Goal: Check status: Check status

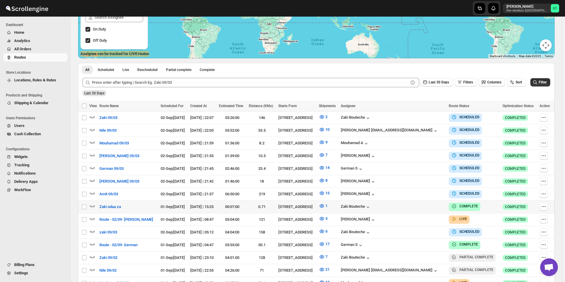
scroll to position [175, 0]
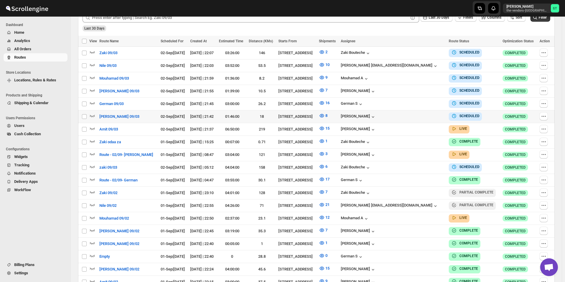
scroll to position [177, 0]
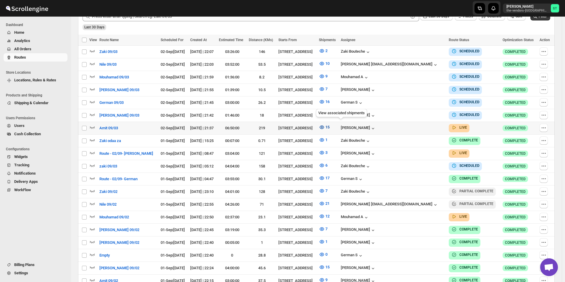
click at [325, 125] on icon "button" at bounding box center [322, 127] width 6 height 6
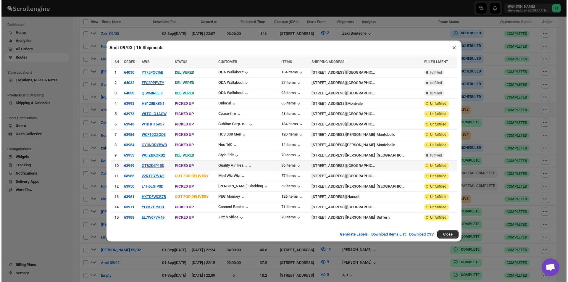
scroll to position [173, 0]
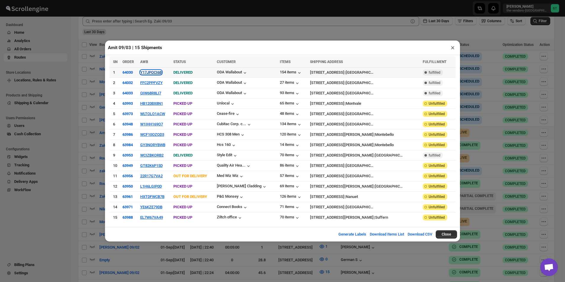
click at [152, 75] on button "Y17JPOCI6B" at bounding box center [151, 72] width 22 height 4
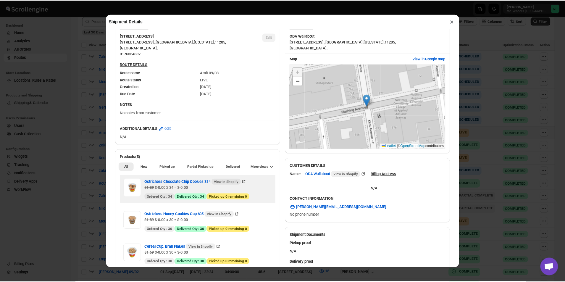
scroll to position [89, 0]
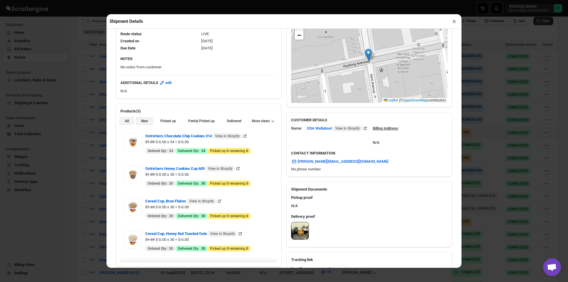
click at [142, 120] on span "New" at bounding box center [144, 121] width 7 height 5
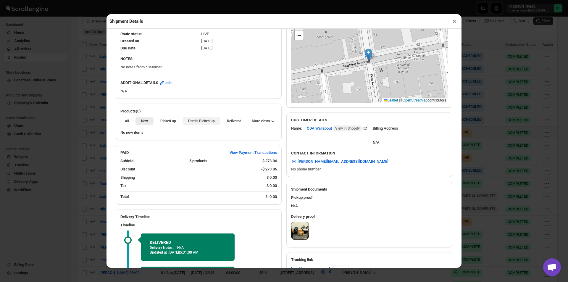
click at [195, 125] on button "Partial Picked up" at bounding box center [201, 121] width 38 height 8
click at [454, 20] on button "×" at bounding box center [454, 21] width 9 height 8
drag, startPoint x: 454, startPoint y: 20, endPoint x: 444, endPoint y: 21, distance: 9.5
click at [453, 20] on div "Amit 09/03 | 15 Shipments × SN ORDER AWB STATUS CUSTOMER ITEMS SHIPPING ADDRESS…" at bounding box center [284, 141] width 568 height 282
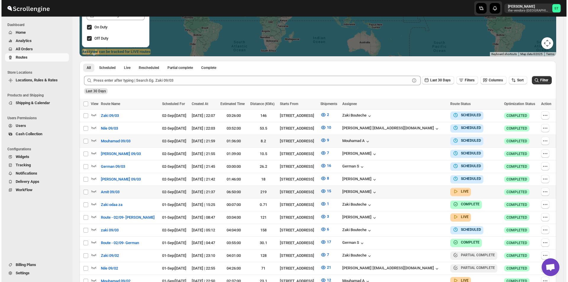
scroll to position [118, 0]
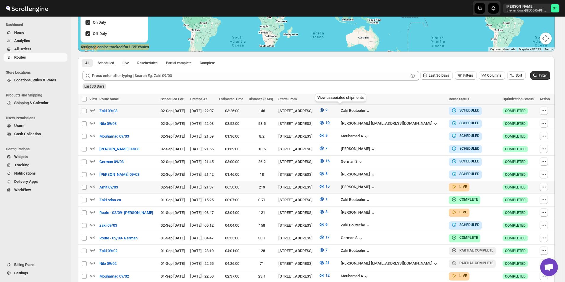
click at [325, 111] on icon "button" at bounding box center [322, 110] width 6 height 6
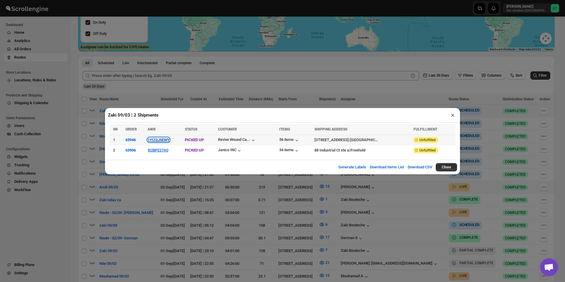
click at [159, 140] on button "1YCI2J5EWY" at bounding box center [159, 140] width 22 height 4
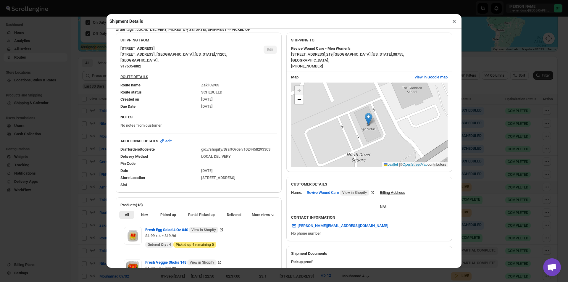
scroll to position [89, 0]
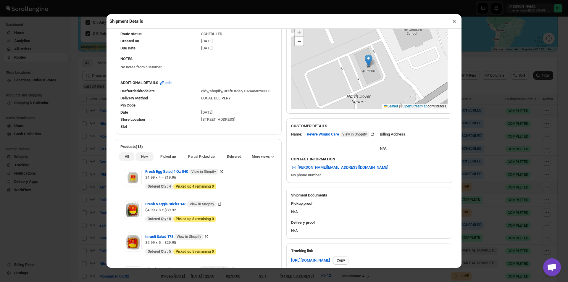
click at [146, 159] on span "New" at bounding box center [144, 156] width 7 height 5
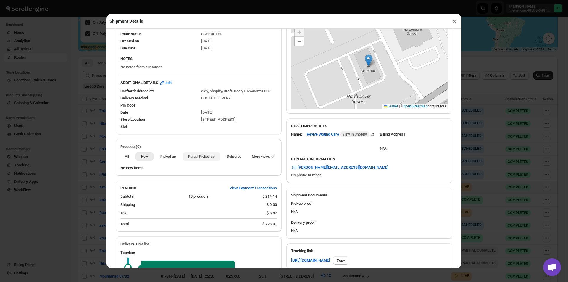
click at [193, 159] on span "Partial Picked up" at bounding box center [201, 156] width 27 height 5
click at [455, 22] on button "×" at bounding box center [454, 21] width 9 height 8
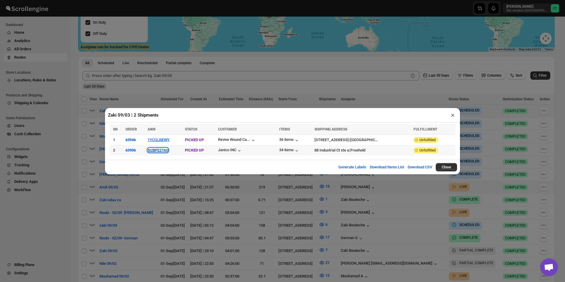
click at [153, 152] on button "5I2BFE27A0" at bounding box center [158, 150] width 21 height 4
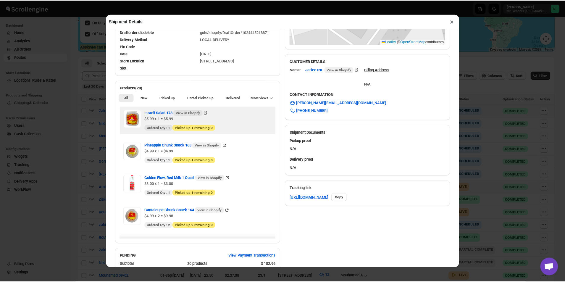
scroll to position [148, 0]
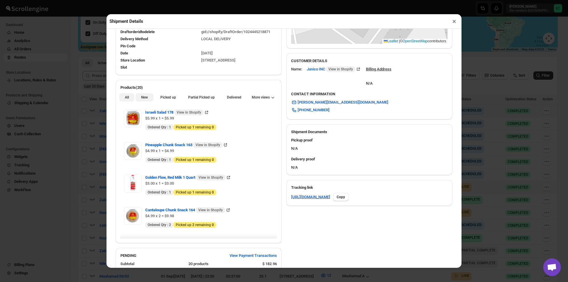
click at [147, 98] on span "New" at bounding box center [144, 97] width 7 height 5
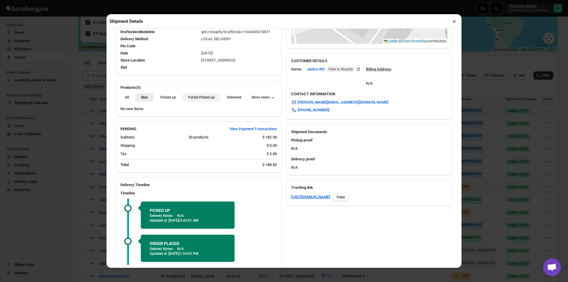
click at [190, 100] on span "Partial Picked up" at bounding box center [201, 97] width 27 height 5
click at [455, 22] on button "×" at bounding box center [454, 21] width 9 height 8
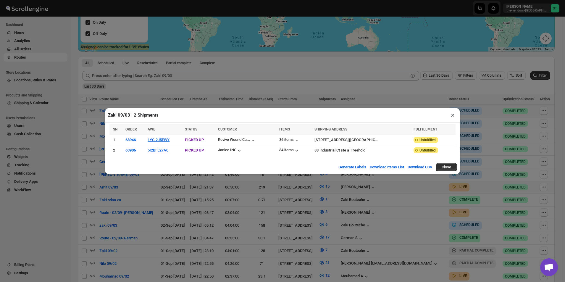
click at [452, 117] on button "×" at bounding box center [452, 115] width 9 height 8
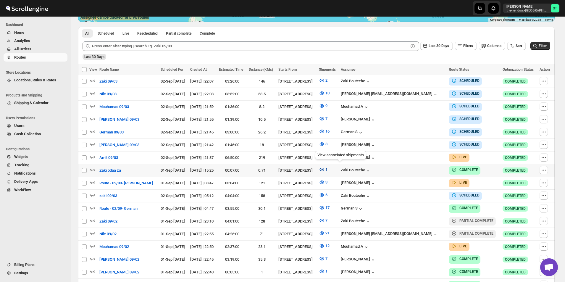
click at [325, 167] on icon "button" at bounding box center [322, 170] width 6 height 6
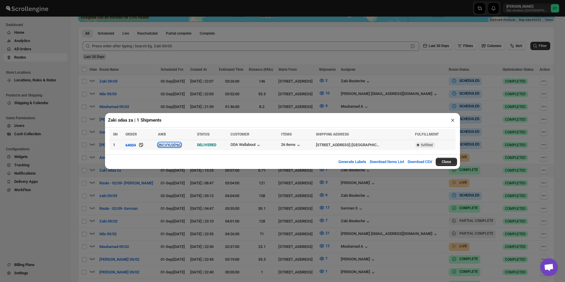
click at [171, 144] on button "3N1VYUXP6C" at bounding box center [169, 145] width 23 height 4
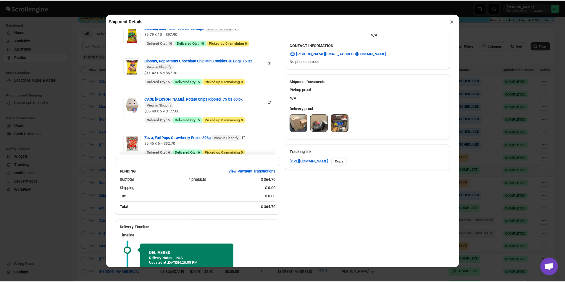
scroll to position [207, 0]
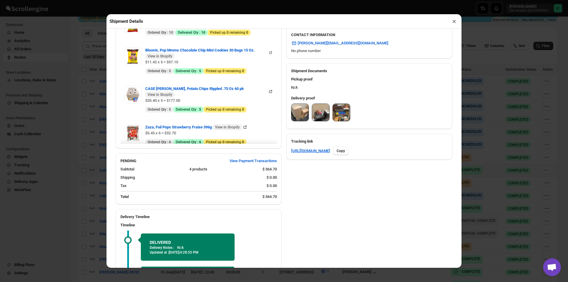
click at [454, 21] on button "×" at bounding box center [454, 21] width 9 height 8
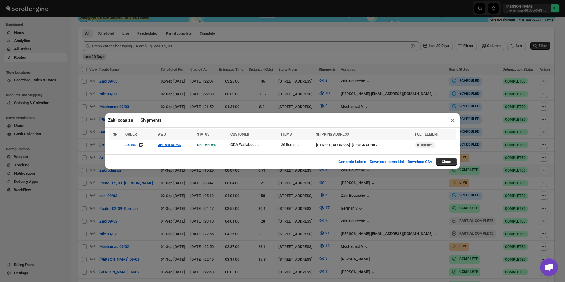
click at [453, 121] on button "×" at bounding box center [452, 120] width 9 height 8
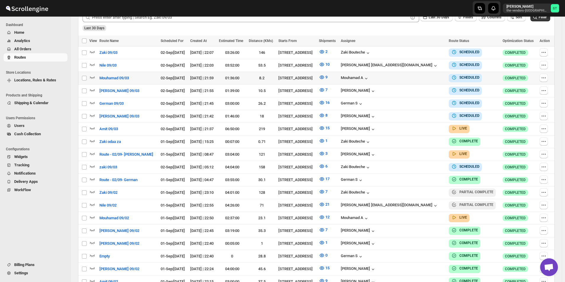
scroll to position [177, 0]
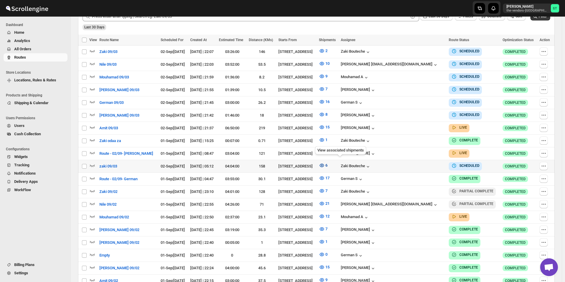
click at [324, 164] on icon "button" at bounding box center [321, 166] width 4 height 4
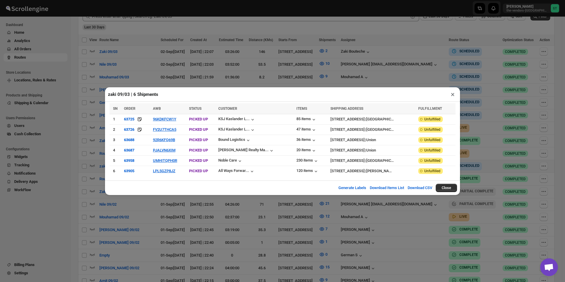
click at [452, 96] on button "×" at bounding box center [452, 94] width 9 height 8
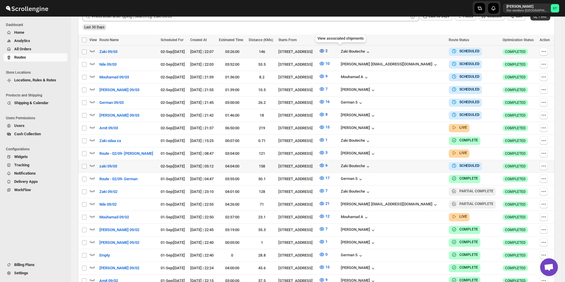
click at [323, 51] on icon "button" at bounding box center [322, 51] width 2 height 2
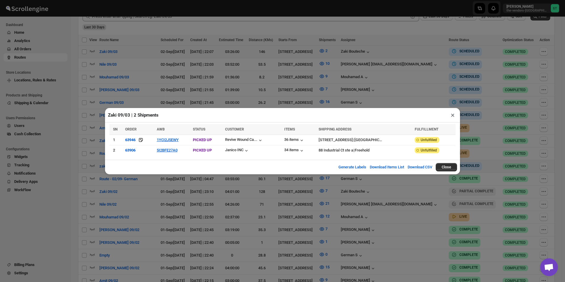
click at [455, 117] on button "×" at bounding box center [452, 115] width 9 height 8
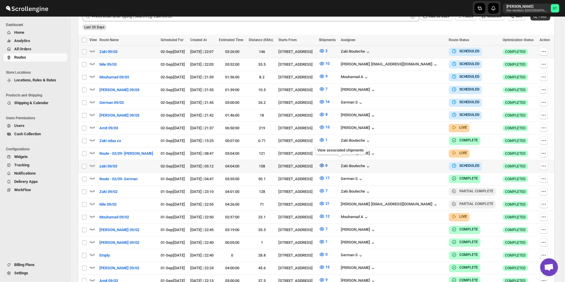
click at [325, 163] on icon "button" at bounding box center [322, 165] width 6 height 6
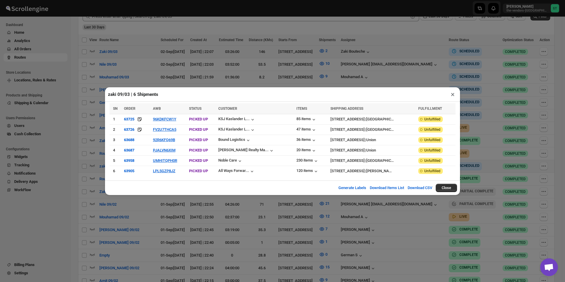
click at [453, 97] on button "×" at bounding box center [452, 94] width 9 height 8
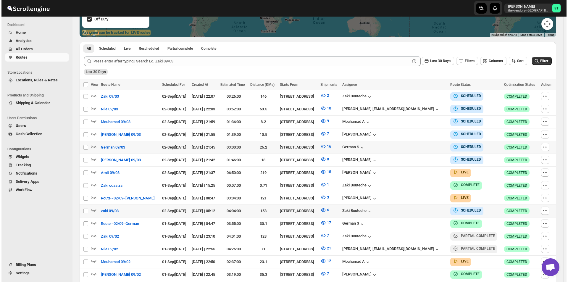
scroll to position [148, 0]
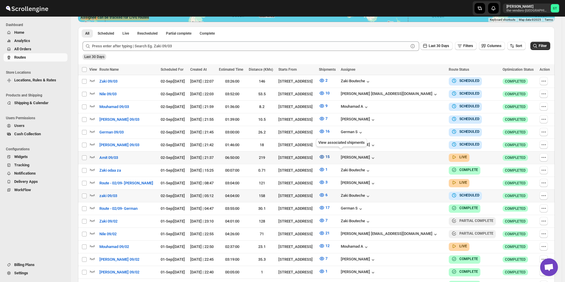
click at [325, 154] on icon "button" at bounding box center [322, 157] width 6 height 6
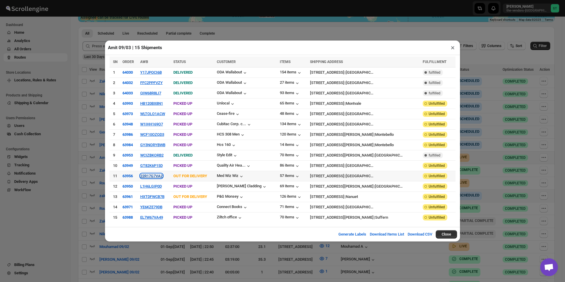
click at [158, 175] on button "22R17G7VA2" at bounding box center [151, 176] width 22 height 4
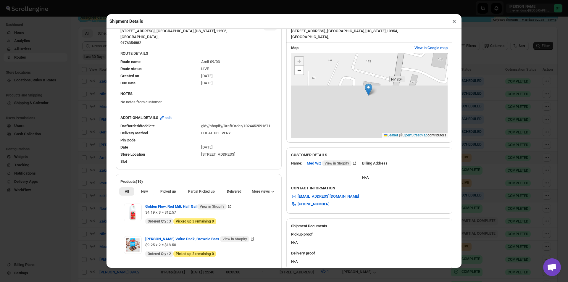
scroll to position [177, 0]
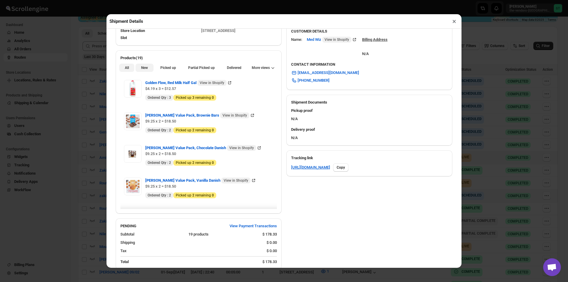
click at [143, 70] on span "New" at bounding box center [144, 67] width 7 height 5
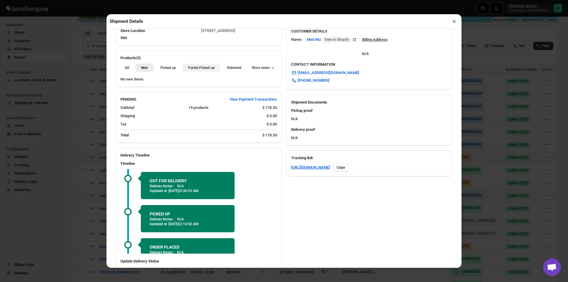
click at [196, 70] on span "Partial Picked up" at bounding box center [201, 67] width 27 height 5
click at [130, 71] on button "All" at bounding box center [126, 68] width 15 height 8
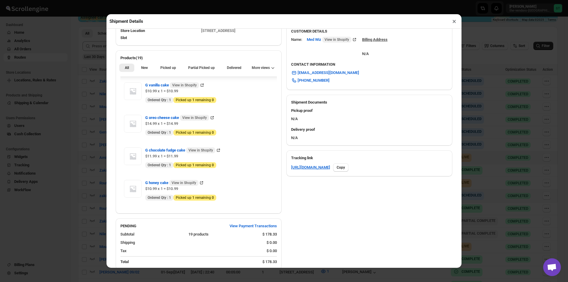
click at [455, 22] on button "×" at bounding box center [454, 21] width 9 height 8
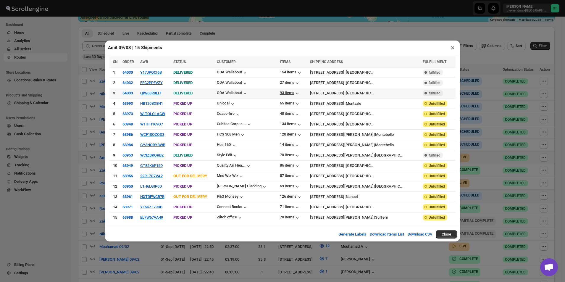
scroll to position [0, 0]
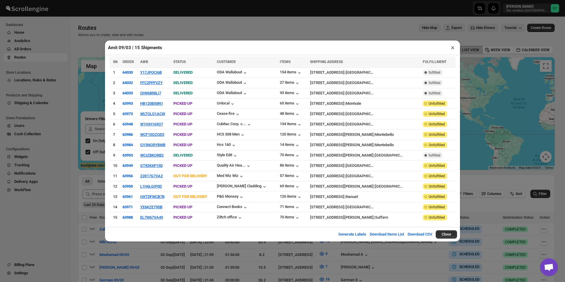
click at [455, 51] on button "×" at bounding box center [452, 47] width 9 height 8
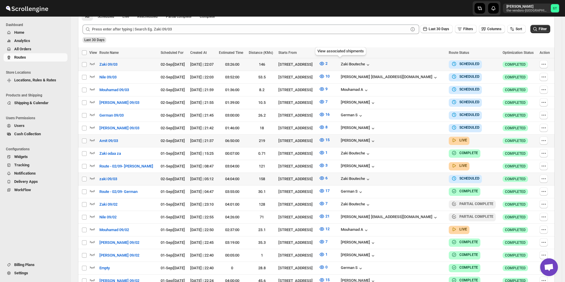
scroll to position [148, 0]
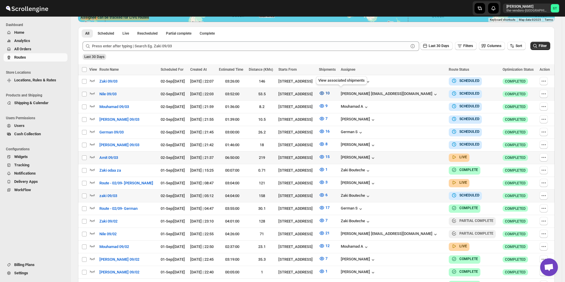
click at [325, 92] on icon "button" at bounding box center [322, 93] width 6 height 6
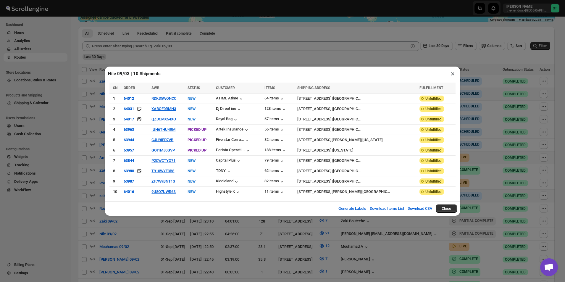
click at [452, 77] on button "×" at bounding box center [452, 74] width 9 height 8
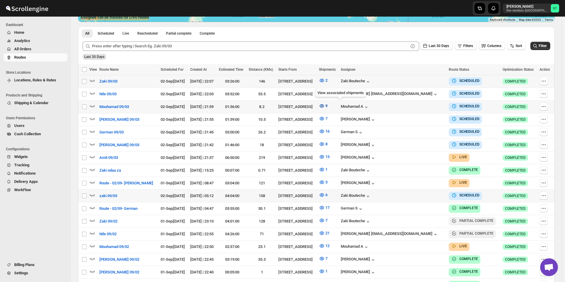
click at [323, 105] on icon "button" at bounding box center [322, 106] width 2 height 2
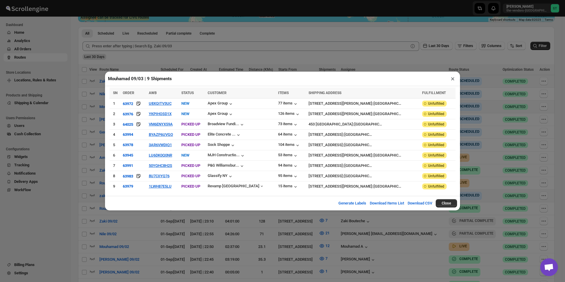
click at [452, 79] on button "×" at bounding box center [452, 79] width 9 height 8
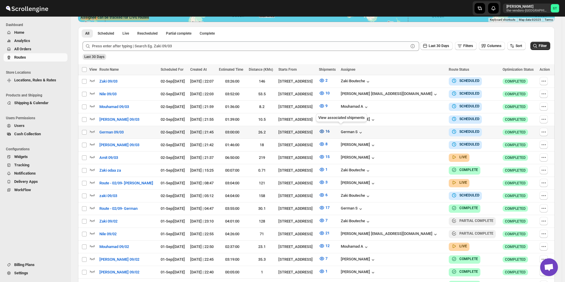
click at [323, 130] on icon "button" at bounding box center [322, 131] width 2 height 2
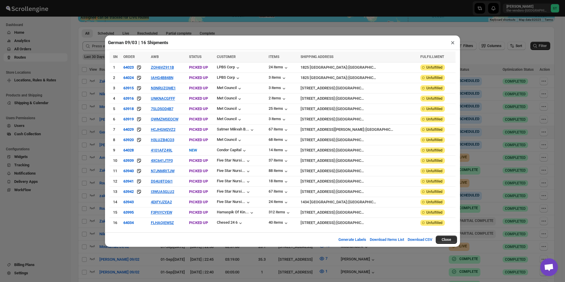
click at [449, 45] on button "×" at bounding box center [452, 42] width 9 height 8
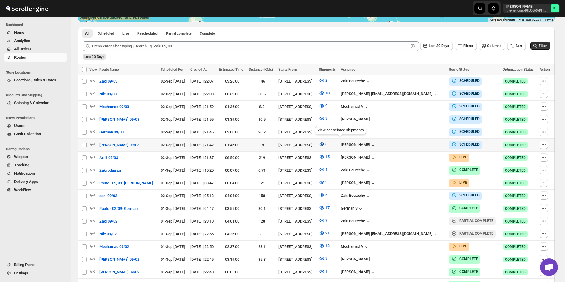
click at [324, 144] on icon "button" at bounding box center [321, 144] width 4 height 4
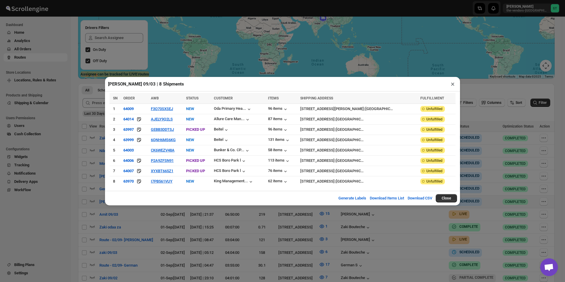
scroll to position [89, 0]
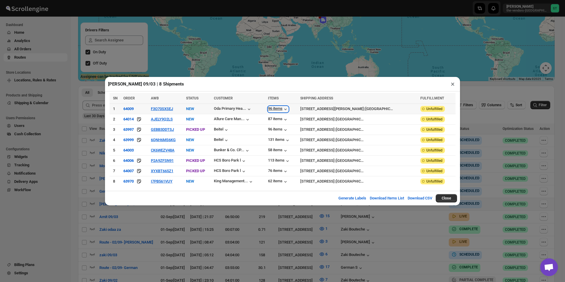
click at [274, 108] on div "96 items" at bounding box center [278, 109] width 20 height 6
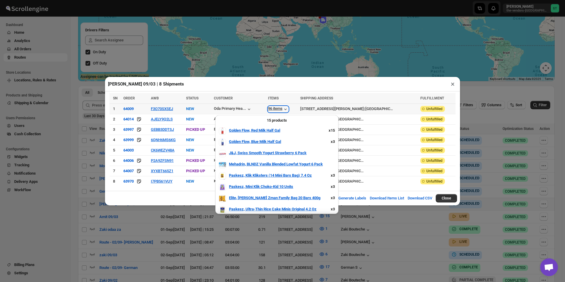
click at [274, 108] on div "96 items" at bounding box center [278, 109] width 20 height 6
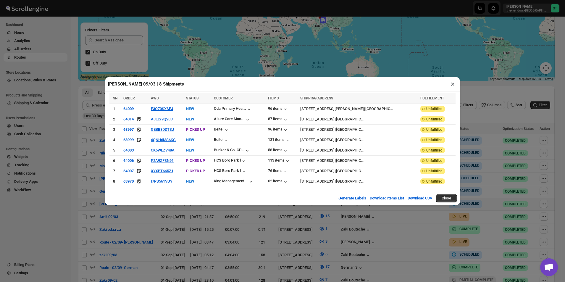
click at [449, 86] on button "×" at bounding box center [452, 84] width 9 height 8
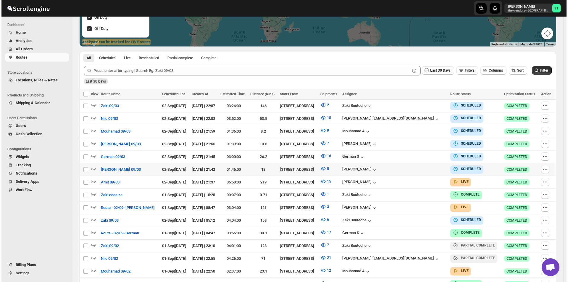
scroll to position [148, 0]
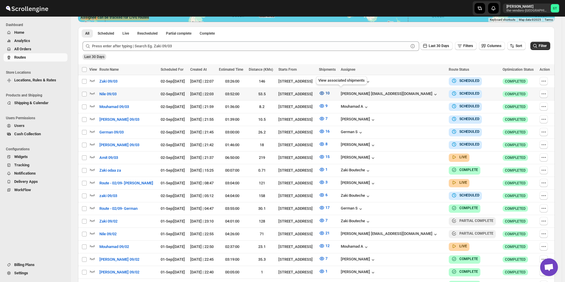
click at [323, 92] on icon "button" at bounding box center [322, 93] width 2 height 2
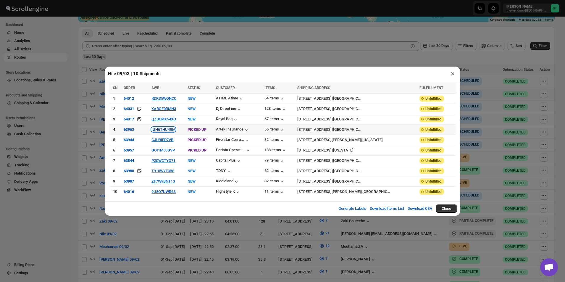
click at [167, 131] on button "IUH6THU4RM" at bounding box center [163, 129] width 24 height 4
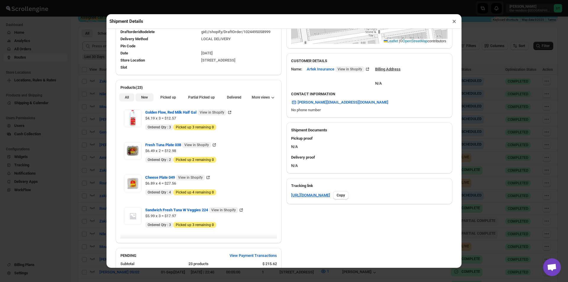
click at [146, 99] on span "New" at bounding box center [144, 97] width 7 height 5
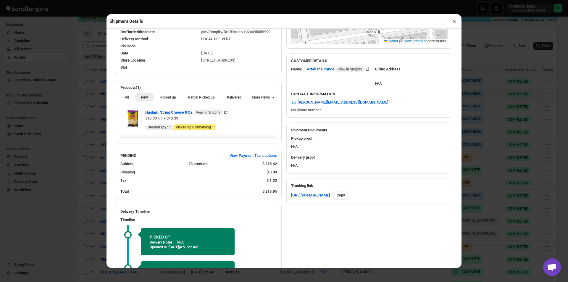
click at [190, 93] on div "All New Picked up Partial Picked up Partial delivered Delivered Returned More v…" at bounding box center [199, 97] width 166 height 13
click at [194, 98] on span "Partial Picked up" at bounding box center [201, 97] width 27 height 5
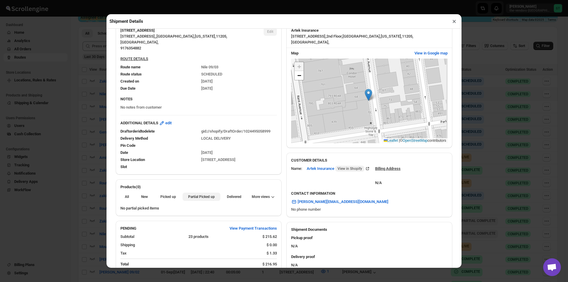
scroll to position [118, 0]
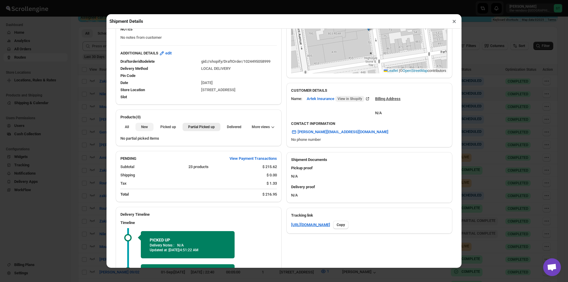
click at [146, 129] on span "New" at bounding box center [144, 127] width 7 height 5
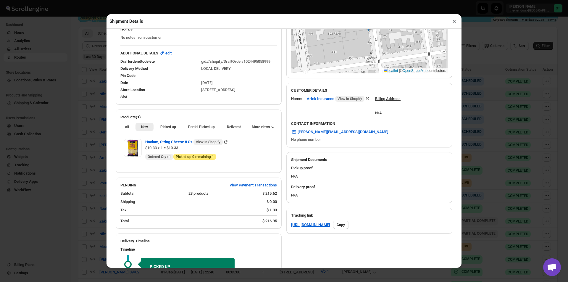
drag, startPoint x: 454, startPoint y: 24, endPoint x: 449, endPoint y: 28, distance: 6.2
click at [454, 24] on button "×" at bounding box center [454, 21] width 9 height 8
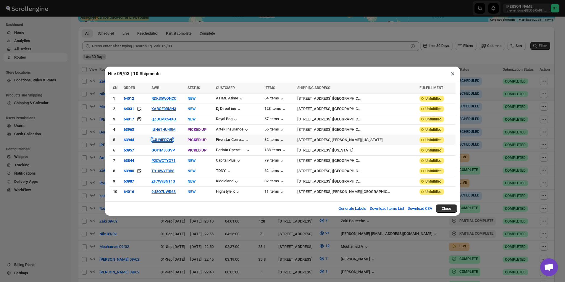
click at [159, 140] on button "G4U9IED7VB" at bounding box center [162, 140] width 22 height 4
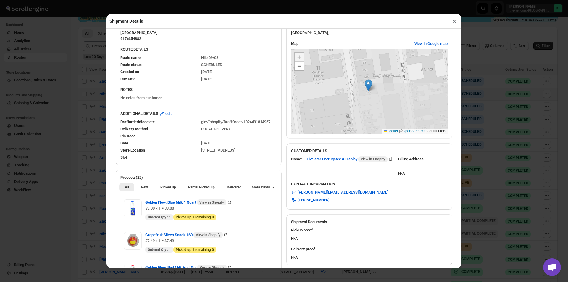
scroll to position [59, 0]
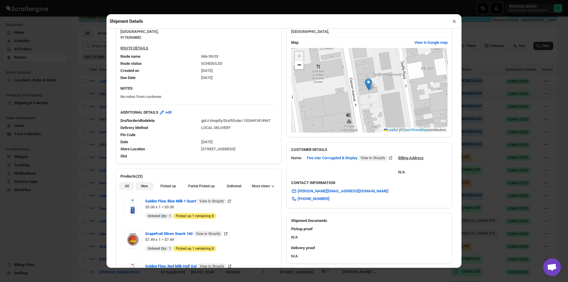
click at [143, 187] on span "New" at bounding box center [144, 186] width 7 height 5
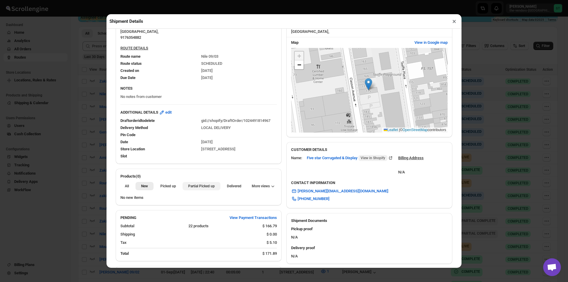
click at [193, 183] on button "Partial Picked up" at bounding box center [201, 186] width 38 height 8
click at [457, 23] on button "×" at bounding box center [454, 21] width 9 height 8
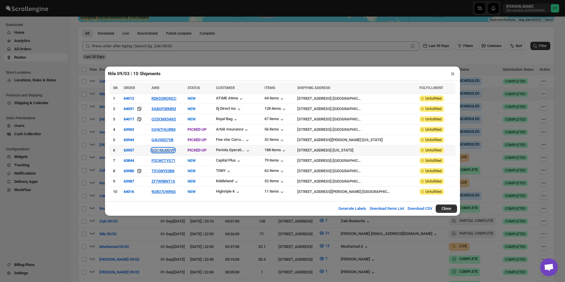
click at [163, 148] on button "GOI1MJ0GVP" at bounding box center [162, 150] width 23 height 4
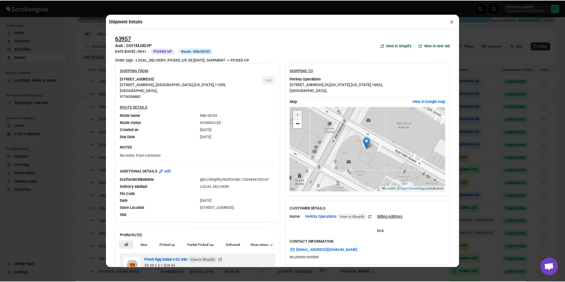
scroll to position [118, 0]
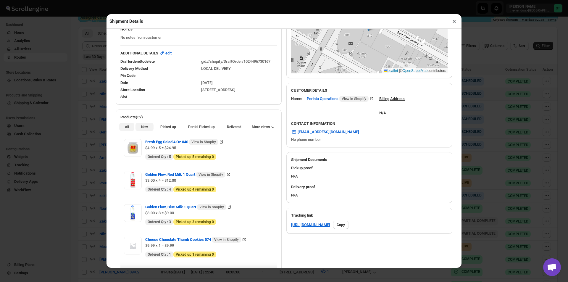
click at [146, 131] on button "New" at bounding box center [144, 127] width 18 height 8
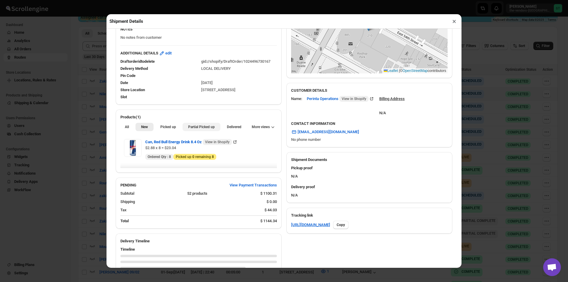
click at [193, 129] on span "Partial Picked up" at bounding box center [201, 127] width 27 height 5
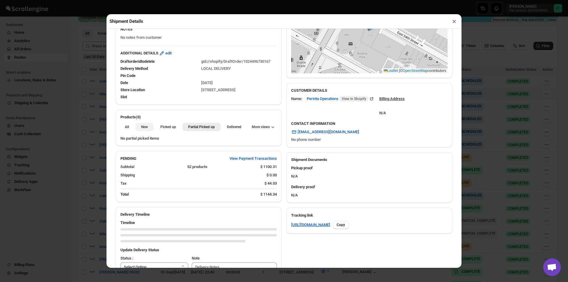
click at [143, 129] on span "New" at bounding box center [144, 127] width 7 height 5
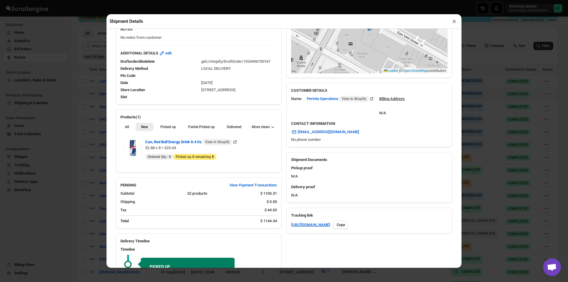
click at [450, 22] on button "×" at bounding box center [454, 21] width 9 height 8
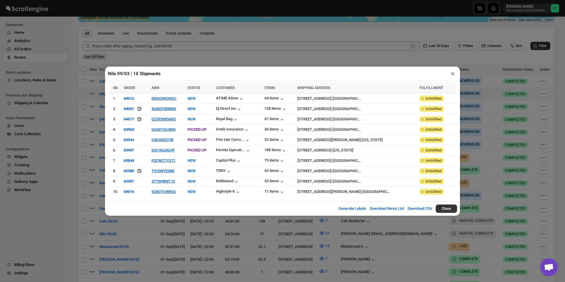
click at [454, 75] on button "×" at bounding box center [452, 74] width 9 height 8
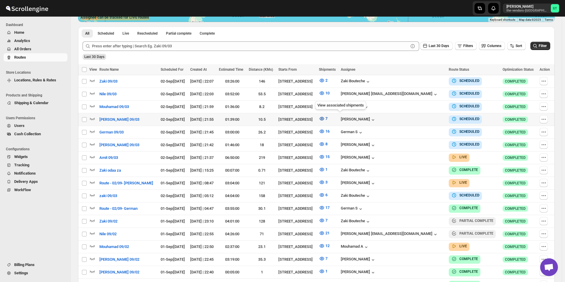
click at [325, 117] on icon "button" at bounding box center [322, 119] width 6 height 6
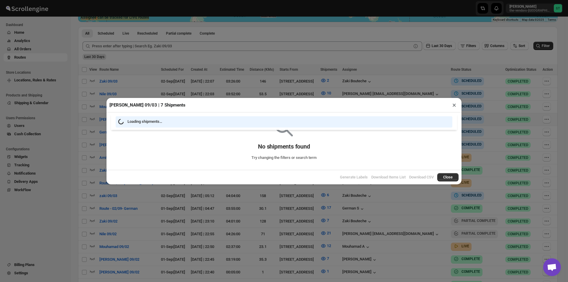
click at [455, 106] on button "×" at bounding box center [454, 105] width 9 height 8
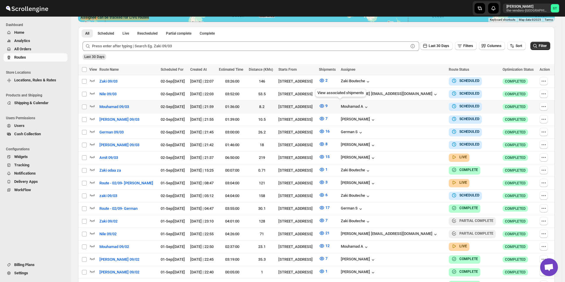
click at [325, 104] on icon "button" at bounding box center [322, 106] width 6 height 6
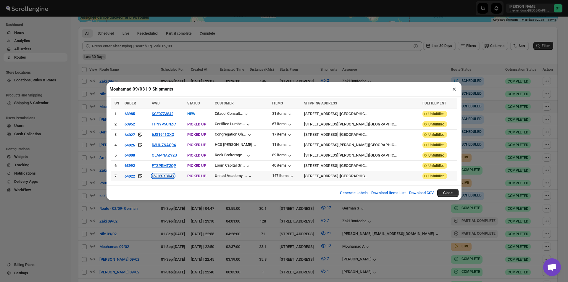
click at [175, 175] on button "CVJYSX3D4Y" at bounding box center [163, 176] width 23 height 4
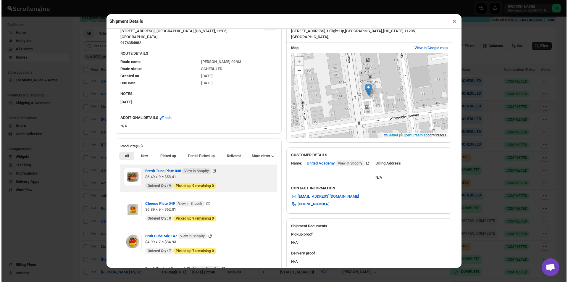
scroll to position [89, 0]
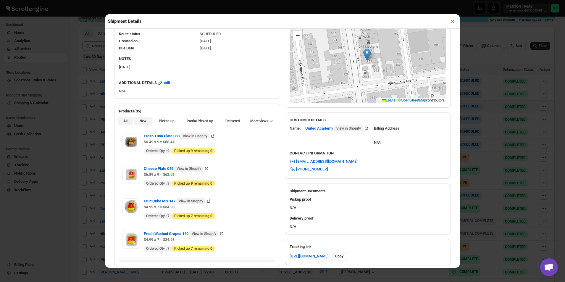
click at [140, 120] on span "New" at bounding box center [143, 121] width 7 height 5
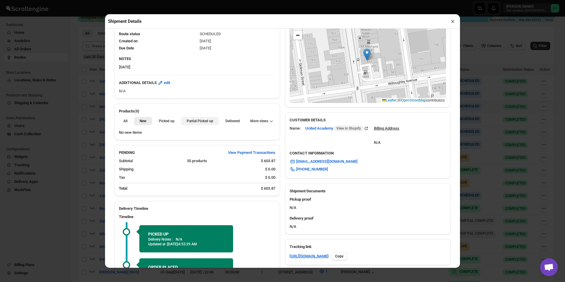
click at [205, 121] on span "Partial Picked up" at bounding box center [200, 121] width 27 height 5
click at [451, 22] on button "×" at bounding box center [452, 21] width 9 height 8
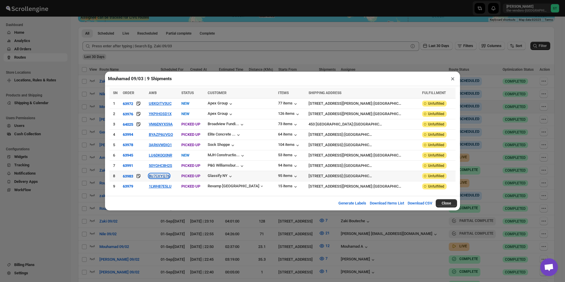
click at [169, 175] on button "8U7CIIYQ76" at bounding box center [159, 176] width 21 height 4
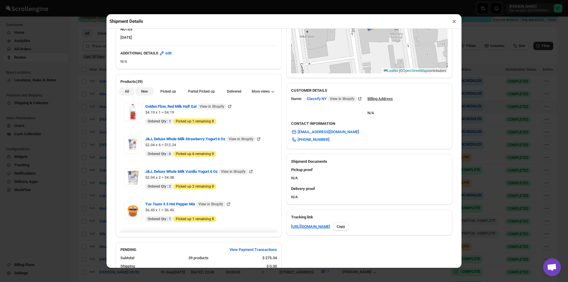
click at [144, 93] on span "New" at bounding box center [144, 91] width 7 height 5
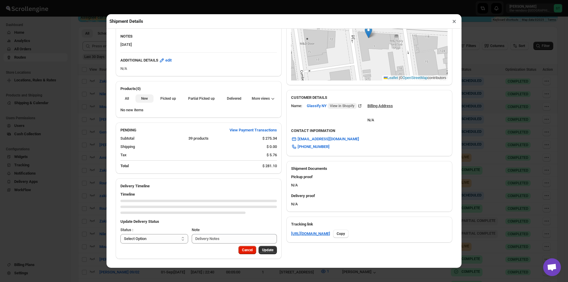
scroll to position [112, 0]
click at [194, 98] on span "Partial Picked up" at bounding box center [201, 98] width 27 height 5
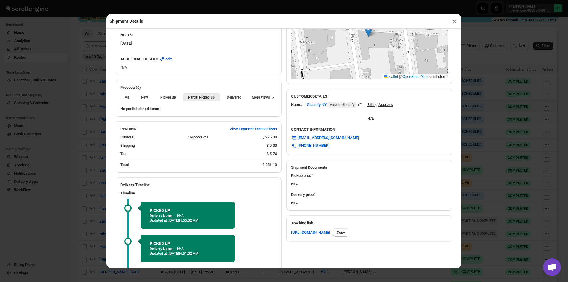
click at [452, 22] on button "×" at bounding box center [454, 21] width 9 height 8
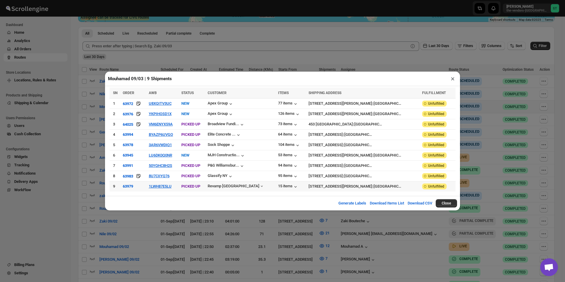
click at [167, 189] on td "1LWH87E5LU" at bounding box center [163, 186] width 33 height 10
click at [167, 188] on td "1LWH87E5LU" at bounding box center [163, 186] width 33 height 10
click at [169, 185] on button "1LWH87E5LU" at bounding box center [160, 186] width 23 height 4
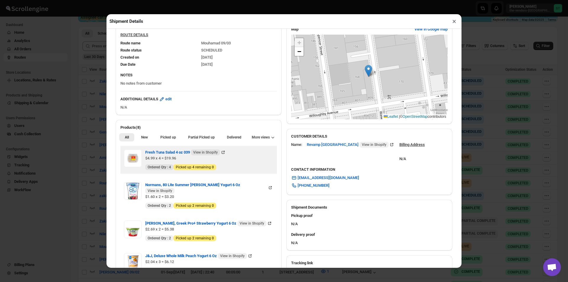
scroll to position [148, 0]
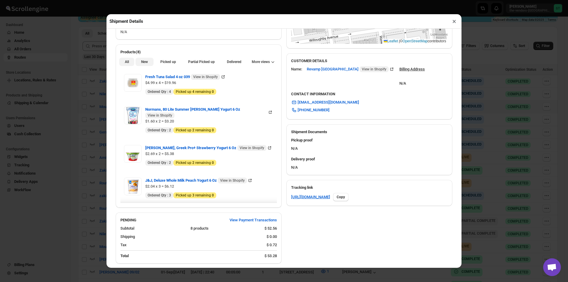
click at [146, 63] on span "New" at bounding box center [144, 61] width 7 height 5
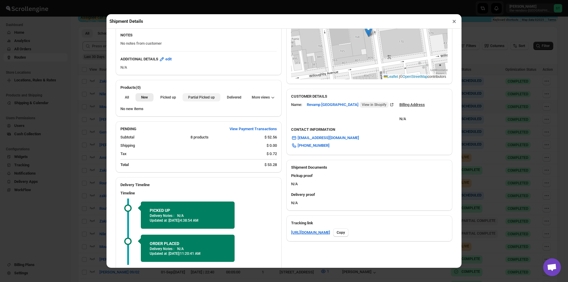
click at [197, 96] on span "Partial Picked up" at bounding box center [201, 97] width 27 height 5
click at [453, 21] on button "×" at bounding box center [454, 21] width 9 height 8
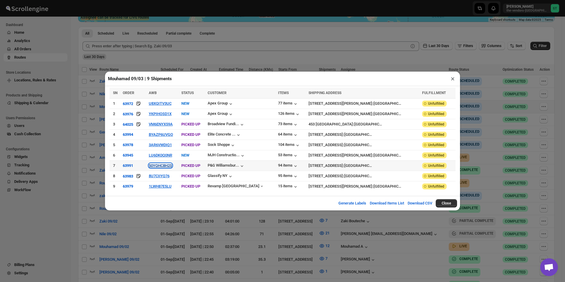
click at [168, 164] on button "50YQHC8H2S" at bounding box center [160, 165] width 23 height 4
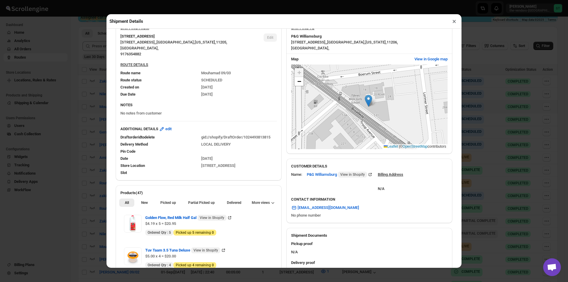
scroll to position [177, 0]
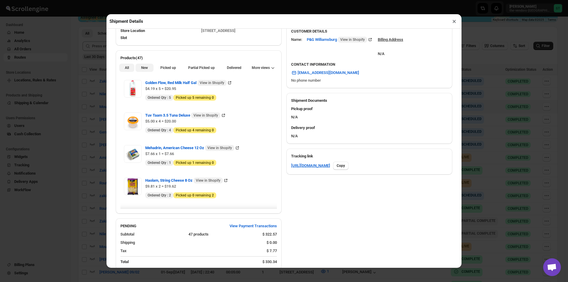
click at [147, 67] on span "New" at bounding box center [144, 67] width 7 height 5
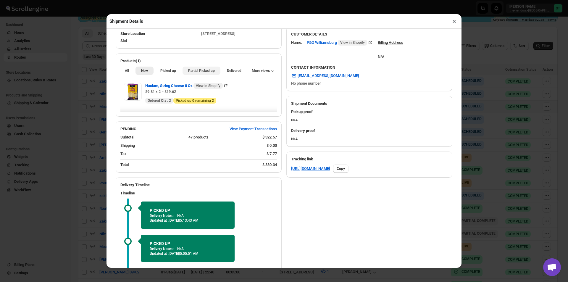
click at [202, 73] on span "Partial Picked up" at bounding box center [201, 70] width 27 height 5
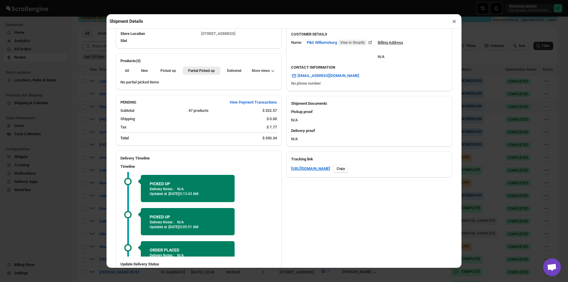
drag, startPoint x: 452, startPoint y: 21, endPoint x: 443, endPoint y: 22, distance: 9.5
click at [452, 22] on button "×" at bounding box center [454, 21] width 9 height 8
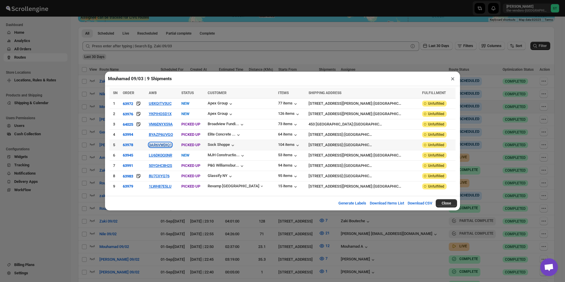
click at [171, 145] on button "3AR6VWDIQ1" at bounding box center [160, 145] width 23 height 4
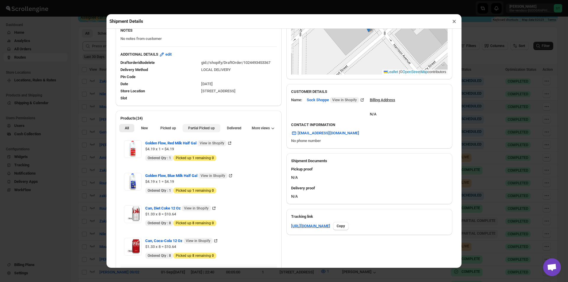
scroll to position [118, 0]
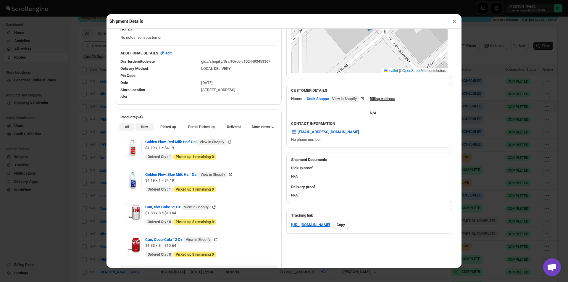
click at [147, 129] on span "New" at bounding box center [144, 127] width 7 height 5
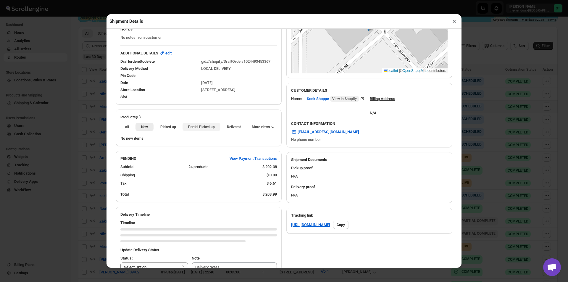
click at [212, 126] on span "Partial Picked up" at bounding box center [201, 127] width 27 height 5
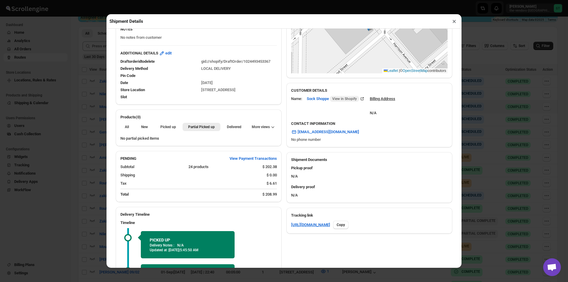
drag, startPoint x: 455, startPoint y: 23, endPoint x: 440, endPoint y: 33, distance: 18.0
click at [455, 23] on button "×" at bounding box center [454, 21] width 9 height 8
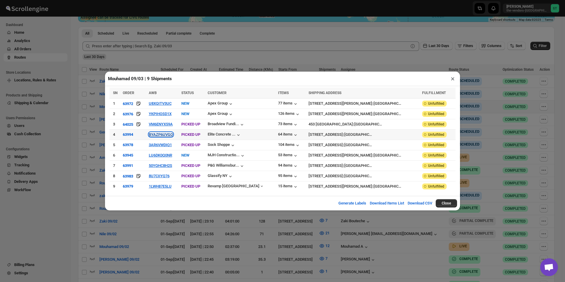
click at [172, 135] on button "BYAZP6UVGO" at bounding box center [161, 134] width 24 height 4
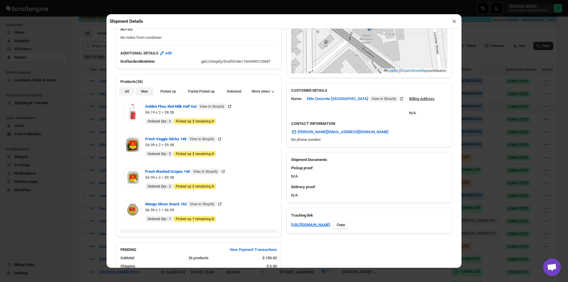
click at [139, 96] on button "New" at bounding box center [144, 91] width 18 height 8
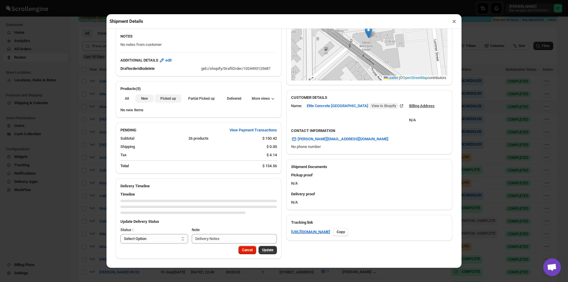
scroll to position [112, 0]
click at [209, 98] on span "Partial Picked up" at bounding box center [201, 98] width 27 height 5
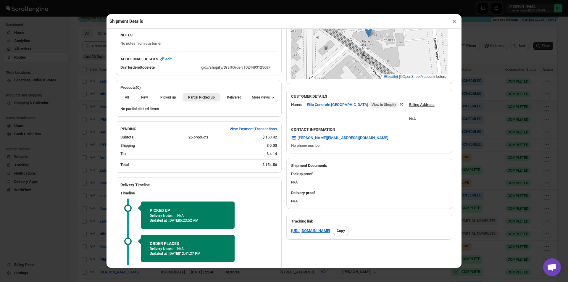
drag, startPoint x: 453, startPoint y: 21, endPoint x: 435, endPoint y: 34, distance: 22.0
click at [453, 21] on button "×" at bounding box center [454, 21] width 9 height 8
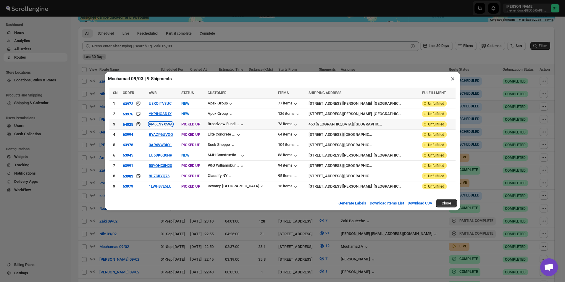
click at [170, 126] on button "VM6ENYX59A" at bounding box center [161, 124] width 24 height 4
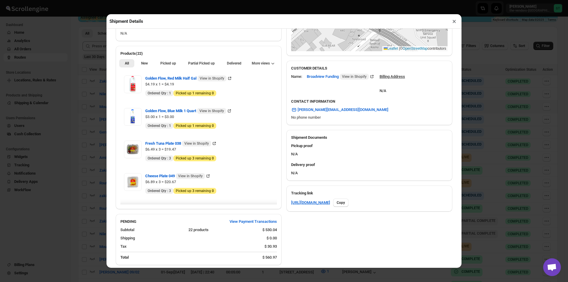
scroll to position [177, 0]
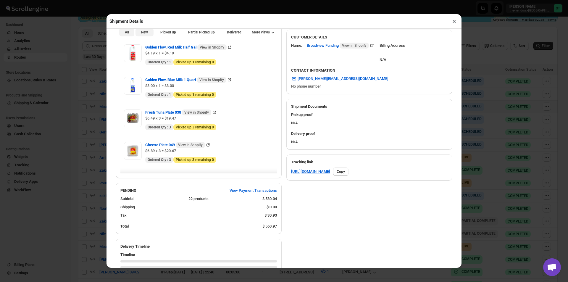
click at [145, 34] on span "New" at bounding box center [144, 32] width 7 height 5
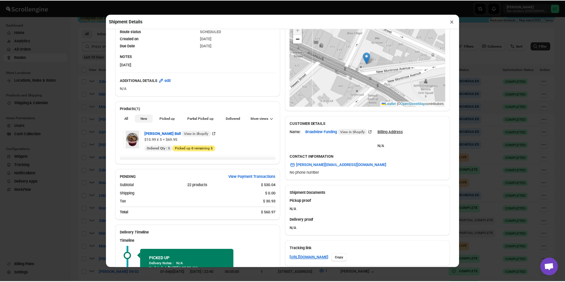
scroll to position [91, 0]
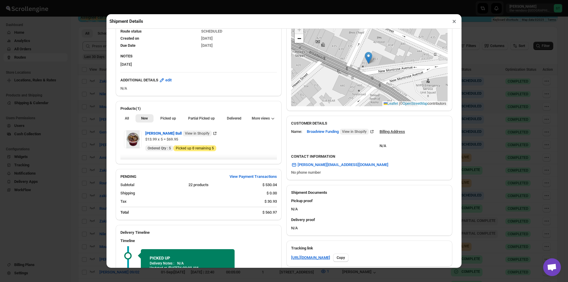
click at [454, 23] on button "×" at bounding box center [454, 21] width 9 height 8
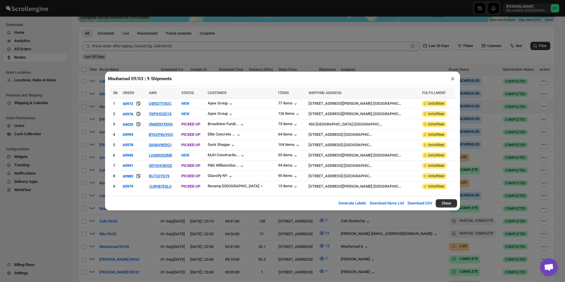
click at [454, 82] on button "×" at bounding box center [452, 79] width 9 height 8
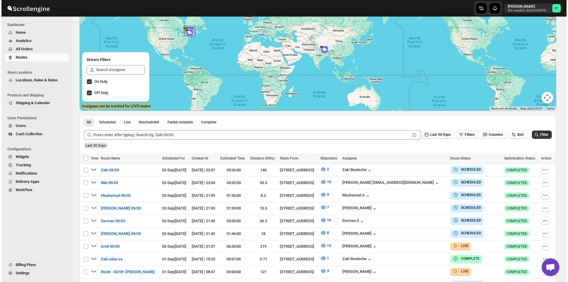
scroll to position [177, 0]
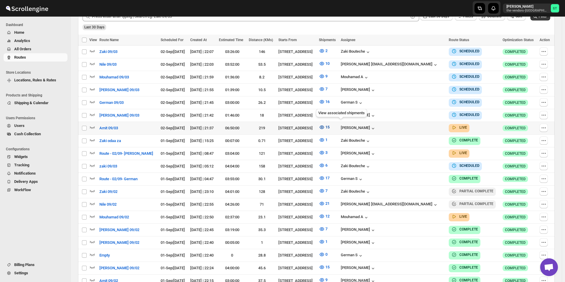
click at [325, 126] on icon "button" at bounding box center [322, 127] width 6 height 6
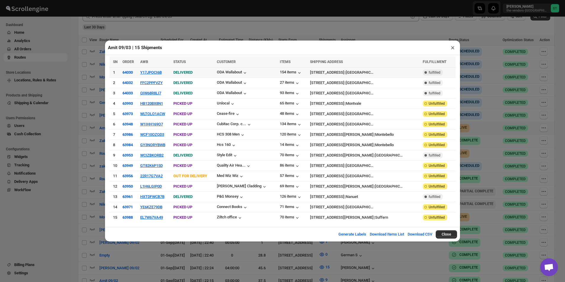
click at [152, 72] on td "Y17JPOCI6B" at bounding box center [154, 72] width 33 height 10
click at [150, 74] on button "Y17JPOCI6B" at bounding box center [151, 72] width 22 height 4
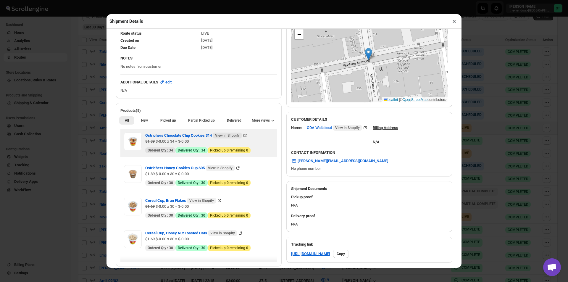
scroll to position [118, 0]
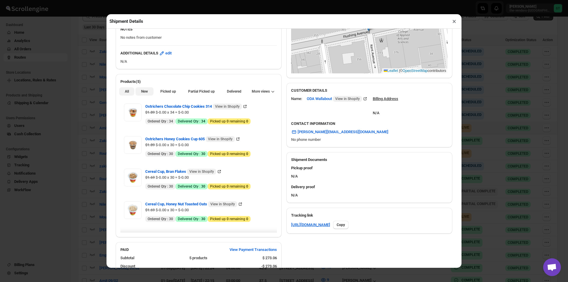
click at [144, 92] on span "New" at bounding box center [144, 91] width 7 height 5
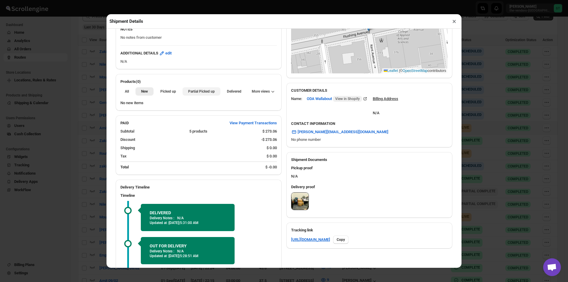
click at [188, 93] on span "Partial Picked up" at bounding box center [201, 91] width 27 height 5
click at [453, 25] on button "×" at bounding box center [454, 21] width 9 height 8
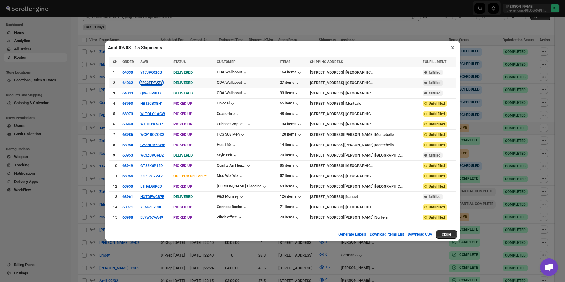
click at [148, 84] on button "FFC2PPFVZY" at bounding box center [151, 82] width 22 height 4
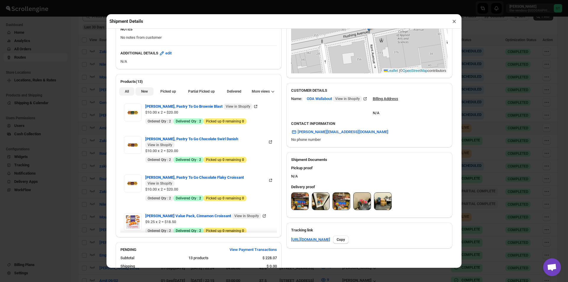
click at [145, 96] on button "New" at bounding box center [144, 91] width 18 height 8
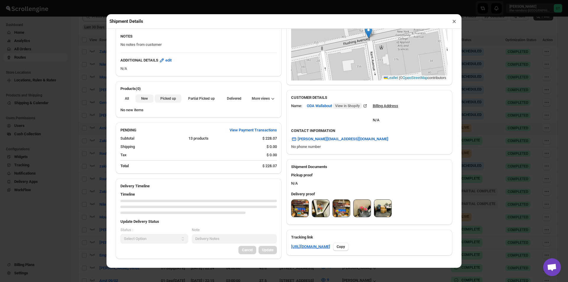
scroll to position [112, 0]
click at [195, 101] on button "Partial Picked up" at bounding box center [201, 98] width 38 height 8
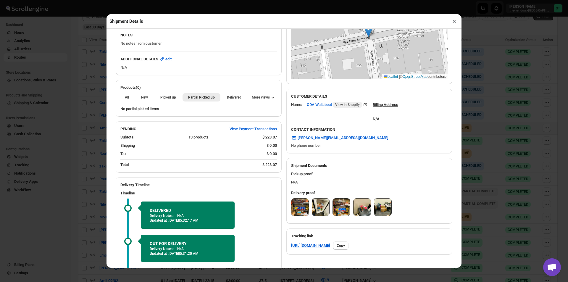
click at [458, 23] on button "×" at bounding box center [454, 21] width 9 height 8
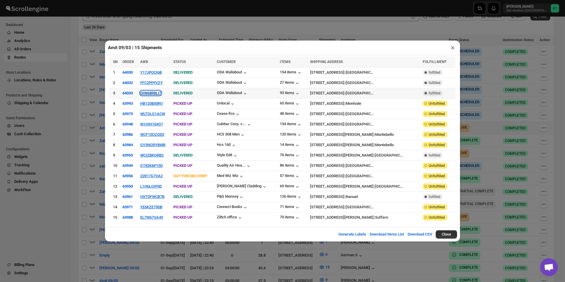
click at [157, 95] on button "QIW68R8LI7" at bounding box center [150, 93] width 21 height 4
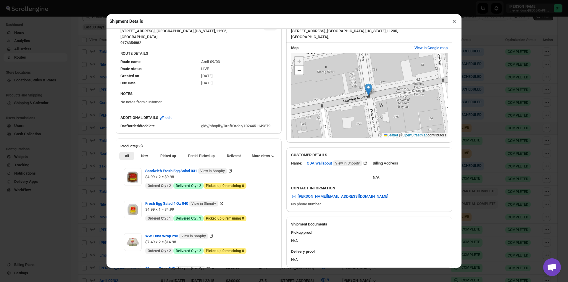
scroll to position [118, 0]
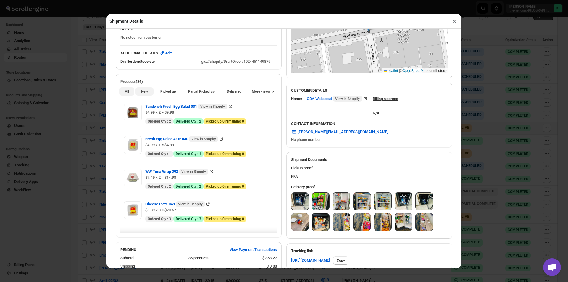
click at [141, 91] on span "New" at bounding box center [144, 91] width 7 height 5
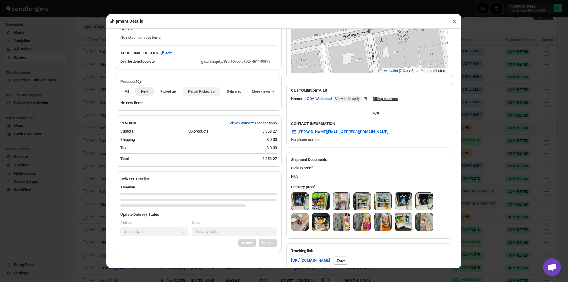
click at [191, 92] on span "Partial Picked up" at bounding box center [201, 91] width 27 height 5
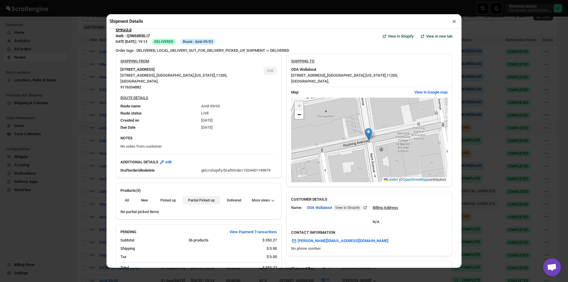
scroll to position [0, 0]
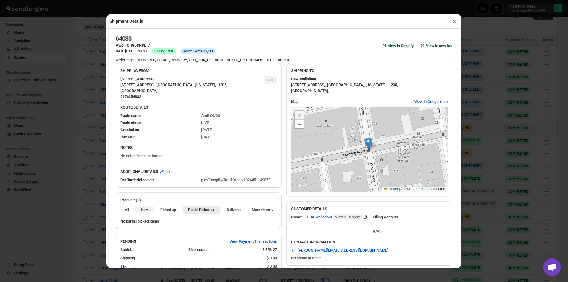
click at [143, 209] on span "New" at bounding box center [144, 209] width 7 height 5
click at [201, 212] on span "Partial Picked up" at bounding box center [201, 209] width 27 height 5
click at [454, 22] on button "×" at bounding box center [454, 21] width 9 height 8
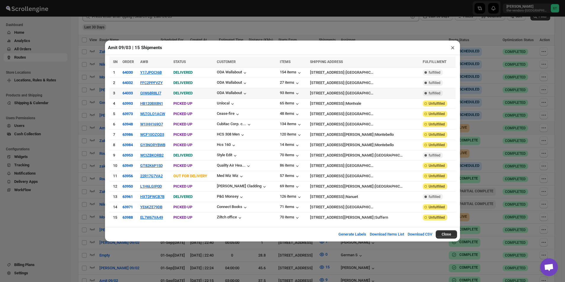
click at [153, 91] on td "QIW68R8LI7" at bounding box center [154, 93] width 33 height 10
click at [151, 93] on button "QIW68R8LI7" at bounding box center [150, 93] width 21 height 4
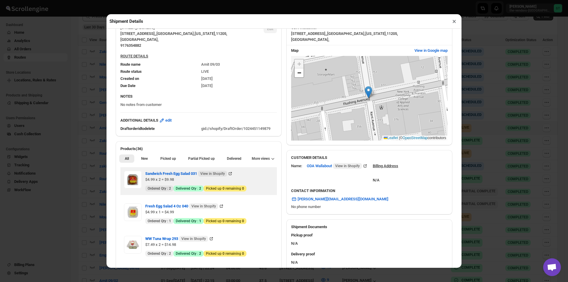
scroll to position [118, 0]
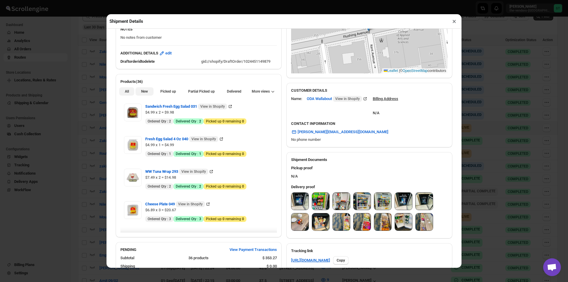
click at [146, 94] on span "New" at bounding box center [144, 91] width 7 height 5
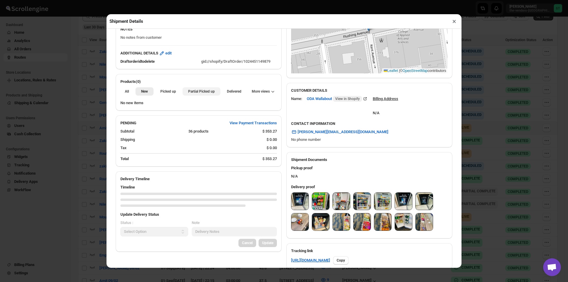
click at [190, 92] on span "Partial Picked up" at bounding box center [201, 91] width 27 height 5
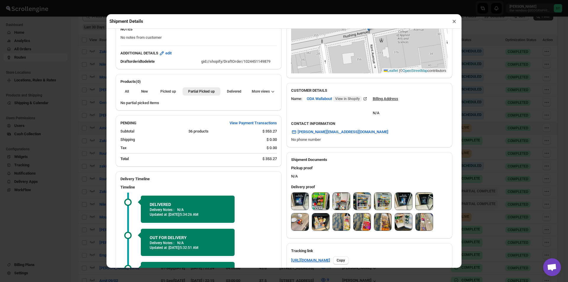
click at [453, 23] on button "×" at bounding box center [454, 21] width 9 height 8
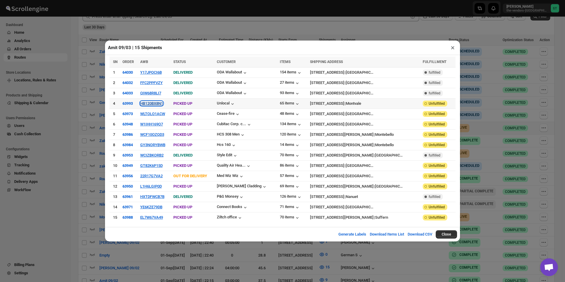
click at [148, 104] on button "HB120BX8N1" at bounding box center [151, 103] width 23 height 4
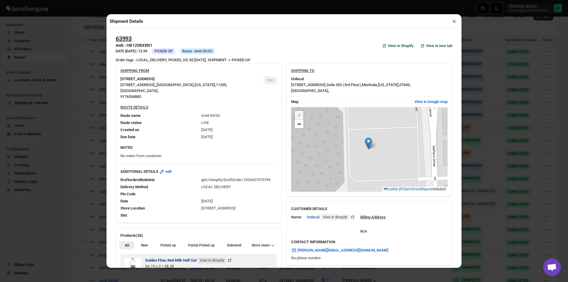
scroll to position [148, 0]
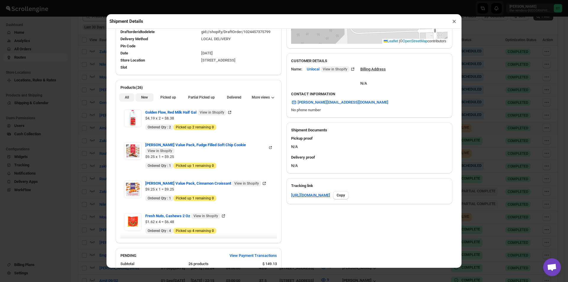
click at [149, 98] on button "New" at bounding box center [144, 97] width 18 height 8
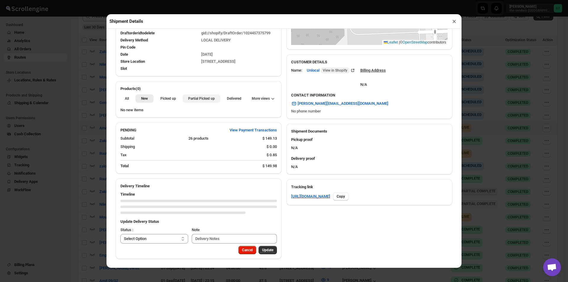
click at [188, 100] on span "Partial Picked up" at bounding box center [201, 98] width 27 height 5
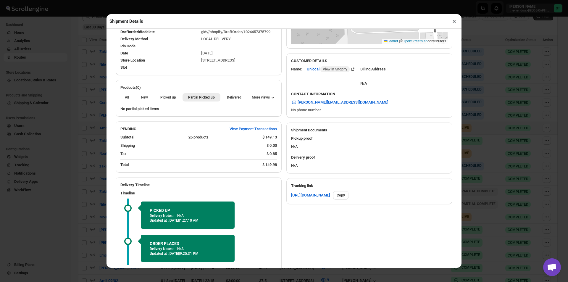
click at [455, 23] on button "×" at bounding box center [454, 21] width 9 height 8
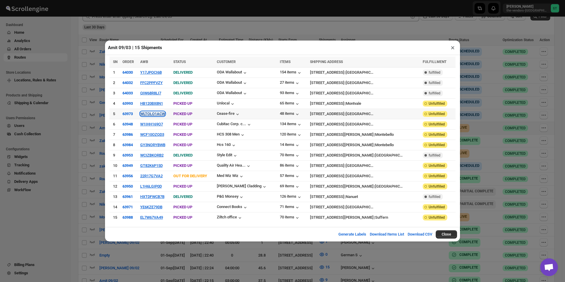
click at [159, 114] on button "WLTOLO1ACW" at bounding box center [152, 114] width 25 height 4
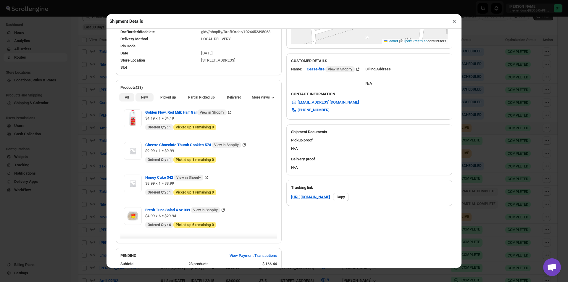
click at [147, 99] on span "New" at bounding box center [144, 97] width 7 height 5
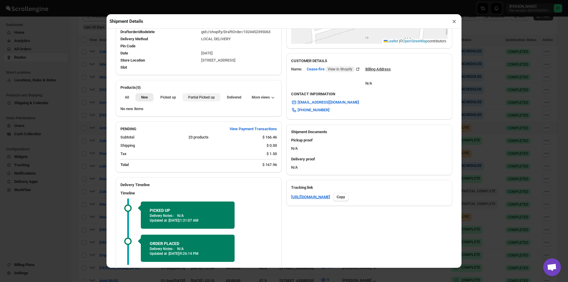
click at [189, 97] on span "Partial Picked up" at bounding box center [201, 97] width 27 height 5
click at [453, 24] on button "×" at bounding box center [454, 21] width 9 height 8
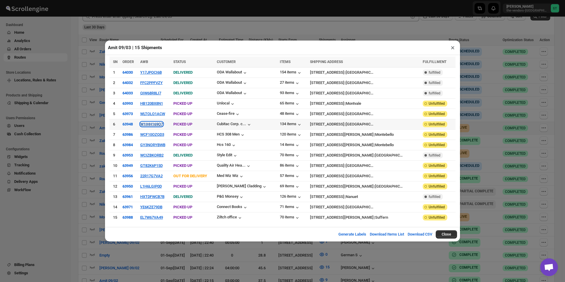
click at [152, 124] on button "W1IHH169O7" at bounding box center [151, 124] width 23 height 4
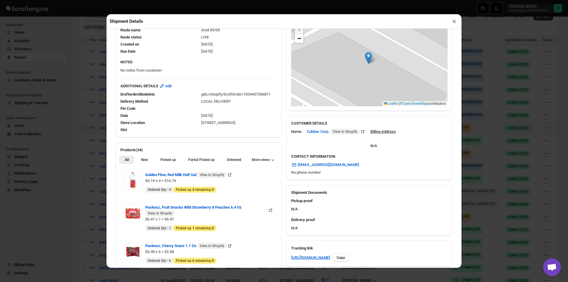
scroll to position [89, 0]
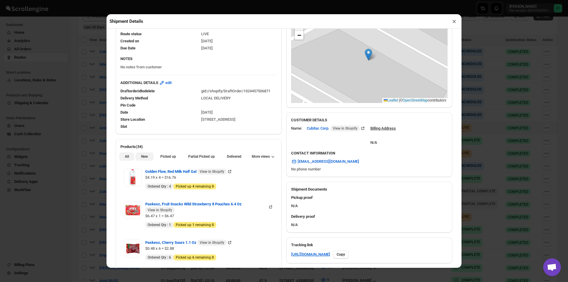
click at [141, 159] on span "New" at bounding box center [144, 156] width 7 height 5
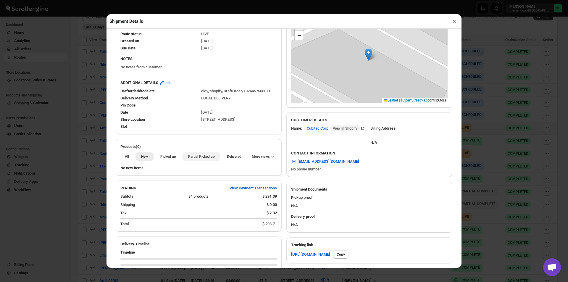
click at [189, 156] on span "Partial Picked up" at bounding box center [201, 156] width 27 height 5
click at [454, 23] on button "×" at bounding box center [454, 21] width 9 height 8
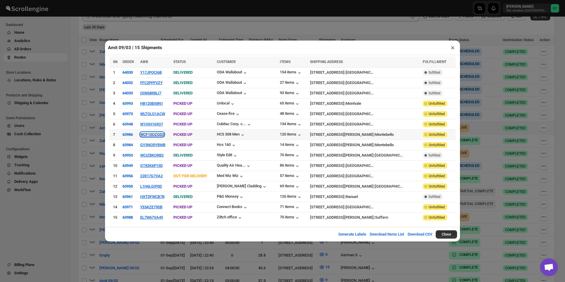
click at [158, 134] on button "WCF10OZQD3" at bounding box center [152, 134] width 24 height 4
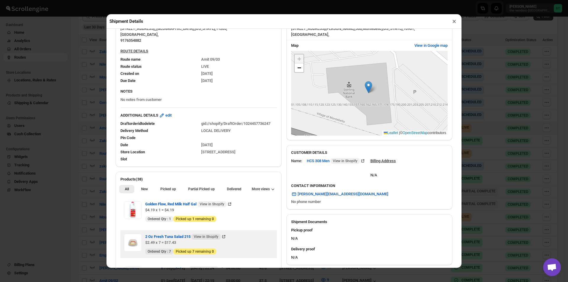
scroll to position [118, 0]
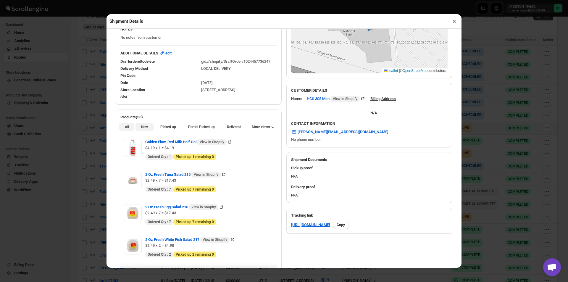
click at [141, 127] on span "New" at bounding box center [144, 127] width 7 height 5
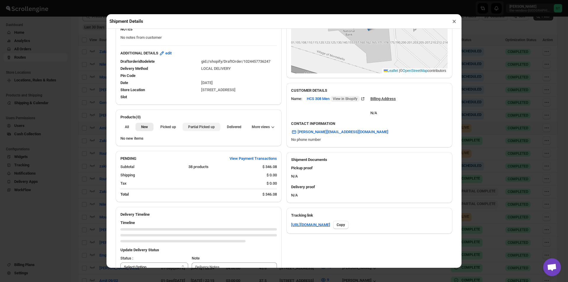
click at [189, 129] on span "Partial Picked up" at bounding box center [201, 127] width 27 height 5
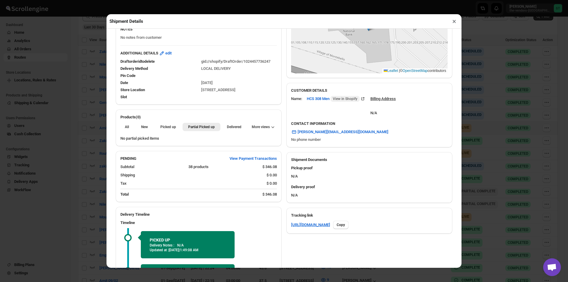
click at [455, 21] on button "×" at bounding box center [454, 21] width 9 height 8
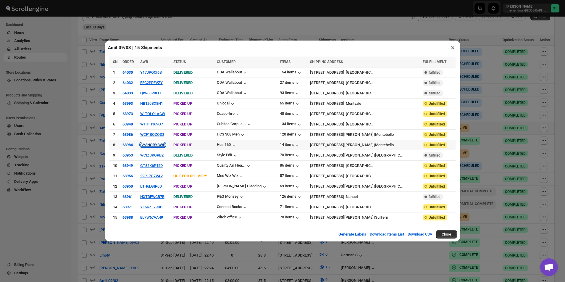
click at [147, 146] on button "GY3NORYBWB" at bounding box center [152, 145] width 25 height 4
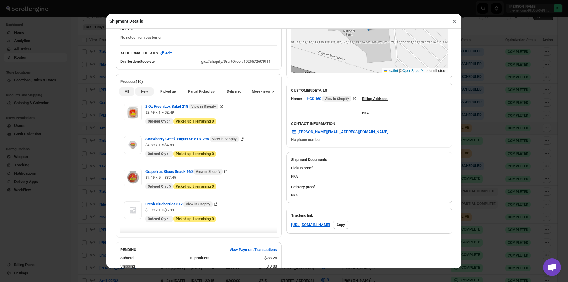
click at [145, 90] on button "New" at bounding box center [144, 91] width 18 height 8
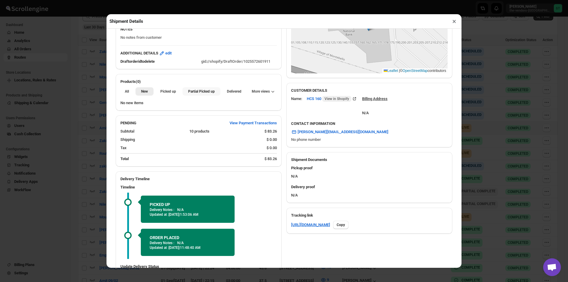
drag, startPoint x: 191, startPoint y: 94, endPoint x: 217, endPoint y: 89, distance: 25.9
click at [191, 94] on span "Partial Picked up" at bounding box center [201, 91] width 27 height 5
click at [455, 23] on button "×" at bounding box center [454, 21] width 9 height 8
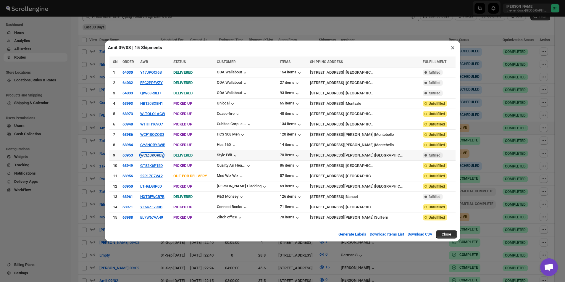
click at [158, 155] on button "WCIZBKORB2" at bounding box center [151, 155] width 23 height 4
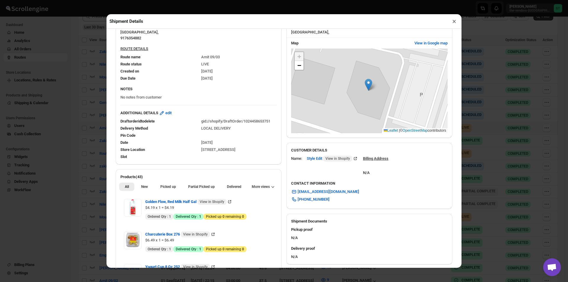
scroll to position [59, 0]
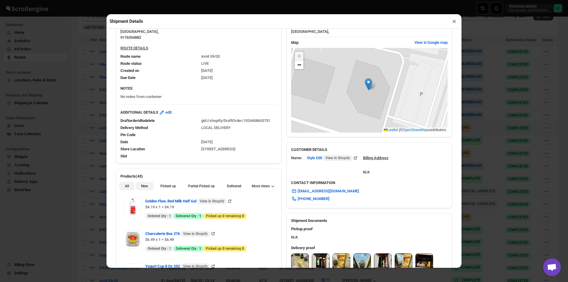
click at [146, 188] on span "New" at bounding box center [144, 186] width 7 height 5
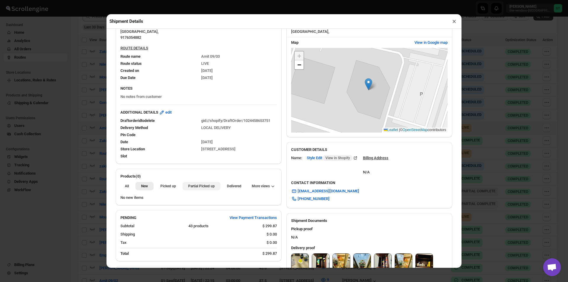
click at [197, 187] on span "Partial Picked up" at bounding box center [201, 186] width 27 height 5
click at [452, 23] on button "×" at bounding box center [454, 21] width 9 height 8
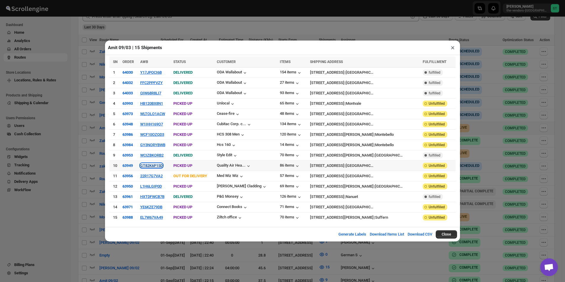
click at [151, 164] on button "GT82K6P15D" at bounding box center [151, 165] width 22 height 4
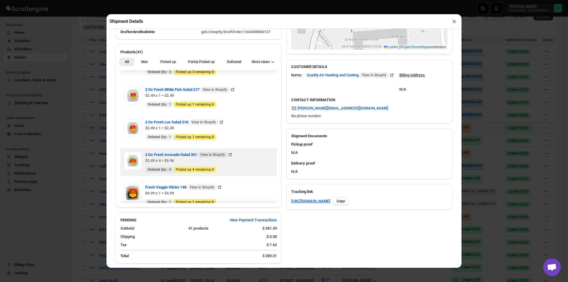
scroll to position [30, 0]
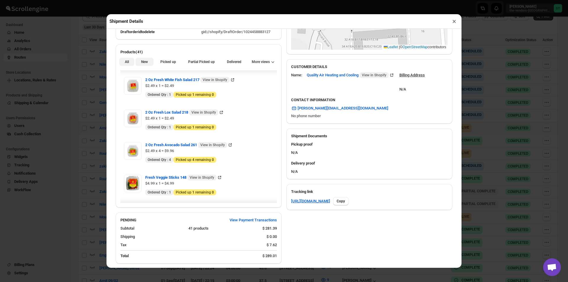
click at [141, 63] on span "New" at bounding box center [144, 61] width 7 height 5
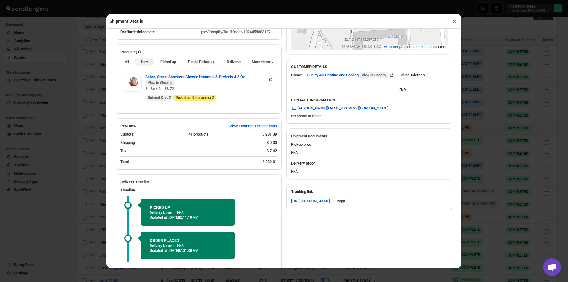
scroll to position [148, 0]
click at [128, 62] on span "All" at bounding box center [127, 61] width 4 height 5
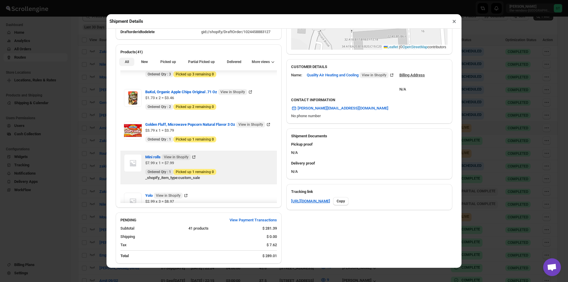
scroll to position [887, 0]
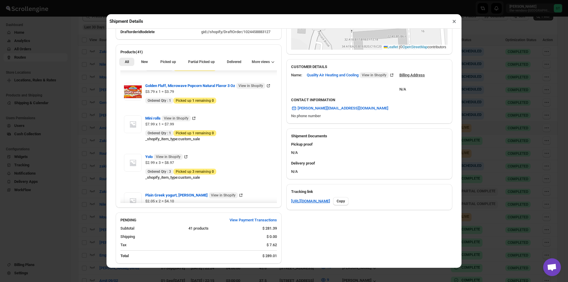
click at [453, 23] on button "×" at bounding box center [454, 21] width 9 height 8
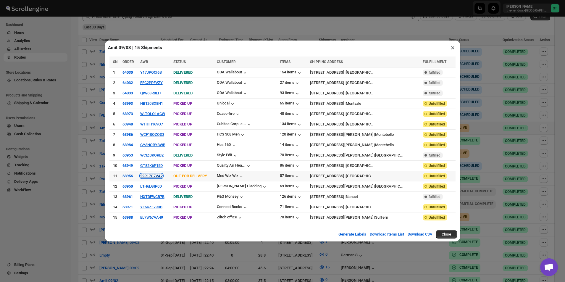
click at [155, 175] on button "22R17G7VA2" at bounding box center [151, 176] width 22 height 4
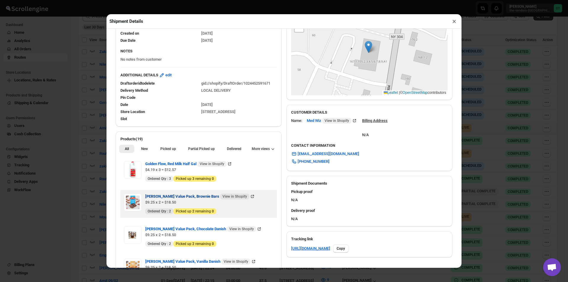
scroll to position [118, 0]
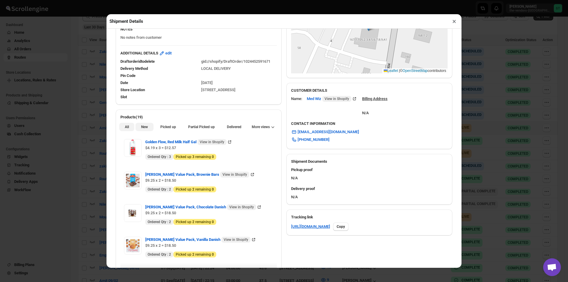
click at [146, 126] on span "New" at bounding box center [144, 127] width 7 height 5
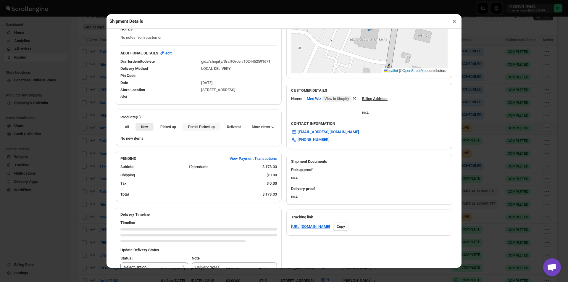
drag, startPoint x: 194, startPoint y: 130, endPoint x: 199, endPoint y: 129, distance: 5.1
click at [195, 129] on span "Partial Picked up" at bounding box center [201, 127] width 27 height 5
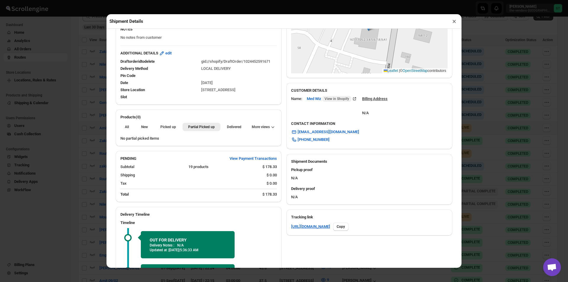
click at [451, 24] on button "×" at bounding box center [454, 21] width 9 height 8
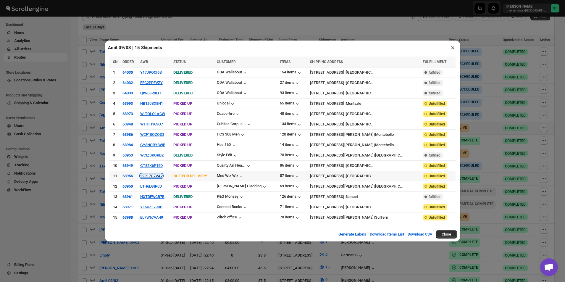
click at [153, 175] on button "22R17G7VA2" at bounding box center [151, 176] width 22 height 4
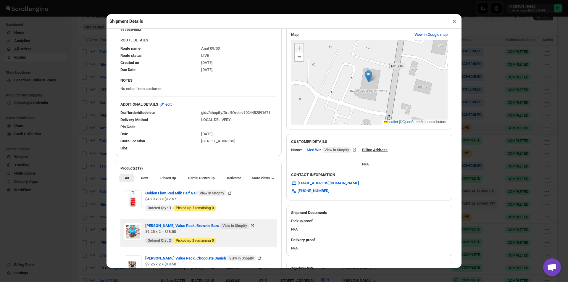
scroll to position [89, 0]
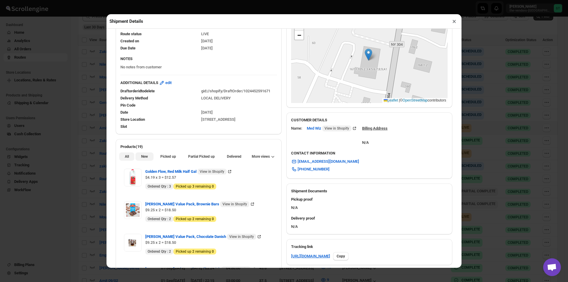
click at [148, 159] on button "New" at bounding box center [144, 156] width 18 height 8
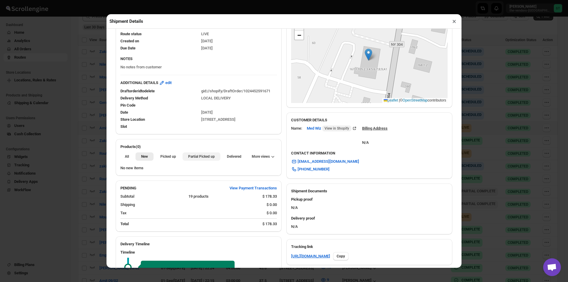
click at [186, 160] on button "Partial Picked up" at bounding box center [201, 156] width 38 height 8
click at [455, 25] on button "×" at bounding box center [454, 21] width 9 height 8
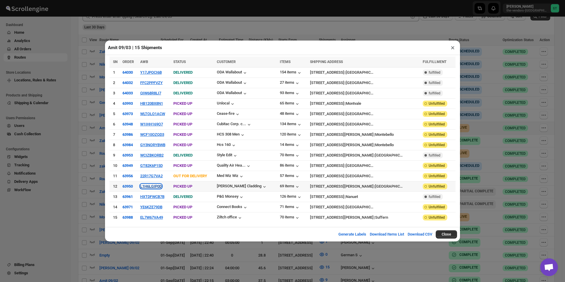
click at [151, 185] on button "L1H6LGIP0D" at bounding box center [151, 186] width 22 height 4
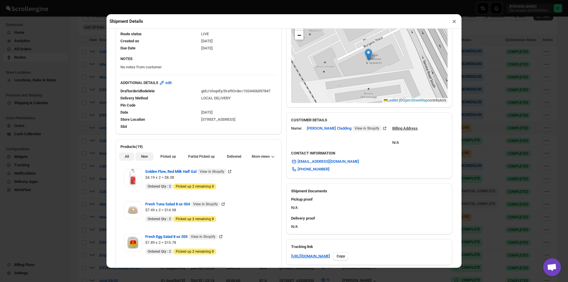
click at [141, 159] on span "New" at bounding box center [144, 156] width 7 height 5
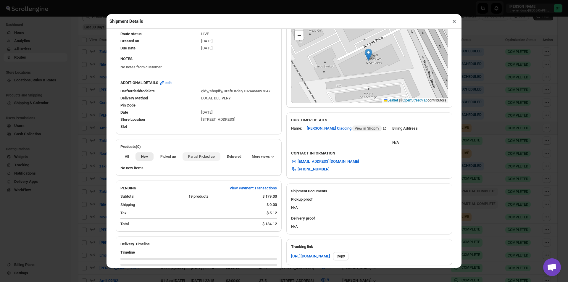
click at [204, 161] on button "Partial Picked up" at bounding box center [201, 156] width 38 height 8
click at [457, 23] on button "×" at bounding box center [454, 21] width 9 height 8
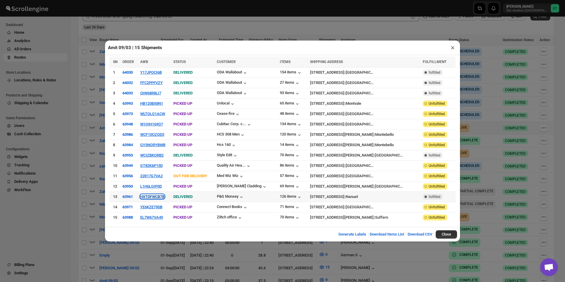
click at [155, 196] on button "HXTDFWCB7B" at bounding box center [152, 196] width 24 height 4
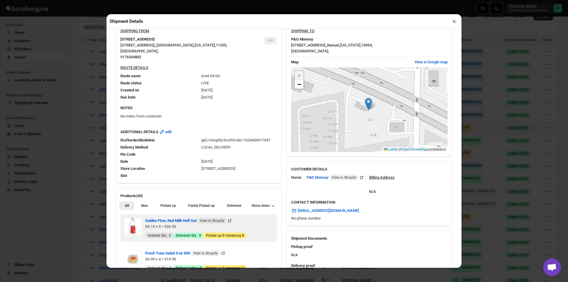
scroll to position [118, 0]
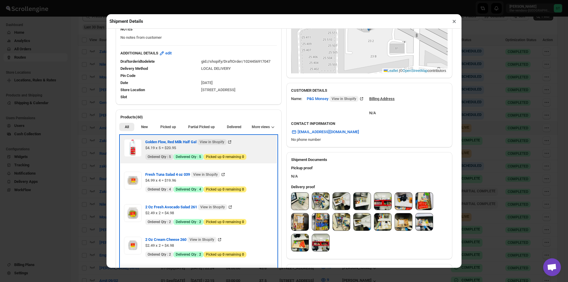
click at [142, 158] on div "Golden Flow, Red Milk Half Gal View in Shopify $4.19 x 5 = $20.95 New Ordered Q…" at bounding box center [198, 149] width 149 height 21
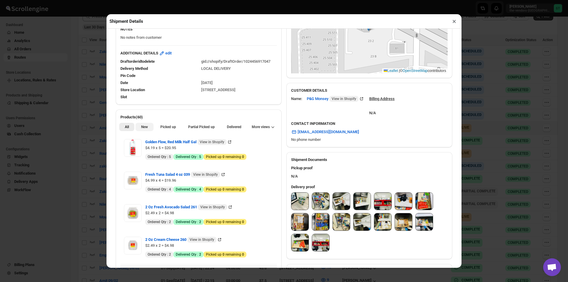
click at [143, 129] on span "New" at bounding box center [144, 127] width 7 height 5
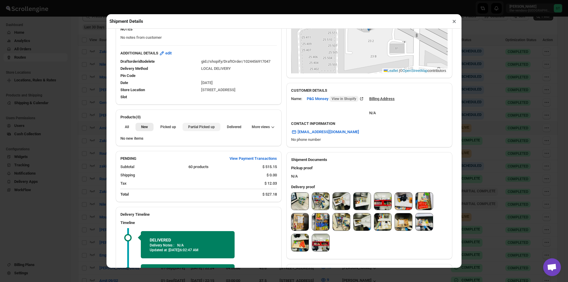
click at [191, 126] on span "Partial Picked up" at bounding box center [201, 127] width 27 height 5
click at [455, 23] on button "×" at bounding box center [454, 21] width 9 height 8
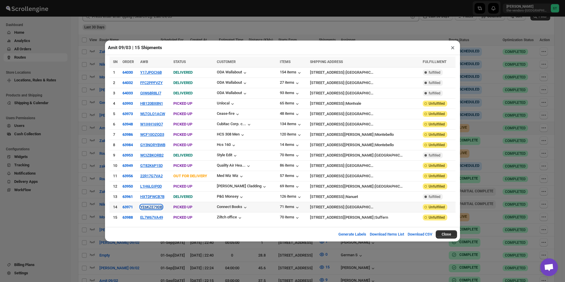
click at [151, 207] on button "YE6KZE79DB" at bounding box center [151, 207] width 22 height 4
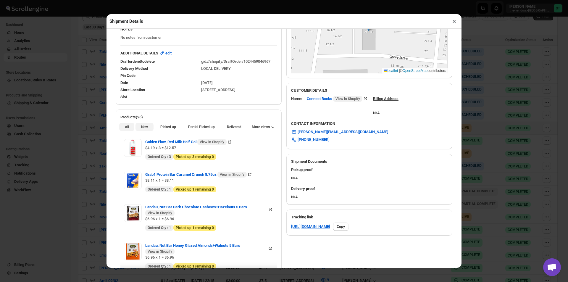
click at [143, 128] on span "New" at bounding box center [144, 127] width 7 height 5
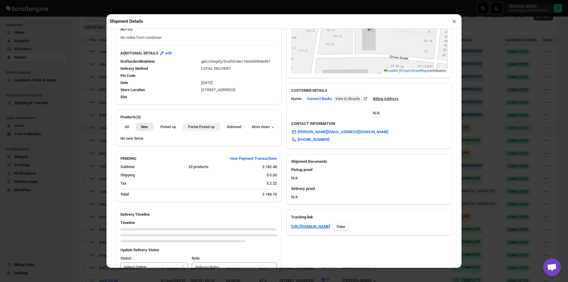
click at [188, 126] on span "Partial Picked up" at bounding box center [201, 127] width 27 height 5
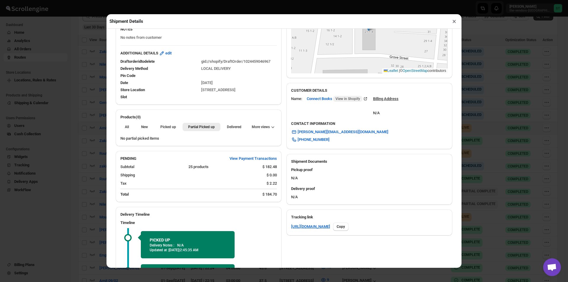
click at [454, 23] on button "×" at bounding box center [454, 21] width 9 height 8
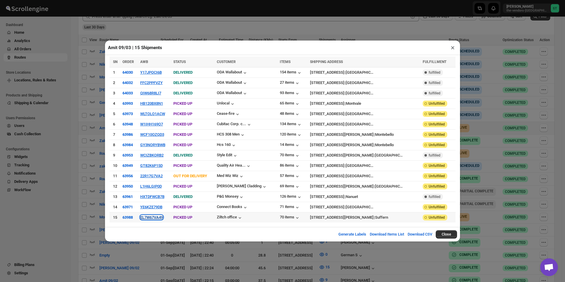
click at [154, 217] on button "EL7W67VA49" at bounding box center [151, 217] width 23 height 4
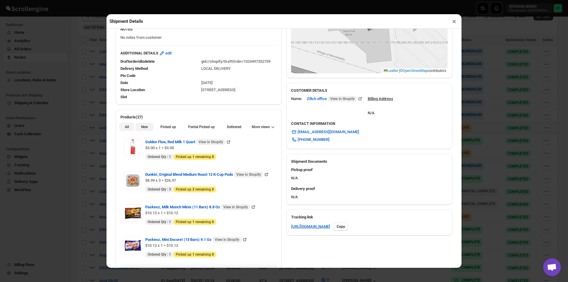
click at [142, 126] on span "New" at bounding box center [144, 127] width 7 height 5
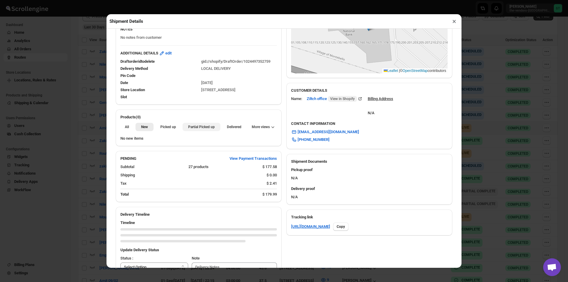
click at [199, 125] on button "Partial Picked up" at bounding box center [201, 127] width 38 height 8
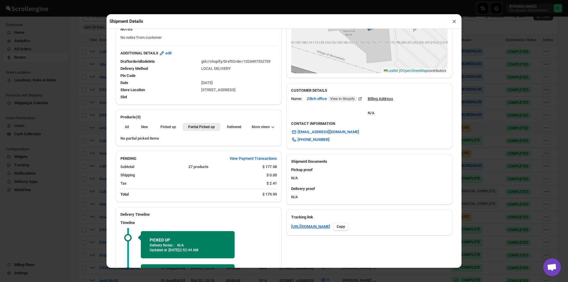
click at [452, 22] on button "×" at bounding box center [454, 21] width 9 height 8
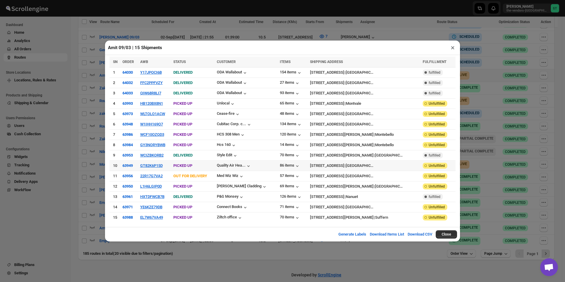
scroll to position [232, 0]
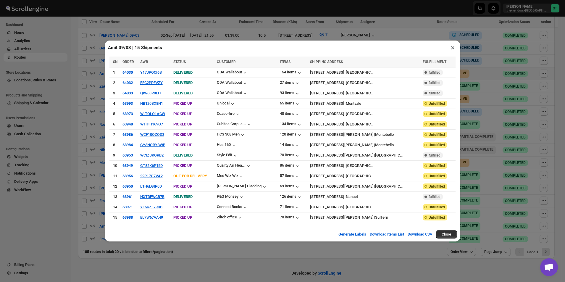
click at [452, 52] on button "×" at bounding box center [452, 47] width 9 height 8
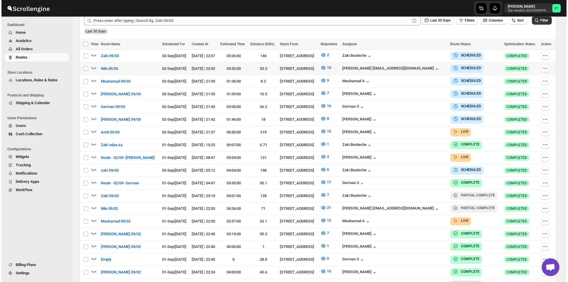
scroll to position [173, 0]
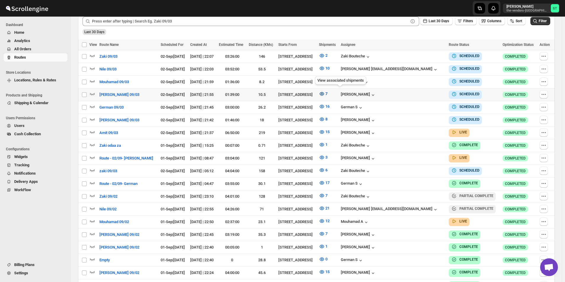
click at [325, 92] on icon "button" at bounding box center [322, 94] width 6 height 6
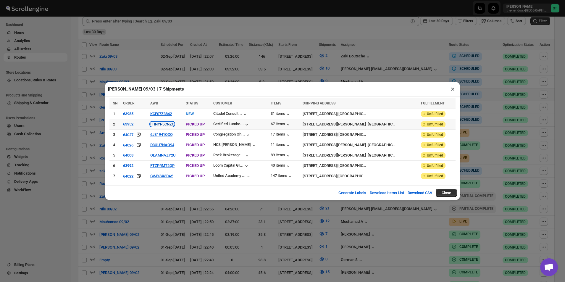
click at [169, 123] on button "FHNYP5CNZC" at bounding box center [162, 124] width 24 height 4
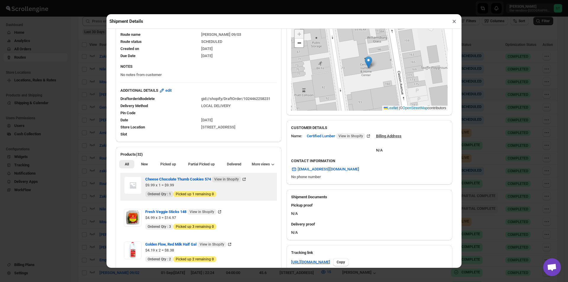
scroll to position [118, 0]
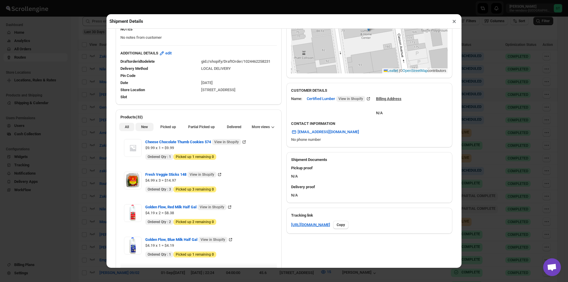
click at [148, 128] on button "New" at bounding box center [144, 127] width 18 height 8
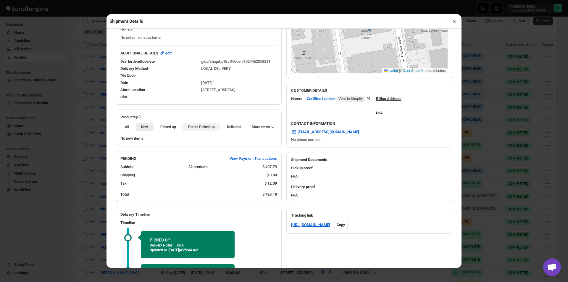
click at [203, 129] on span "Partial Picked up" at bounding box center [201, 127] width 27 height 5
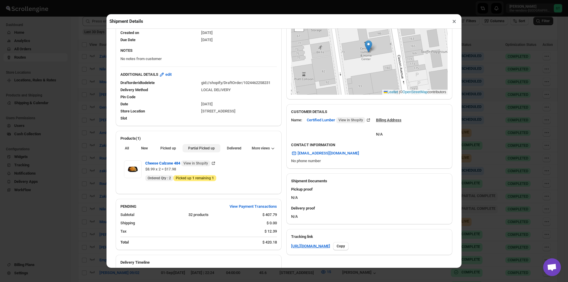
scroll to position [177, 0]
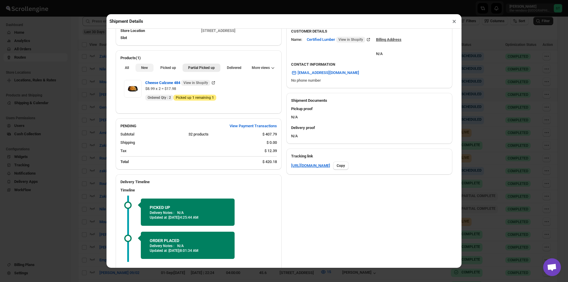
click at [137, 70] on button "New" at bounding box center [144, 68] width 18 height 8
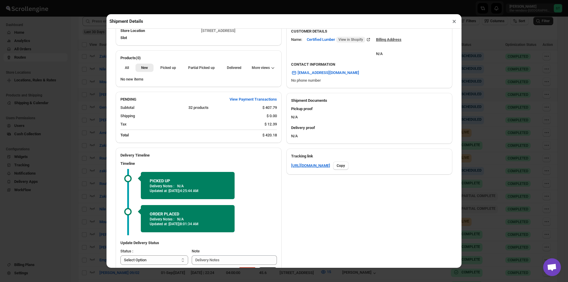
click at [199, 73] on div "All New Picked up Partial Picked up Partial delivered Delivered Returned More v…" at bounding box center [199, 67] width 166 height 13
click at [202, 68] on span "Partial Picked up" at bounding box center [201, 67] width 27 height 5
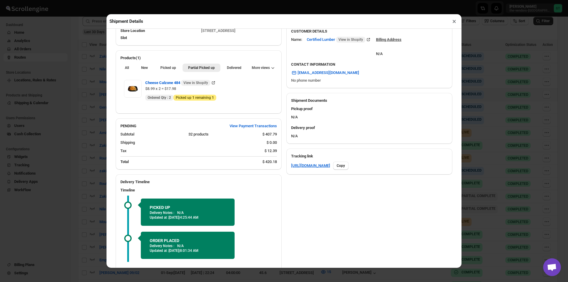
click at [453, 23] on button "×" at bounding box center [454, 21] width 9 height 8
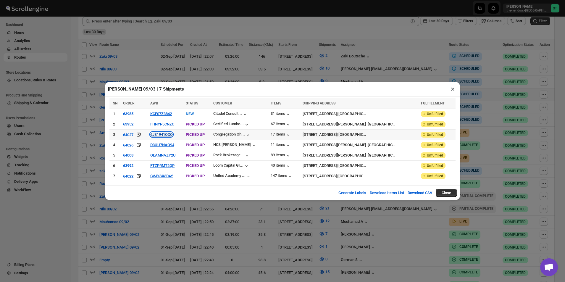
click at [172, 135] on button "6JS1941OXQ" at bounding box center [161, 134] width 22 height 4
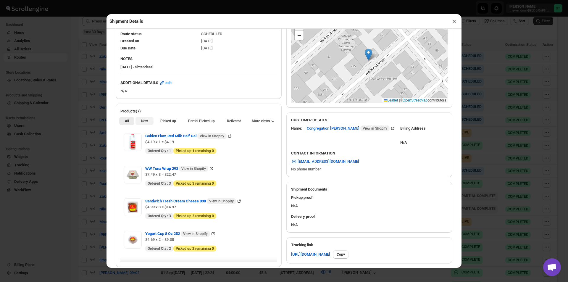
scroll to position [118, 0]
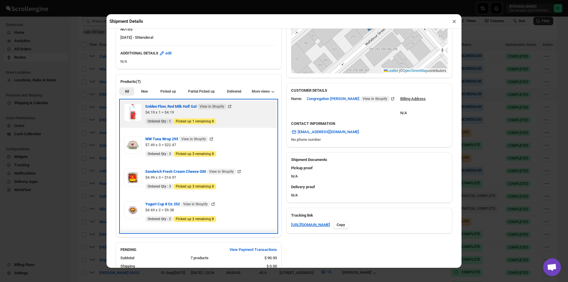
click at [145, 122] on div "Golden Flow, Red Milk Half Gal View in Shopify $4.19 x 1 = $4.19 New Ordered Qt…" at bounding box center [198, 114] width 149 height 21
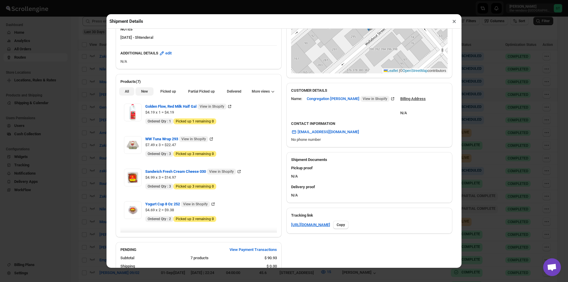
click at [148, 93] on button "New" at bounding box center [144, 91] width 18 height 8
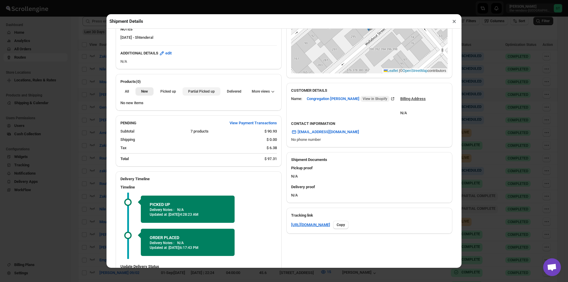
click at [202, 93] on span "Partial Picked up" at bounding box center [201, 91] width 27 height 5
click at [457, 22] on button "×" at bounding box center [454, 21] width 9 height 8
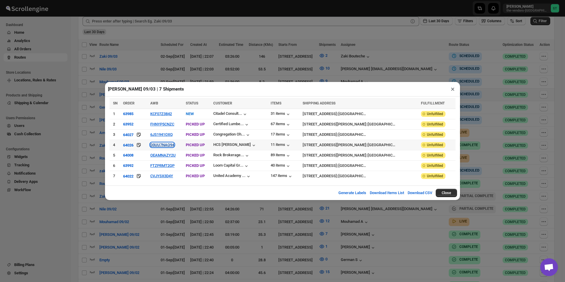
click at [172, 146] on button "D3UU7NAQ94" at bounding box center [162, 145] width 24 height 4
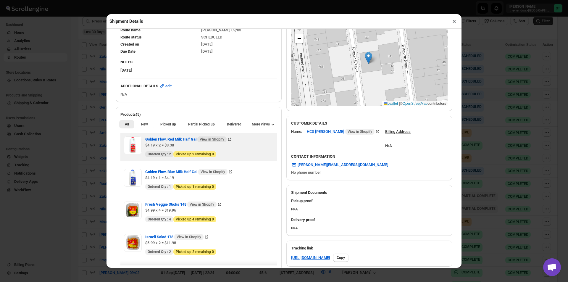
scroll to position [89, 0]
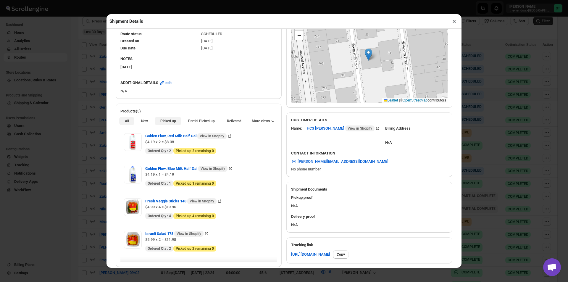
drag, startPoint x: 148, startPoint y: 124, endPoint x: 162, endPoint y: 120, distance: 15.0
click at [148, 123] on button "New" at bounding box center [144, 121] width 18 height 8
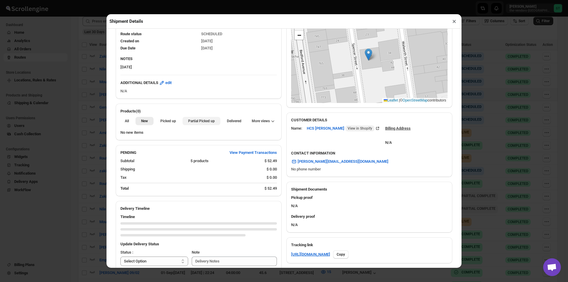
click at [205, 122] on span "Partial Picked up" at bounding box center [201, 121] width 27 height 5
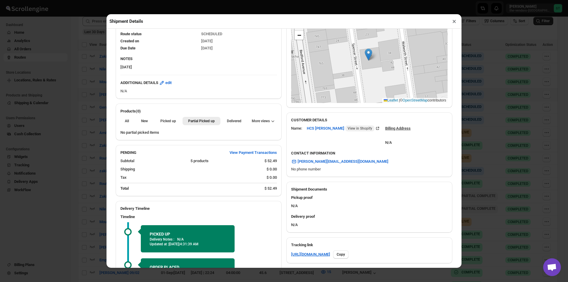
click at [453, 22] on button "×" at bounding box center [454, 21] width 9 height 8
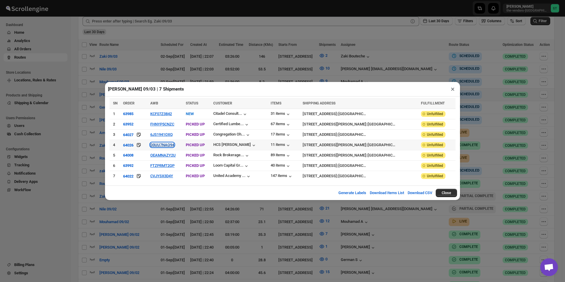
click at [173, 145] on button "D3UU7NAQ94" at bounding box center [162, 145] width 24 height 4
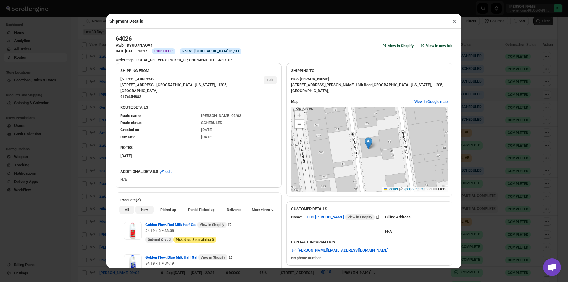
click at [142, 212] on span "New" at bounding box center [144, 209] width 7 height 5
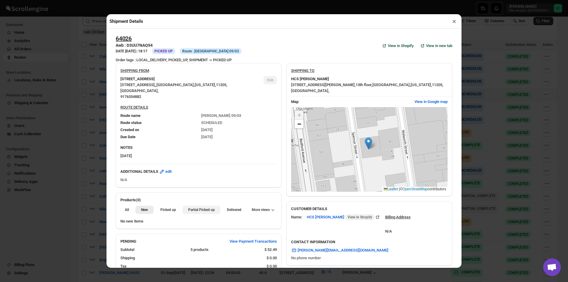
click at [196, 210] on span "Partial Picked up" at bounding box center [201, 209] width 27 height 5
click at [452, 22] on button "×" at bounding box center [454, 21] width 9 height 8
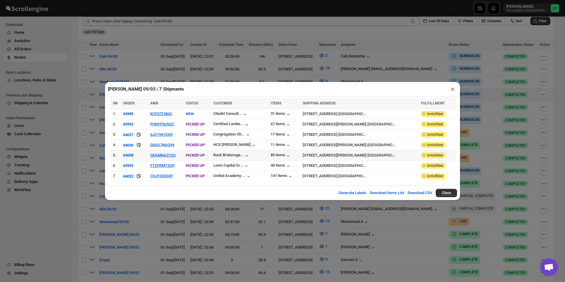
click at [172, 153] on td "OEAMNAZY2U" at bounding box center [165, 155] width 35 height 10
click at [173, 154] on button "OEAMNAZY2U" at bounding box center [162, 155] width 25 height 4
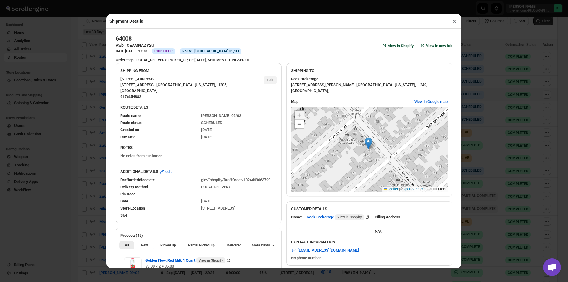
scroll to position [118, 0]
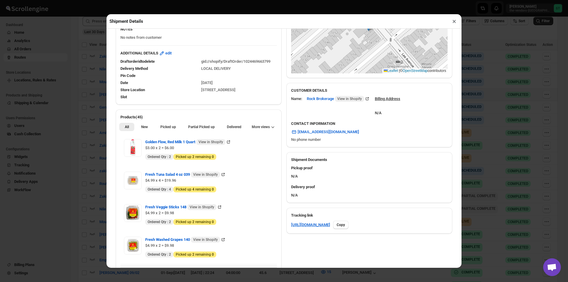
click at [146, 132] on div "All New Picked up Partial Picked up Partial delivered Delivered Returned More v…" at bounding box center [199, 126] width 166 height 13
click at [145, 128] on span "New" at bounding box center [144, 127] width 7 height 5
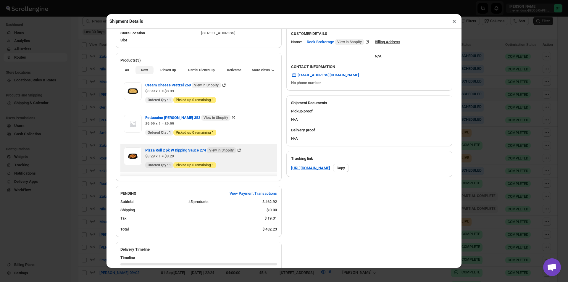
scroll to position [177, 0]
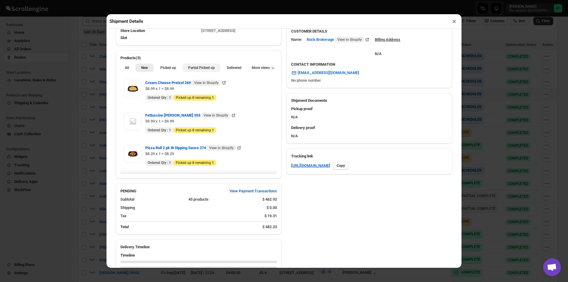
click at [202, 72] on button "Partial Picked up" at bounding box center [201, 68] width 38 height 8
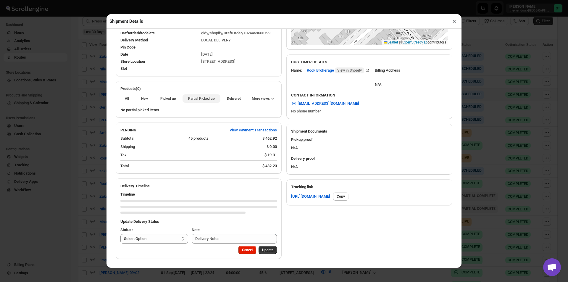
scroll to position [146, 0]
click at [452, 22] on button "×" at bounding box center [454, 21] width 9 height 8
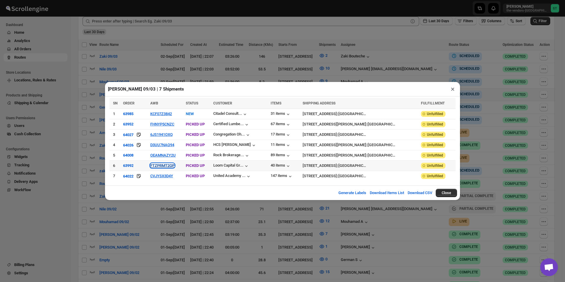
click at [175, 167] on button "FTZPRMT2QP" at bounding box center [162, 165] width 24 height 4
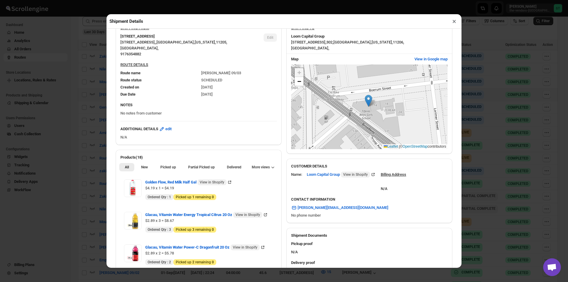
scroll to position [89, 0]
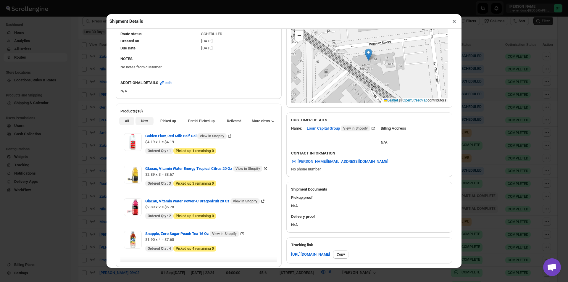
click at [143, 123] on span "New" at bounding box center [144, 121] width 7 height 5
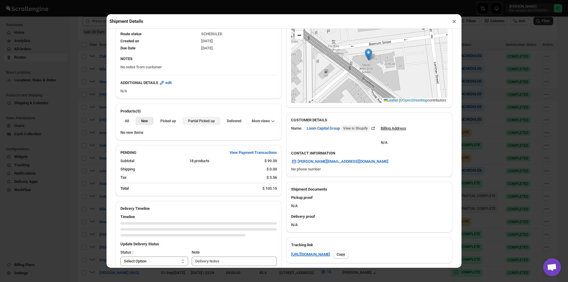
click at [193, 123] on span "Partial Picked up" at bounding box center [201, 121] width 27 height 5
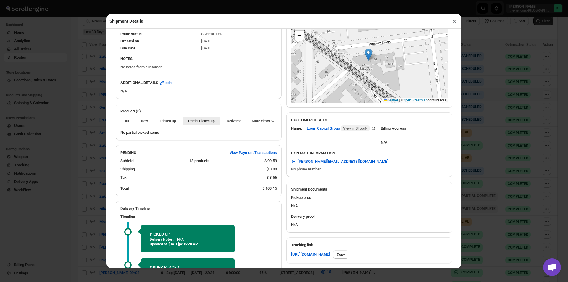
click at [455, 22] on button "×" at bounding box center [454, 21] width 9 height 8
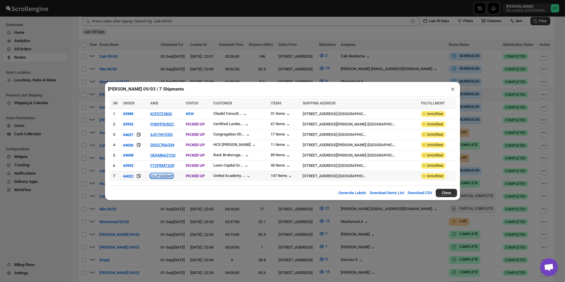
click at [167, 176] on button "CVJYSX3D4Y" at bounding box center [161, 176] width 23 height 4
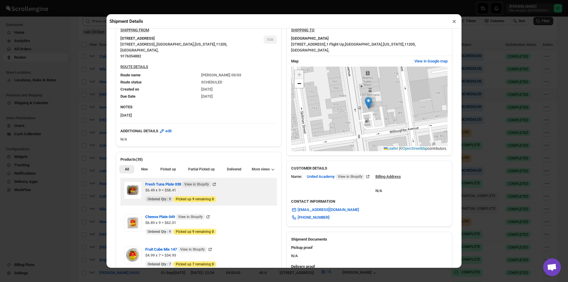
scroll to position [59, 0]
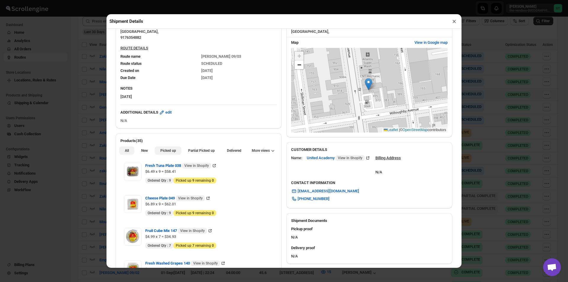
drag, startPoint x: 142, startPoint y: 150, endPoint x: 161, endPoint y: 150, distance: 18.9
click at [143, 150] on span "New" at bounding box center [144, 150] width 7 height 5
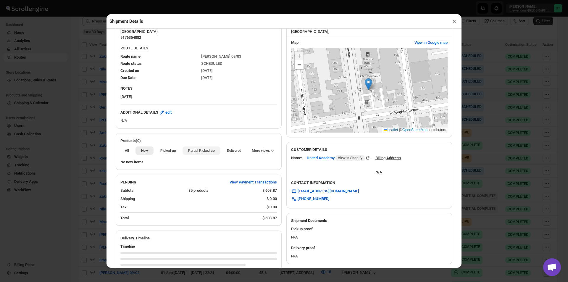
click at [195, 151] on span "Partial Picked up" at bounding box center [201, 150] width 27 height 5
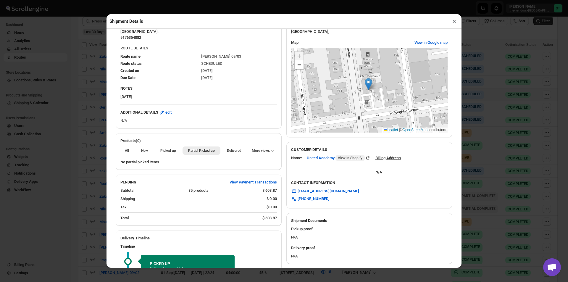
click at [453, 22] on button "×" at bounding box center [454, 21] width 9 height 8
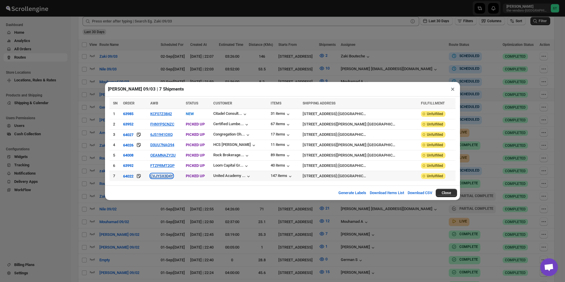
click at [172, 175] on button "CVJYSX3D4Y" at bounding box center [161, 176] width 23 height 4
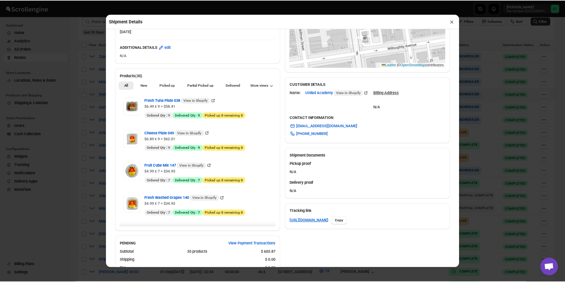
scroll to position [148, 0]
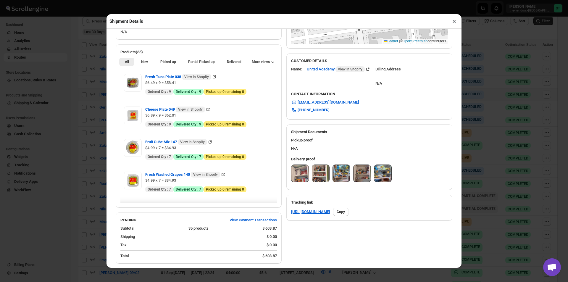
click at [296, 177] on img at bounding box center [299, 173] width 17 height 17
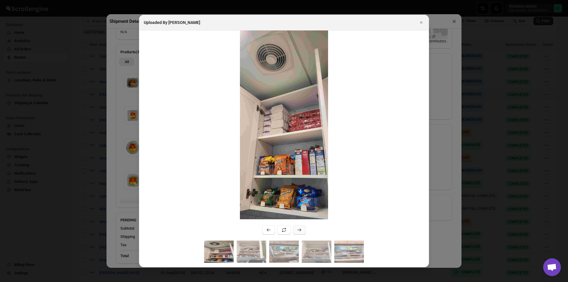
click at [300, 229] on icon ":ro1i:" at bounding box center [299, 230] width 6 height 6
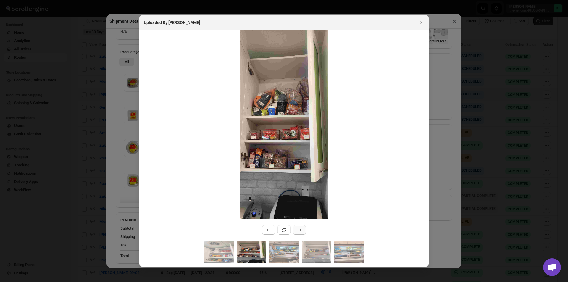
click at [297, 226] on button ":ro1i:" at bounding box center [299, 229] width 13 height 9
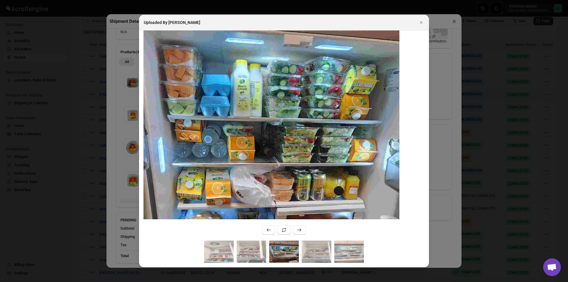
drag, startPoint x: 303, startPoint y: 88, endPoint x: 243, endPoint y: 183, distance: 111.9
click at [240, 191] on img ":ro1i:" at bounding box center [267, 179] width 265 height 567
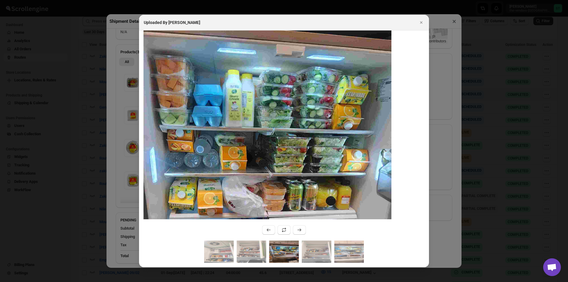
drag, startPoint x: 304, startPoint y: 98, endPoint x: 296, endPoint y: 106, distance: 11.5
click at [296, 106] on img ":ro1i:" at bounding box center [259, 189] width 265 height 567
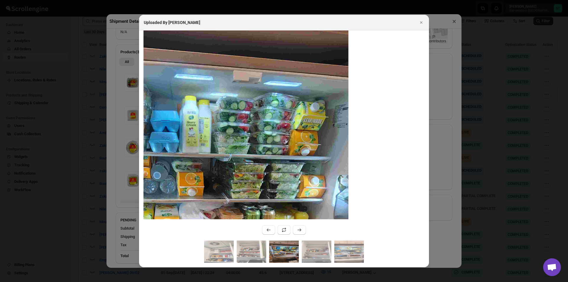
drag, startPoint x: 336, startPoint y: 105, endPoint x: 294, endPoint y: 132, distance: 50.1
click at [294, 132] on img ":ro1i:" at bounding box center [216, 215] width 265 height 567
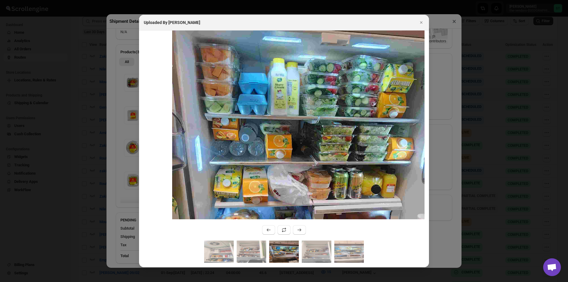
drag, startPoint x: 385, startPoint y: 160, endPoint x: 325, endPoint y: 115, distance: 74.7
click at [325, 115] on img ":ro1i:" at bounding box center [304, 177] width 265 height 567
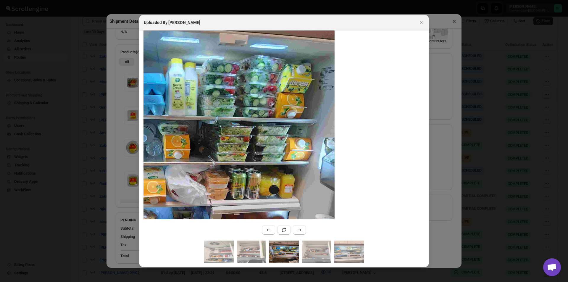
click at [416, 20] on div "Uploaded By [PERSON_NAME]" at bounding box center [284, 23] width 280 height 6
click at [420, 21] on icon "Close" at bounding box center [421, 23] width 6 height 6
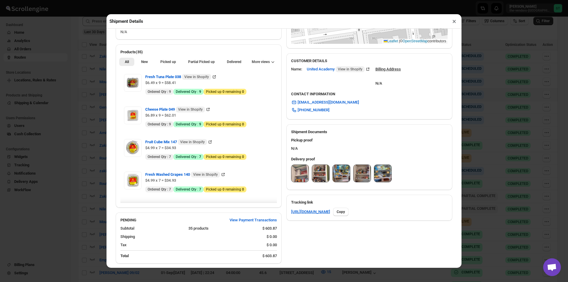
click at [454, 25] on button "×" at bounding box center [454, 21] width 9 height 8
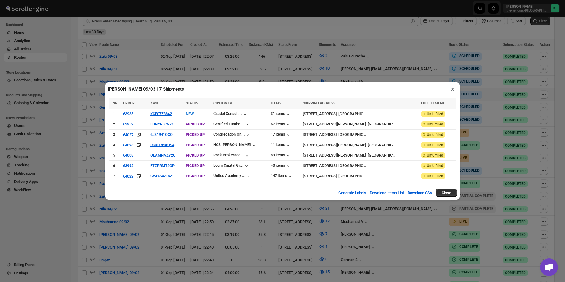
click at [453, 91] on button "×" at bounding box center [452, 89] width 9 height 8
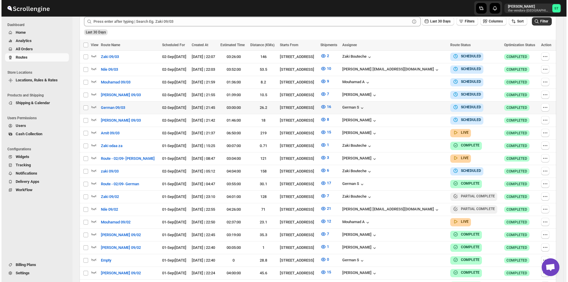
scroll to position [173, 0]
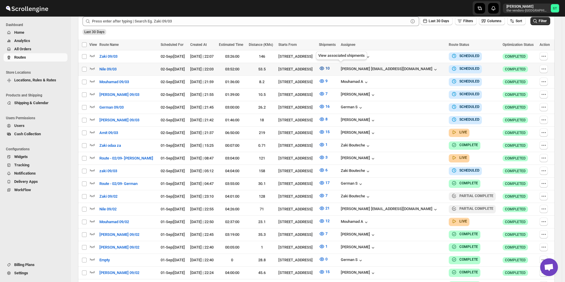
click at [325, 68] on icon "button" at bounding box center [322, 68] width 6 height 6
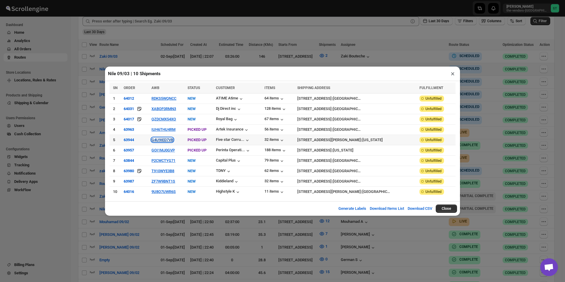
click at [166, 140] on button "G4U9IED7VB" at bounding box center [162, 140] width 22 height 4
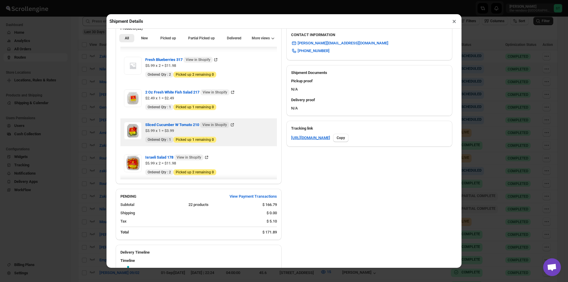
scroll to position [435, 0]
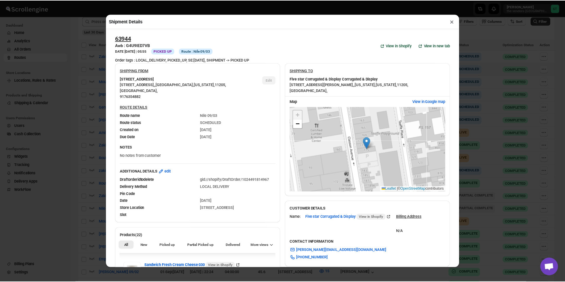
scroll to position [207, 0]
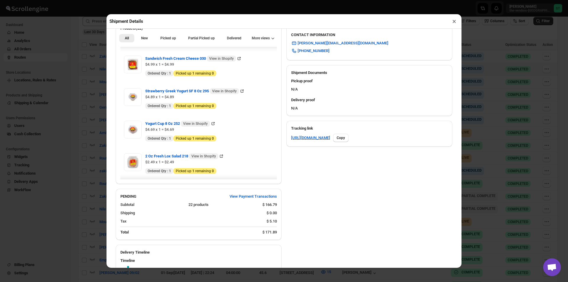
click at [453, 24] on button "×" at bounding box center [454, 21] width 9 height 8
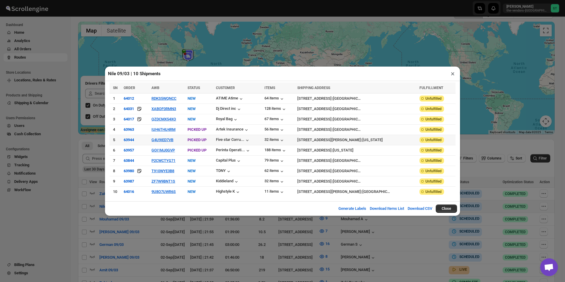
scroll to position [89, 0]
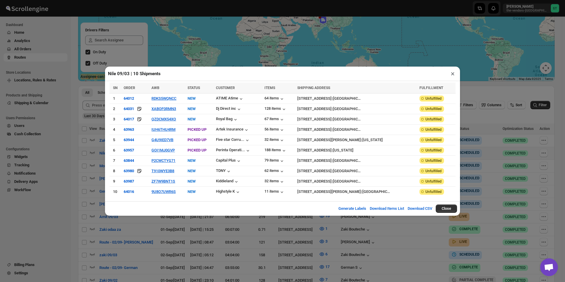
click at [453, 78] on button "×" at bounding box center [452, 74] width 9 height 8
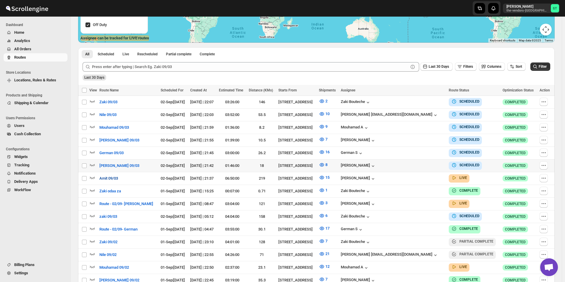
scroll to position [148, 0]
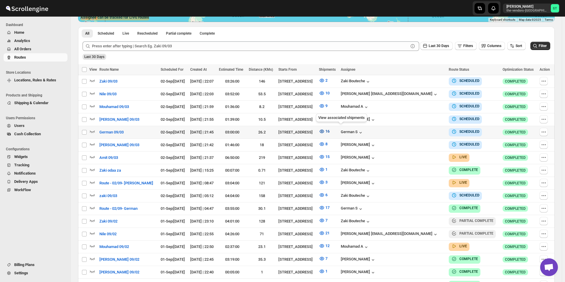
click at [325, 130] on icon "button" at bounding box center [322, 131] width 6 height 6
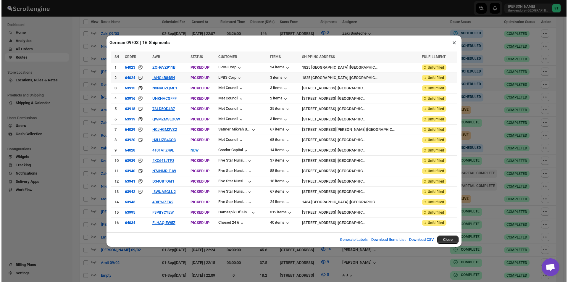
scroll to position [207, 0]
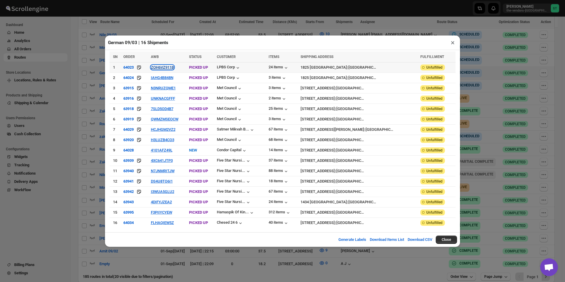
click at [156, 70] on button "ZOH6VZ911B" at bounding box center [162, 67] width 23 height 4
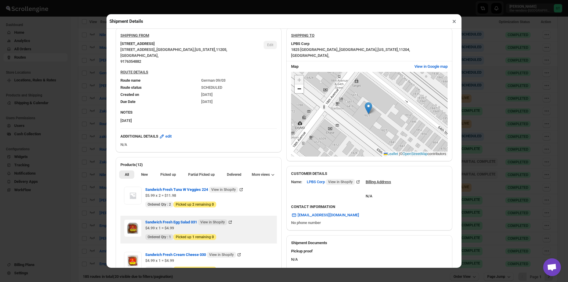
scroll to position [148, 0]
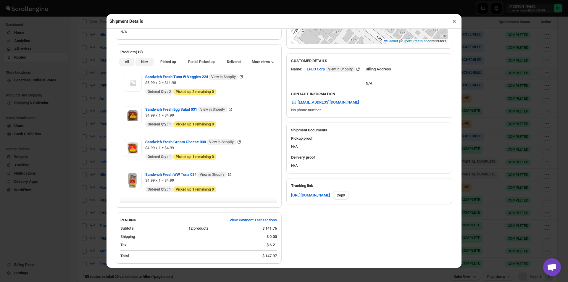
click at [146, 64] on span "New" at bounding box center [144, 61] width 7 height 5
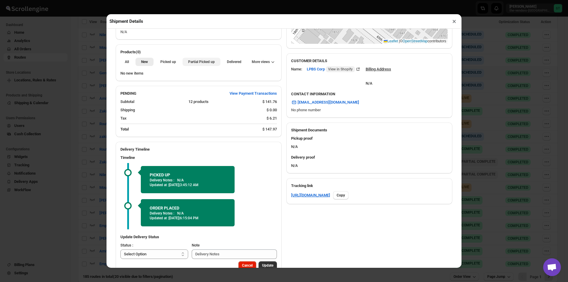
click at [198, 66] on button "Partial Picked up" at bounding box center [201, 62] width 38 height 8
click at [456, 25] on button "×" at bounding box center [454, 21] width 9 height 8
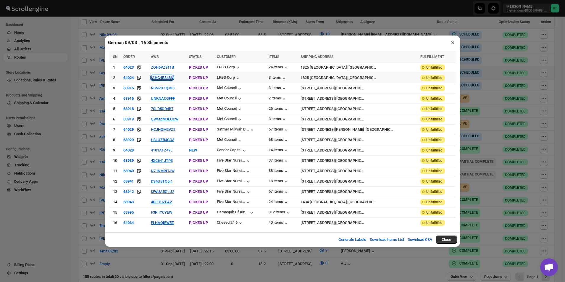
click at [166, 80] on button "IAHG4B848N" at bounding box center [162, 77] width 22 height 4
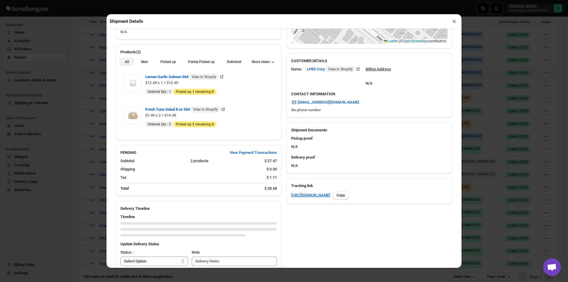
drag, startPoint x: 145, startPoint y: 63, endPoint x: 235, endPoint y: 75, distance: 91.1
click at [151, 63] on button "New" at bounding box center [144, 62] width 18 height 8
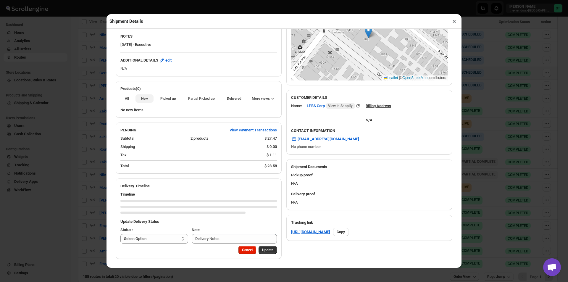
scroll to position [112, 0]
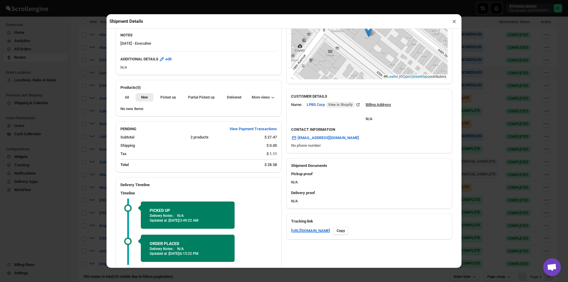
click at [199, 93] on div "All New Picked up Partial Picked up Partial delivered Delivered Returned More v…" at bounding box center [199, 97] width 166 height 13
click at [198, 94] on li "Partial Picked up" at bounding box center [201, 97] width 38 height 8
click at [197, 96] on span "Partial Picked up" at bounding box center [201, 97] width 27 height 5
click at [454, 23] on button "×" at bounding box center [454, 21] width 9 height 8
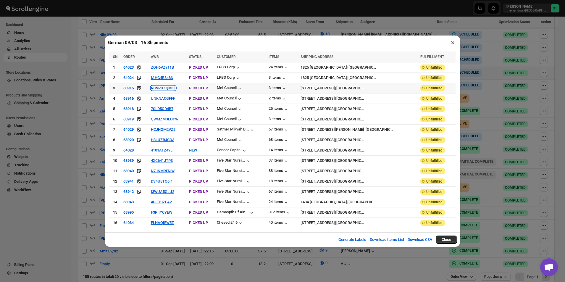
click at [169, 90] on button "N3NRUZQME1" at bounding box center [163, 88] width 25 height 4
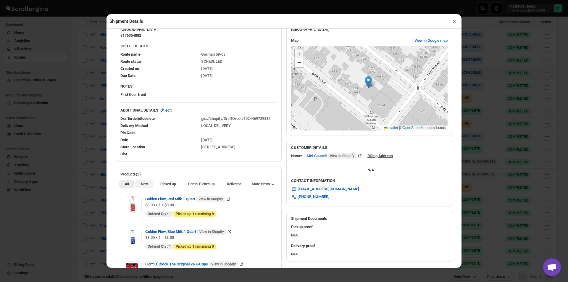
scroll to position [148, 0]
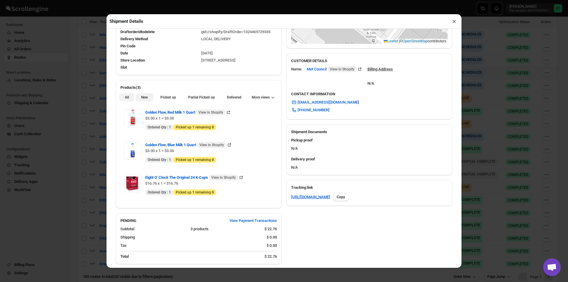
click at [142, 101] on button "New" at bounding box center [144, 97] width 18 height 8
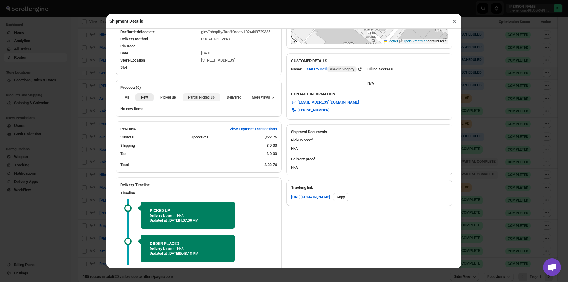
click at [200, 100] on span "Partial Picked up" at bounding box center [201, 97] width 27 height 5
click at [454, 20] on button "×" at bounding box center [454, 21] width 9 height 8
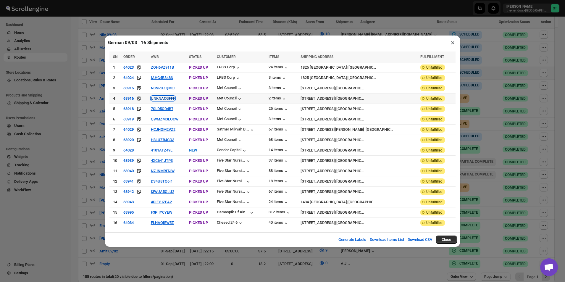
click at [165, 100] on button "UNKNACGFFF" at bounding box center [163, 98] width 24 height 4
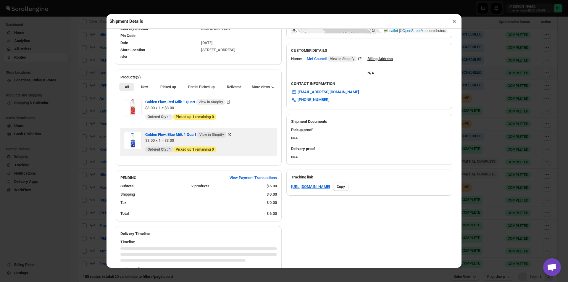
scroll to position [177, 0]
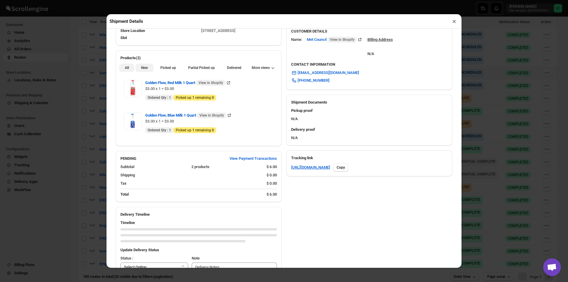
click at [143, 72] on button "New" at bounding box center [144, 68] width 18 height 8
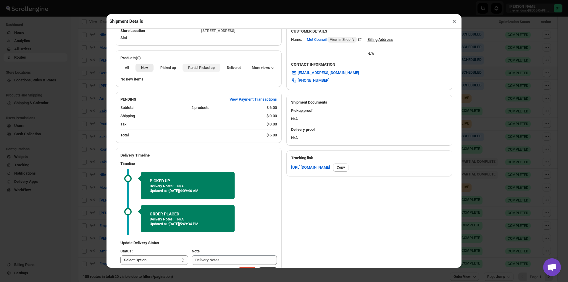
click at [214, 68] on button "Partial Picked up" at bounding box center [201, 68] width 38 height 8
click at [456, 22] on button "×" at bounding box center [454, 21] width 9 height 8
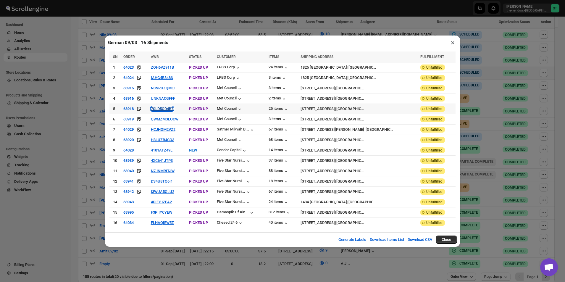
click at [160, 111] on button "7SLD5OD4B7" at bounding box center [162, 108] width 22 height 4
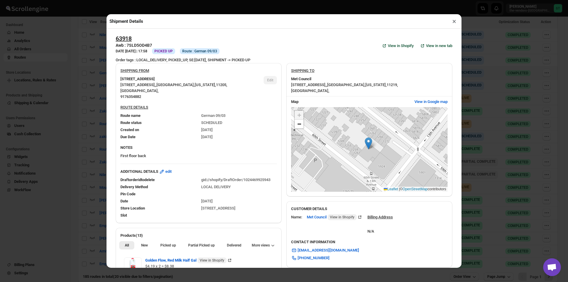
scroll to position [148, 0]
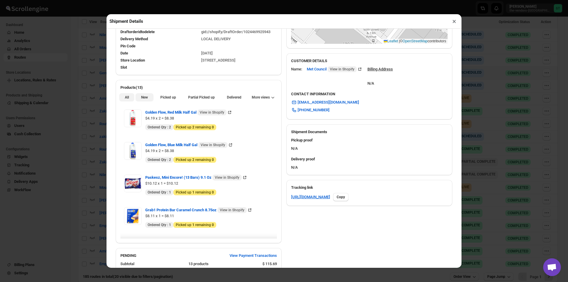
click at [146, 101] on button "New" at bounding box center [144, 97] width 18 height 8
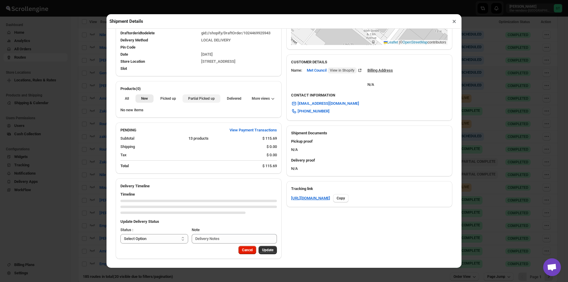
click at [193, 101] on button "Partial Picked up" at bounding box center [201, 98] width 38 height 8
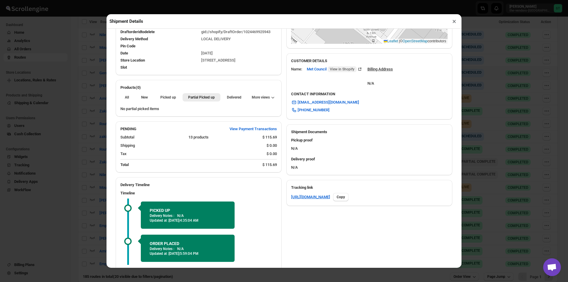
click at [455, 22] on button "×" at bounding box center [454, 21] width 9 height 8
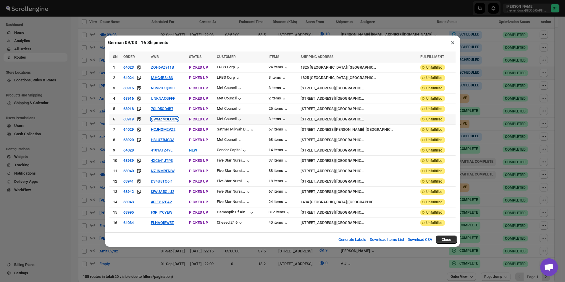
click at [154, 121] on button "QWMZMSEOCW" at bounding box center [165, 119] width 28 height 4
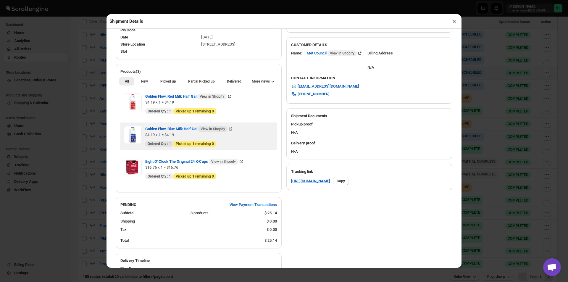
scroll to position [177, 0]
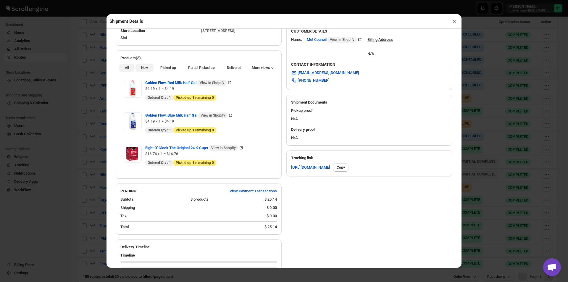
click at [142, 68] on span "New" at bounding box center [144, 67] width 7 height 5
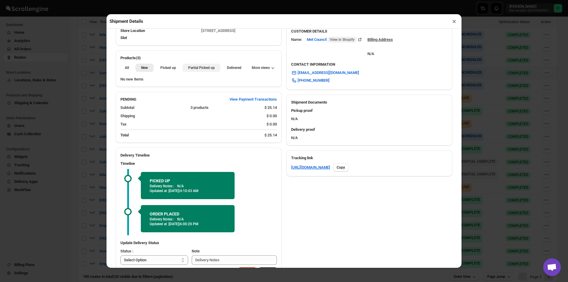
click at [206, 67] on span "Partial Picked up" at bounding box center [201, 67] width 27 height 5
click at [454, 22] on button "×" at bounding box center [454, 21] width 9 height 8
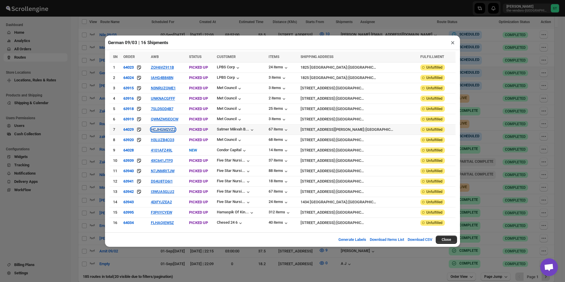
click at [162, 131] on button "HCJHGM2VZ2" at bounding box center [163, 129] width 25 height 4
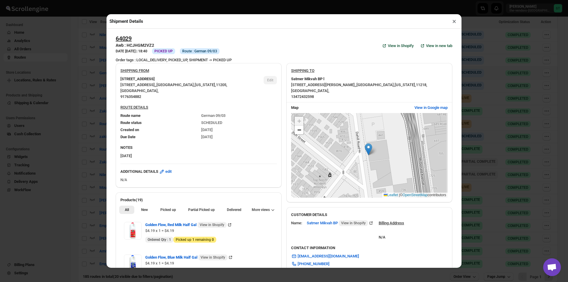
scroll to position [118, 0]
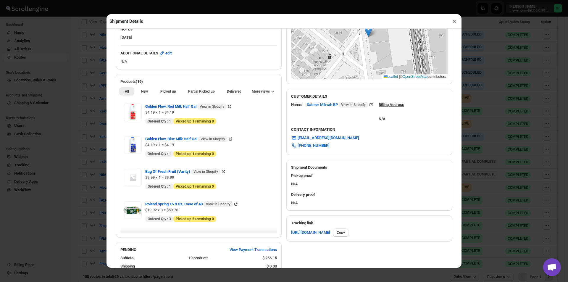
click at [151, 88] on div "All New Picked up Partial Picked up Partial delivered Delivered Returned More v…" at bounding box center [199, 91] width 166 height 13
click at [150, 92] on button "New" at bounding box center [144, 91] width 18 height 8
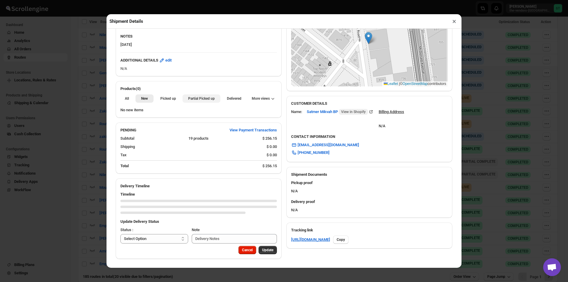
click at [198, 98] on span "Partial Picked up" at bounding box center [201, 98] width 27 height 5
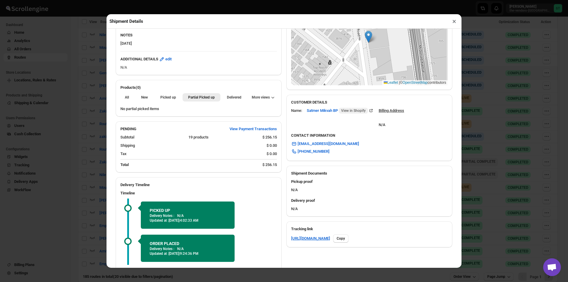
click at [450, 24] on button "×" at bounding box center [454, 21] width 9 height 8
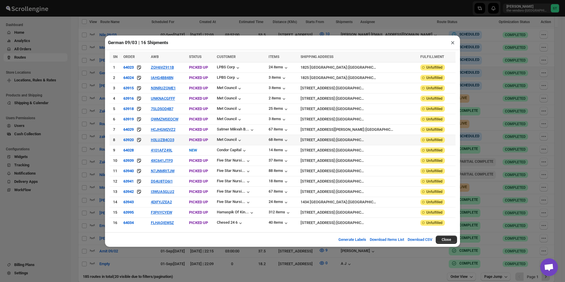
click at [156, 138] on td "H3LUZB4CO3" at bounding box center [168, 140] width 38 height 10
click at [158, 139] on button "H3LUZB4CO3" at bounding box center [162, 140] width 23 height 4
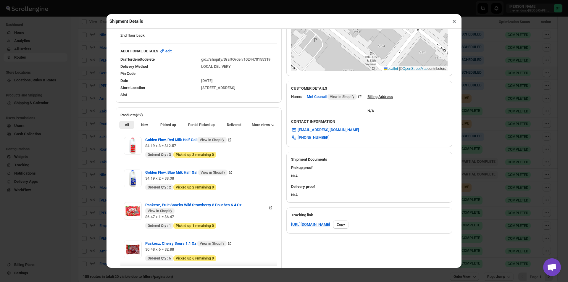
scroll to position [148, 0]
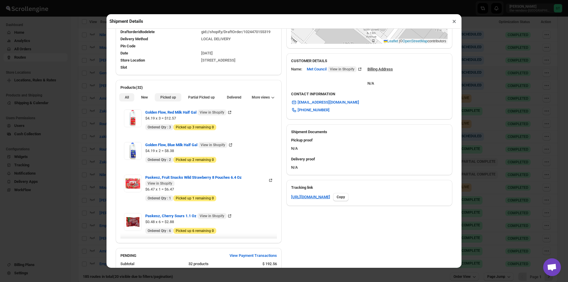
drag, startPoint x: 143, startPoint y: 98, endPoint x: 160, endPoint y: 96, distance: 17.9
click at [143, 98] on span "New" at bounding box center [144, 97] width 7 height 5
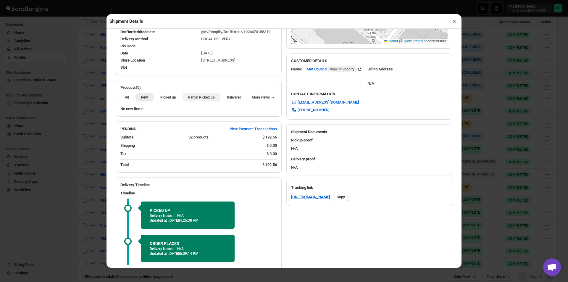
click at [192, 99] on span "Partial Picked up" at bounding box center [201, 97] width 27 height 5
click at [454, 21] on button "×" at bounding box center [454, 21] width 9 height 8
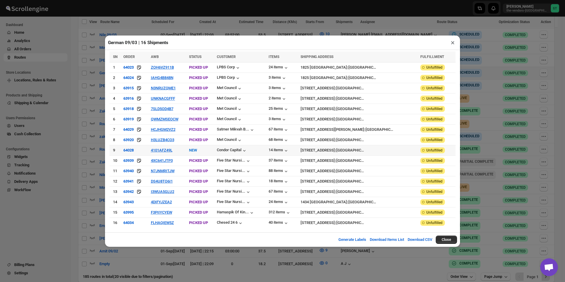
click at [169, 153] on td "4101AFZ49L" at bounding box center [168, 150] width 38 height 10
click at [170, 160] on button "4XC641JTP3" at bounding box center [162, 160] width 22 height 4
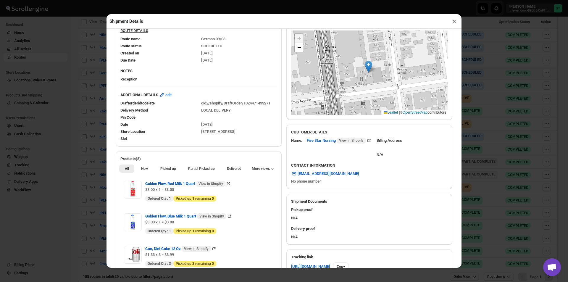
scroll to position [89, 0]
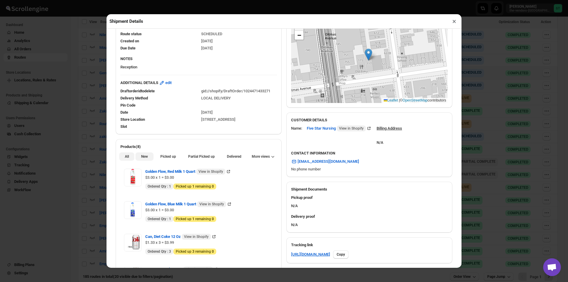
click at [148, 156] on button "New" at bounding box center [144, 156] width 18 height 8
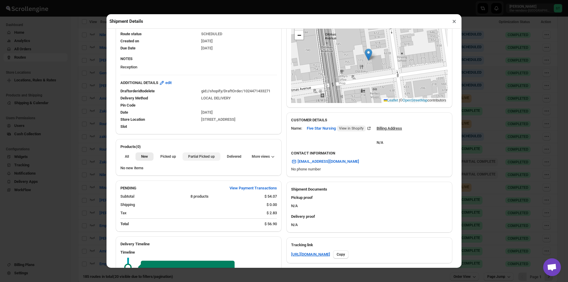
click at [192, 159] on span "Partial Picked up" at bounding box center [201, 156] width 27 height 5
click at [453, 23] on button "×" at bounding box center [454, 21] width 9 height 8
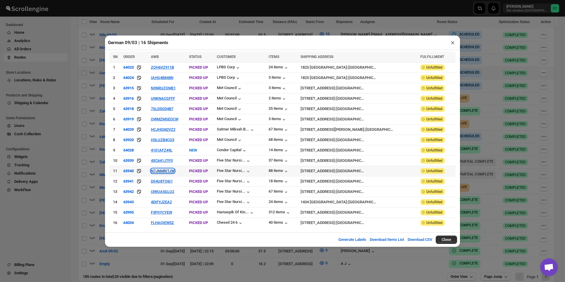
click at [159, 172] on button "N7JNMRITJW" at bounding box center [163, 171] width 24 height 4
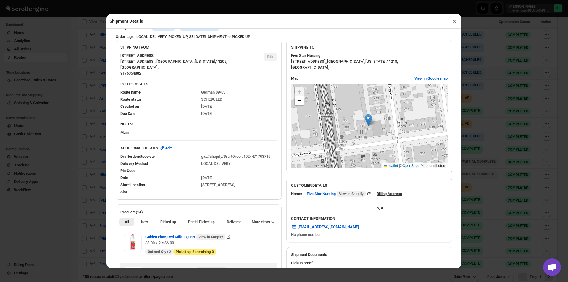
scroll to position [148, 0]
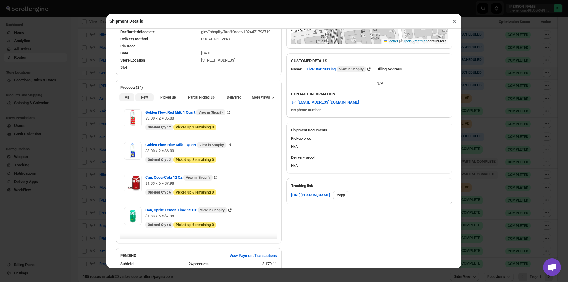
click at [141, 97] on span "New" at bounding box center [144, 97] width 7 height 5
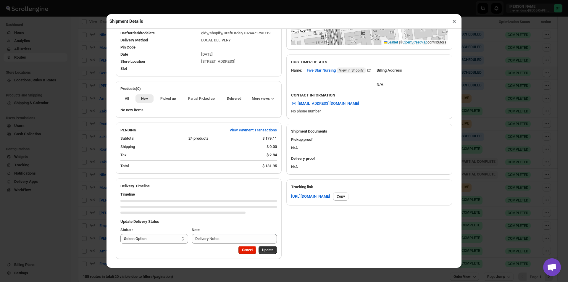
click at [191, 105] on div "No new items" at bounding box center [199, 111] width 166 height 13
click at [193, 100] on span "Partial Picked up" at bounding box center [201, 98] width 27 height 5
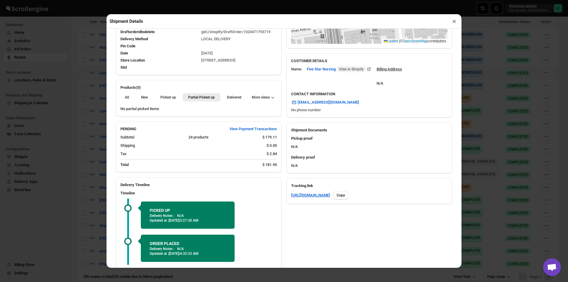
click at [455, 21] on button "×" at bounding box center [454, 21] width 9 height 8
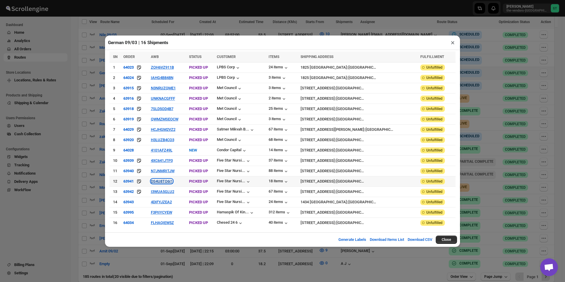
click at [162, 180] on button "DS4U8TO6I1" at bounding box center [162, 181] width 22 height 4
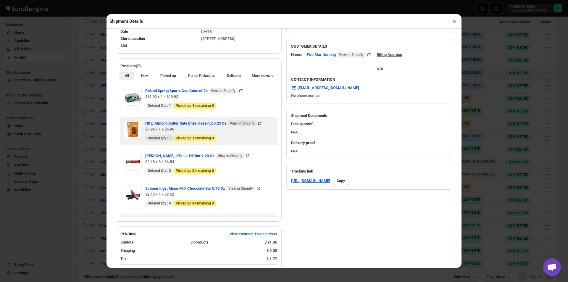
scroll to position [177, 0]
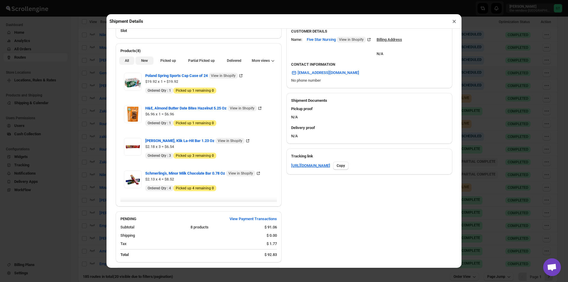
click at [143, 62] on span "New" at bounding box center [144, 60] width 7 height 5
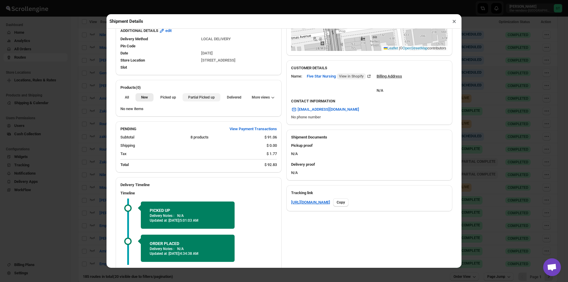
click at [196, 98] on span "Partial Picked up" at bounding box center [201, 97] width 27 height 5
click at [453, 24] on button "×" at bounding box center [454, 21] width 9 height 8
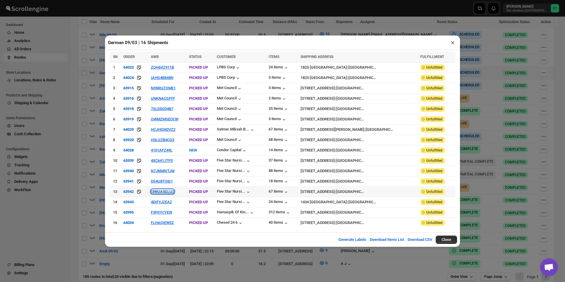
click at [168, 191] on button "I3WUA5GLU2" at bounding box center [162, 191] width 23 height 4
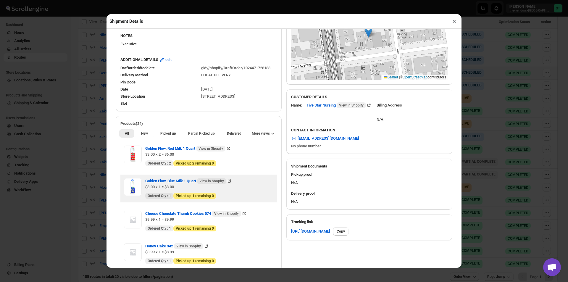
scroll to position [118, 0]
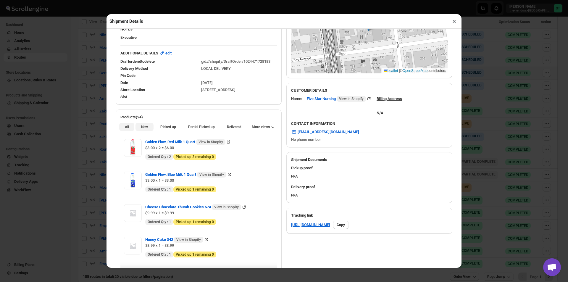
click at [144, 128] on span "New" at bounding box center [144, 127] width 7 height 5
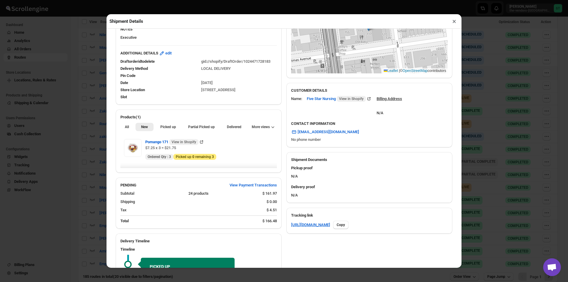
click at [201, 122] on div "All New Picked up Partial Picked up Partial delivered Delivered Returned More v…" at bounding box center [199, 126] width 166 height 13
click at [201, 125] on button "Partial Picked up" at bounding box center [201, 127] width 38 height 8
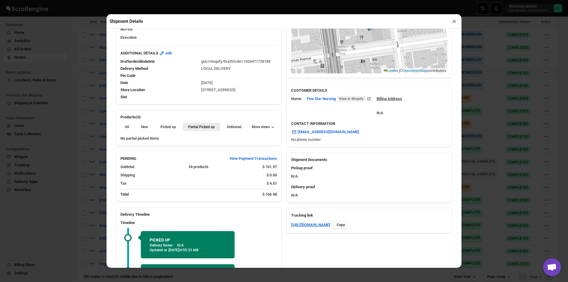
click at [454, 22] on button "×" at bounding box center [454, 21] width 9 height 8
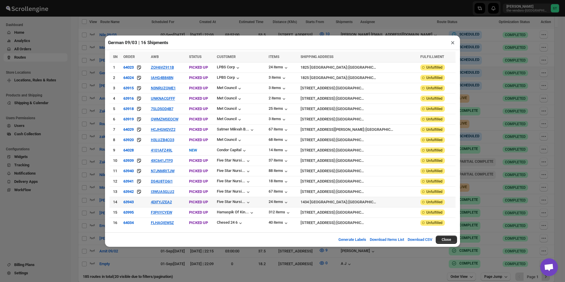
click at [165, 198] on td "4DIFYJZEA2" at bounding box center [168, 202] width 38 height 10
click at [164, 201] on button "4DIFYJZEA2" at bounding box center [161, 202] width 21 height 4
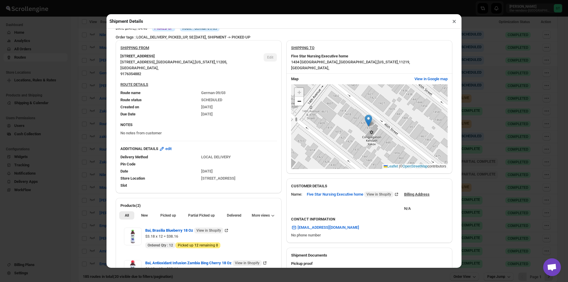
scroll to position [30, 0]
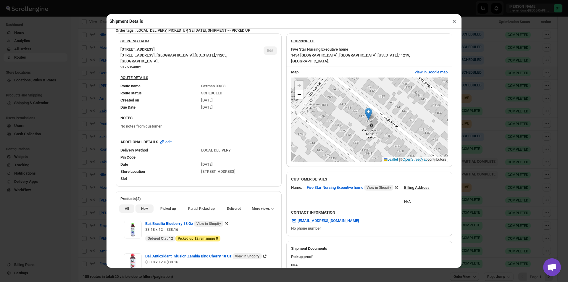
drag, startPoint x: 141, startPoint y: 208, endPoint x: 145, endPoint y: 209, distance: 4.5
click at [141, 208] on span "New" at bounding box center [144, 208] width 7 height 5
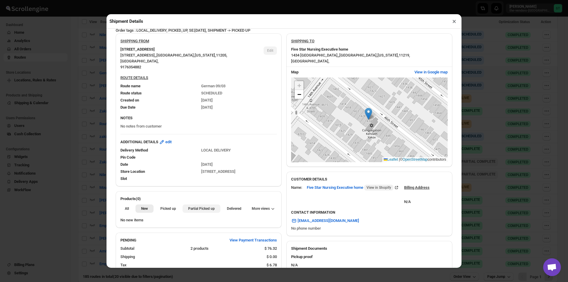
click at [193, 209] on span "Partial Picked up" at bounding box center [201, 208] width 27 height 5
click at [453, 24] on button "×" at bounding box center [454, 21] width 9 height 8
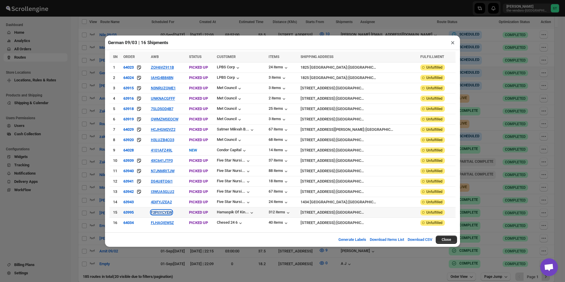
click at [157, 210] on button "F3PIIYCYEW" at bounding box center [161, 212] width 21 height 4
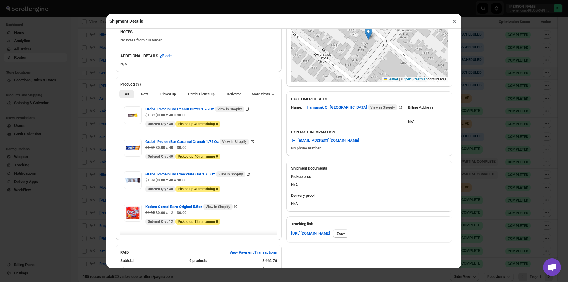
scroll to position [118, 0]
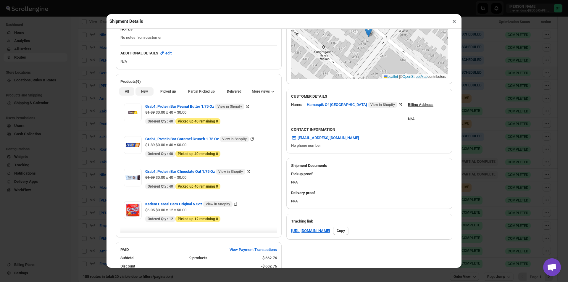
click at [146, 91] on span "New" at bounding box center [144, 91] width 7 height 5
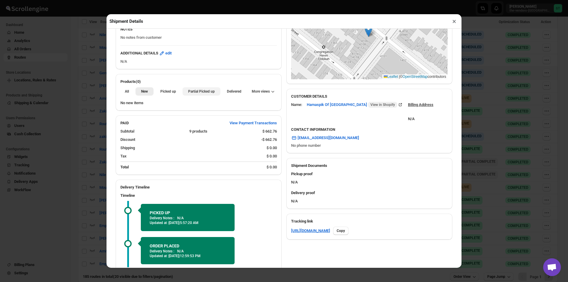
click at [215, 93] on button "Partial Picked up" at bounding box center [201, 91] width 38 height 8
click at [454, 21] on button "×" at bounding box center [454, 21] width 9 height 8
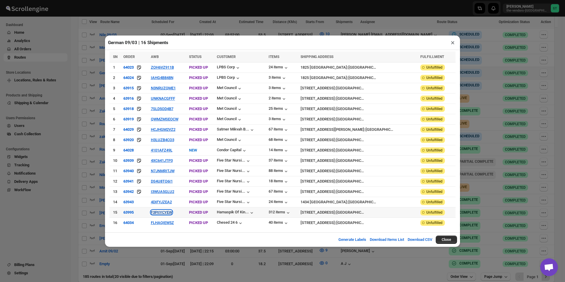
click at [154, 212] on button "F3PIIYCYEW" at bounding box center [161, 212] width 21 height 4
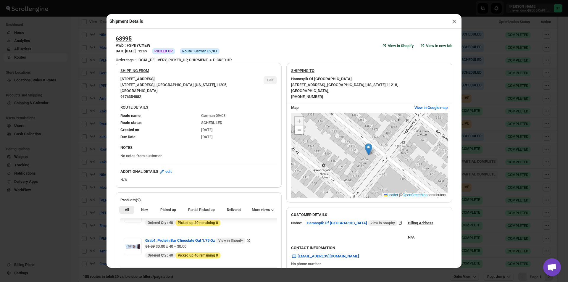
scroll to position [59, 0]
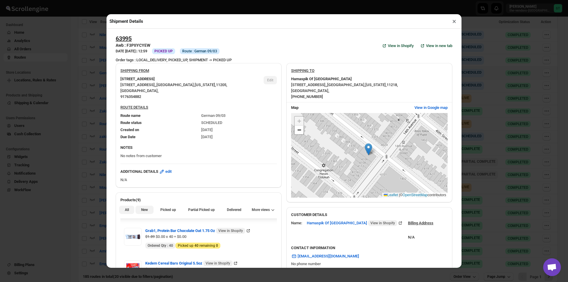
click at [144, 210] on span "New" at bounding box center [144, 209] width 7 height 5
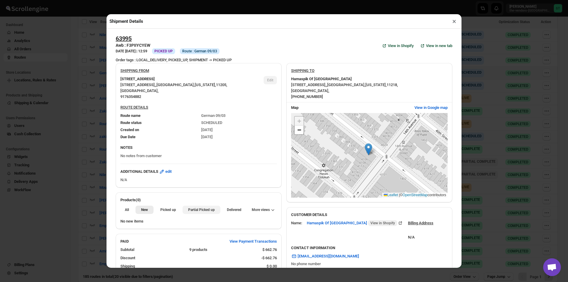
click at [197, 211] on span "Partial Picked up" at bounding box center [201, 209] width 27 height 5
click at [451, 24] on button "×" at bounding box center [454, 21] width 9 height 8
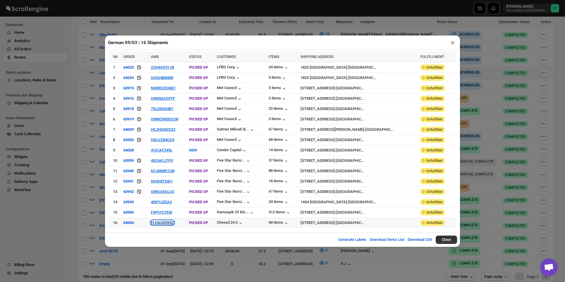
click at [166, 222] on button "FLHAQIEW5Z" at bounding box center [162, 222] width 23 height 4
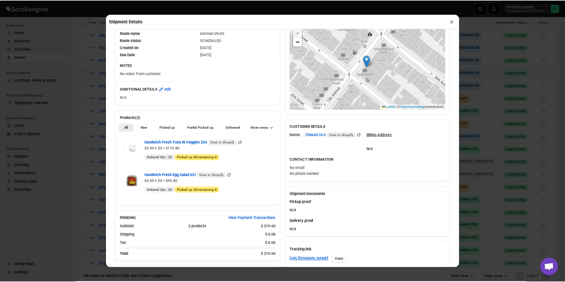
scroll to position [89, 0]
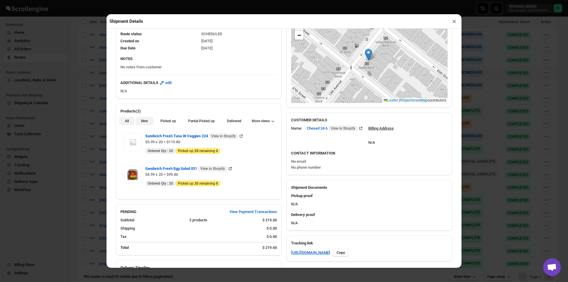
click at [146, 121] on span "New" at bounding box center [144, 121] width 7 height 5
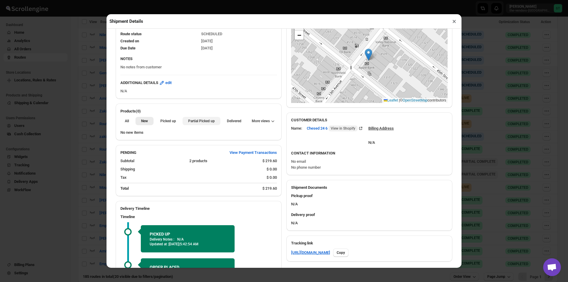
click at [195, 123] on span "Partial Picked up" at bounding box center [201, 121] width 27 height 5
click at [455, 23] on button "×" at bounding box center [454, 21] width 9 height 8
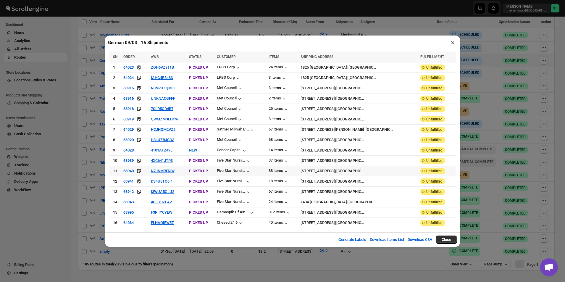
scroll to position [232, 0]
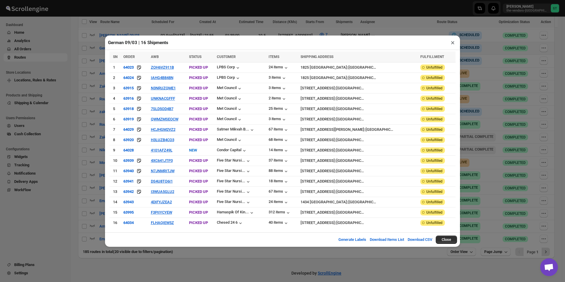
click at [454, 44] on button "×" at bounding box center [452, 42] width 9 height 8
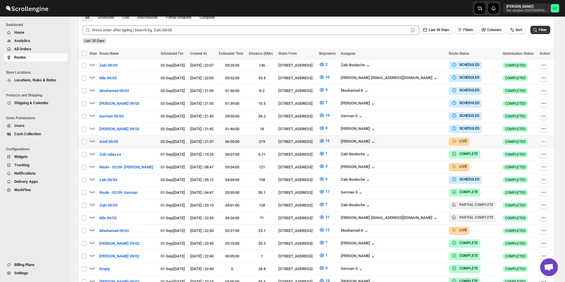
scroll to position [173, 0]
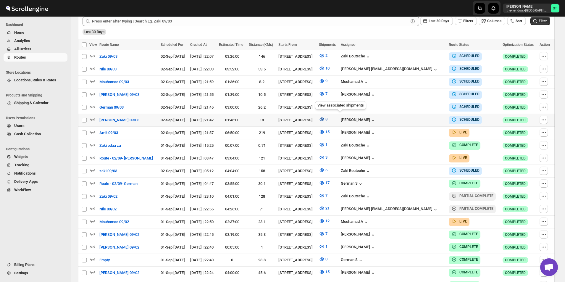
click at [323, 118] on icon "button" at bounding box center [322, 119] width 2 height 2
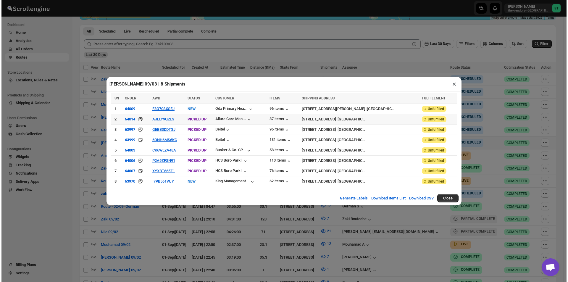
scroll to position [143, 0]
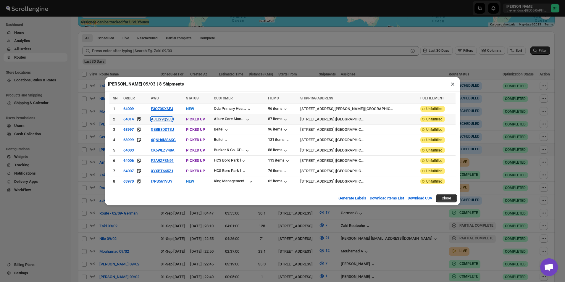
click at [166, 121] on button "AJELY9Q2LS" at bounding box center [162, 119] width 22 height 4
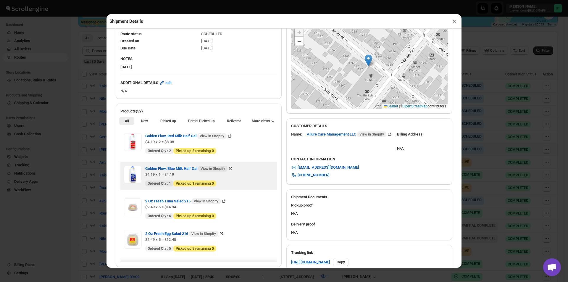
scroll to position [118, 0]
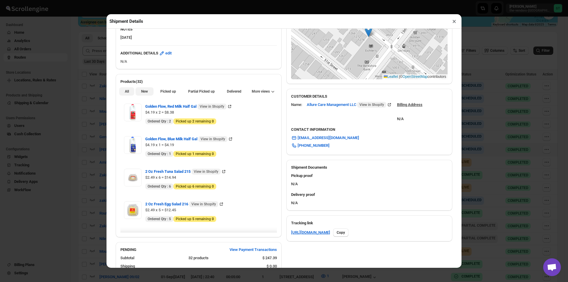
click at [144, 92] on span "New" at bounding box center [144, 91] width 7 height 5
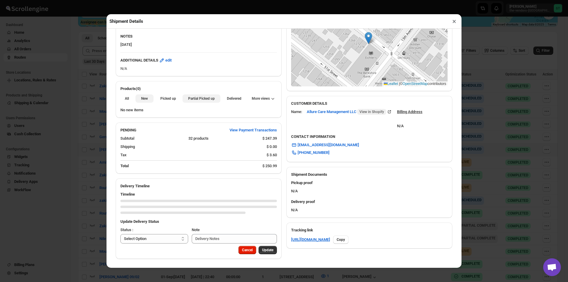
scroll to position [112, 0]
drag, startPoint x: 205, startPoint y: 98, endPoint x: 211, endPoint y: 98, distance: 6.5
click at [205, 98] on span "Partial Picked up" at bounding box center [201, 98] width 27 height 5
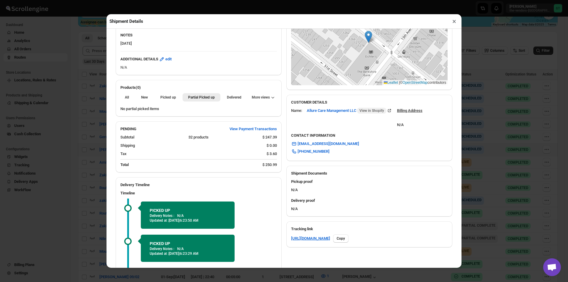
click at [455, 23] on button "×" at bounding box center [454, 21] width 9 height 8
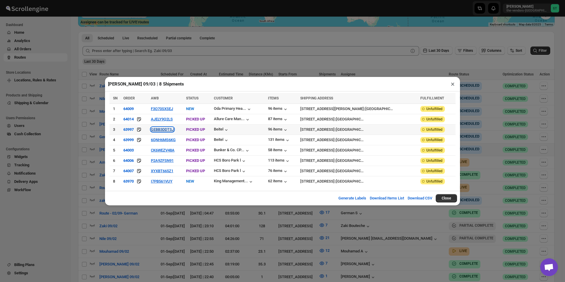
click at [165, 130] on button "GEBB3DDTSJ" at bounding box center [162, 129] width 23 height 4
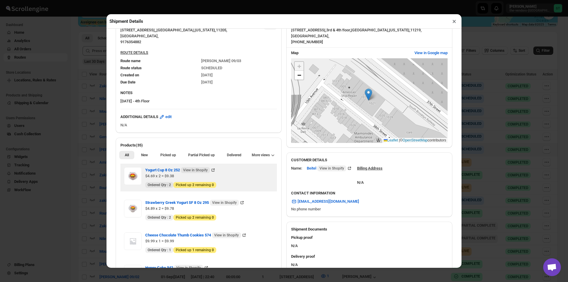
scroll to position [59, 0]
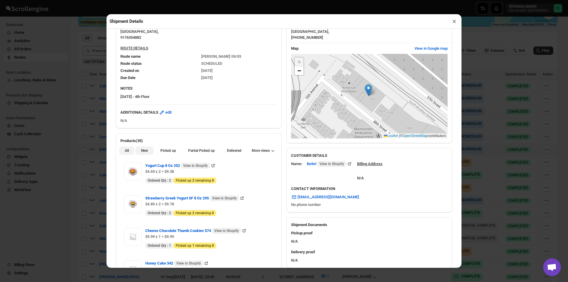
click at [145, 153] on span "New" at bounding box center [144, 150] width 7 height 5
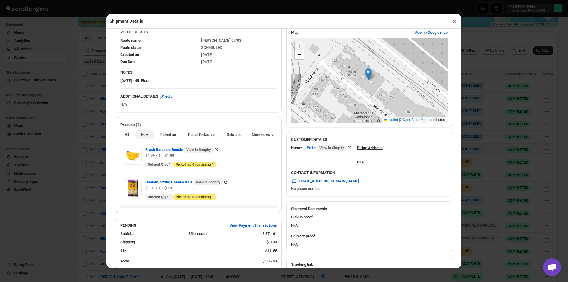
scroll to position [89, 0]
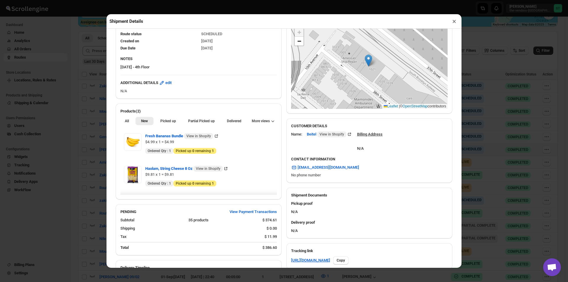
click at [457, 22] on button "×" at bounding box center [454, 21] width 9 height 8
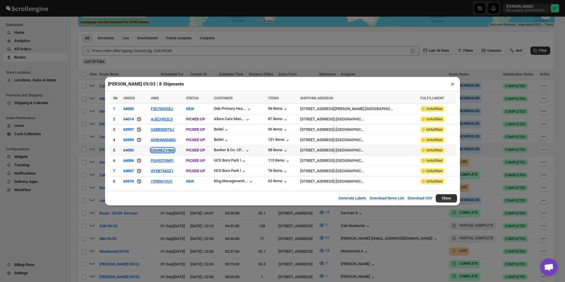
click at [163, 151] on button "CK6WEZV48A" at bounding box center [163, 150] width 24 height 4
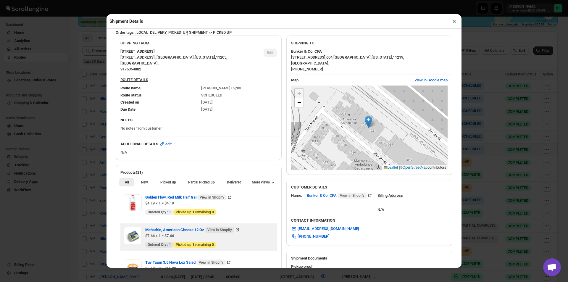
scroll to position [118, 0]
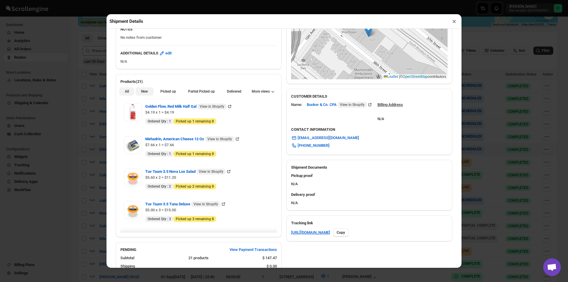
click at [145, 90] on span "New" at bounding box center [144, 91] width 7 height 5
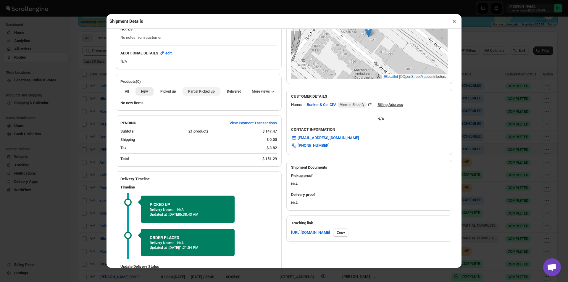
click at [198, 92] on span "Partial Picked up" at bounding box center [201, 91] width 27 height 5
click at [451, 24] on button "×" at bounding box center [454, 21] width 9 height 8
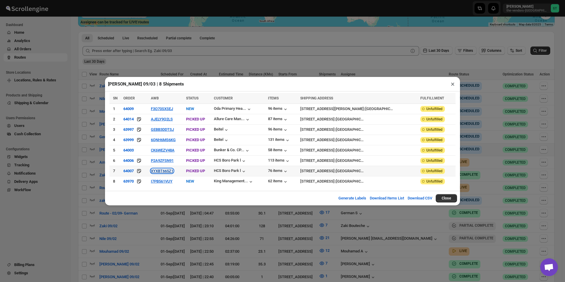
click at [163, 172] on button "XYXBT665Z1" at bounding box center [162, 171] width 22 height 4
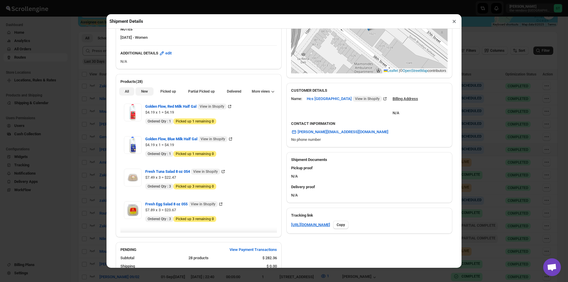
click at [142, 93] on span "New" at bounding box center [144, 91] width 7 height 5
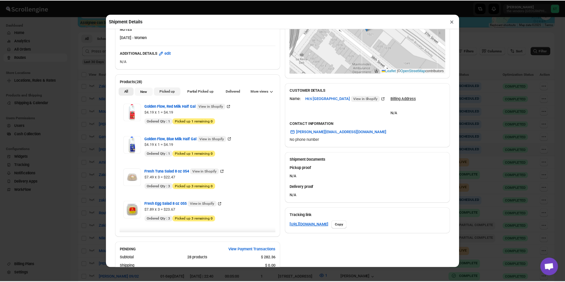
scroll to position [112, 0]
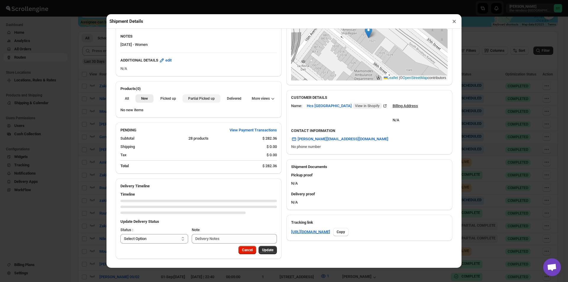
click at [195, 98] on span "Partial Picked up" at bounding box center [201, 98] width 27 height 5
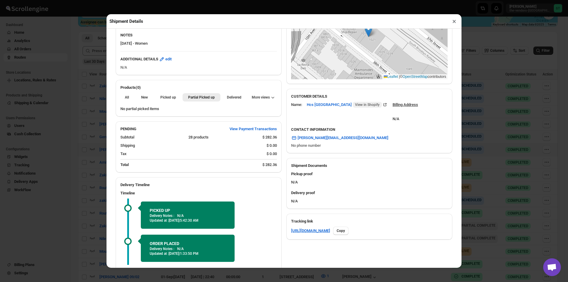
click at [456, 23] on button "×" at bounding box center [454, 21] width 9 height 8
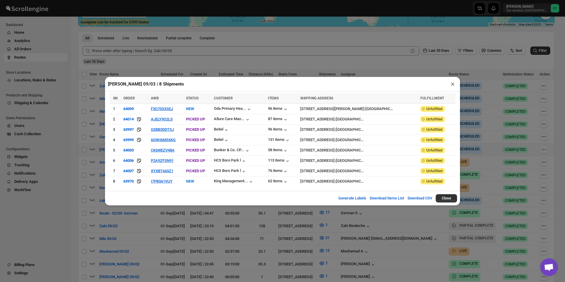
click at [450, 86] on button "×" at bounding box center [452, 84] width 9 height 8
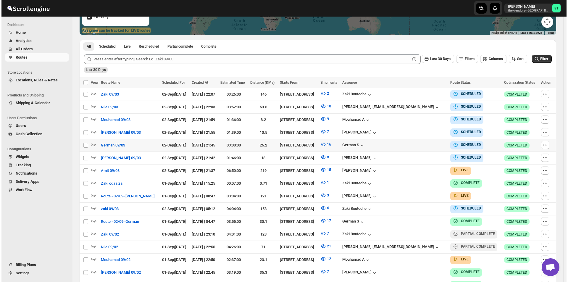
scroll to position [173, 0]
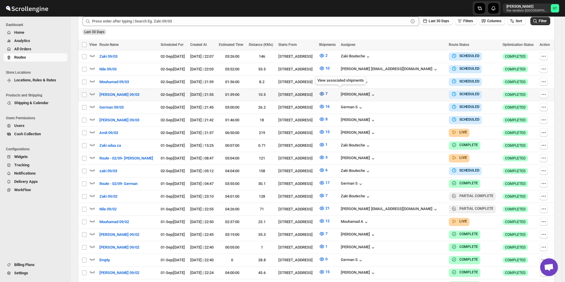
click at [325, 92] on icon "button" at bounding box center [322, 94] width 6 height 6
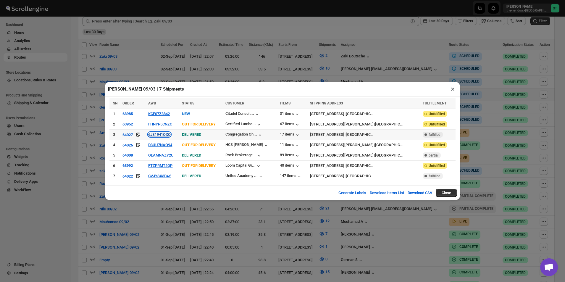
click at [168, 135] on button "6JS1941OXQ" at bounding box center [159, 134] width 22 height 4
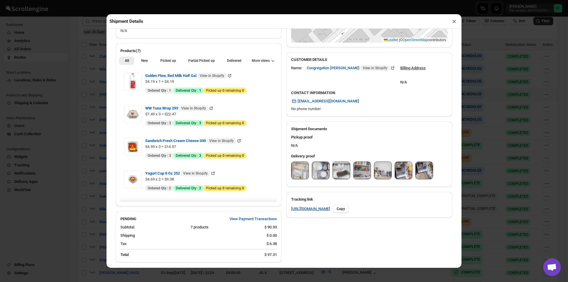
scroll to position [148, 0]
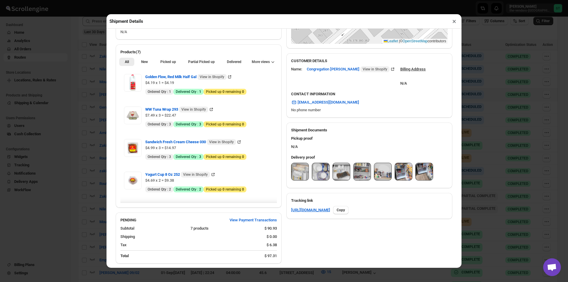
click at [297, 174] on img at bounding box center [299, 171] width 17 height 17
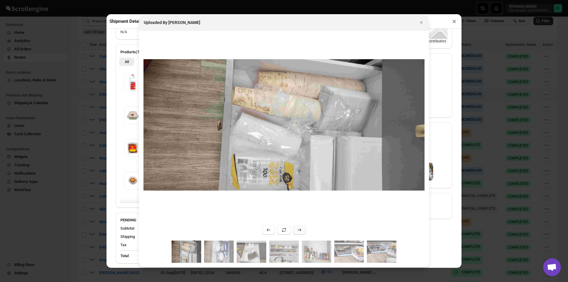
click at [299, 231] on icon ":r123r:" at bounding box center [299, 230] width 6 height 6
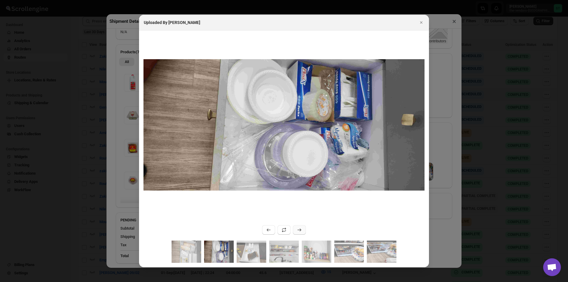
click at [299, 231] on icon ":r123r:" at bounding box center [299, 230] width 6 height 6
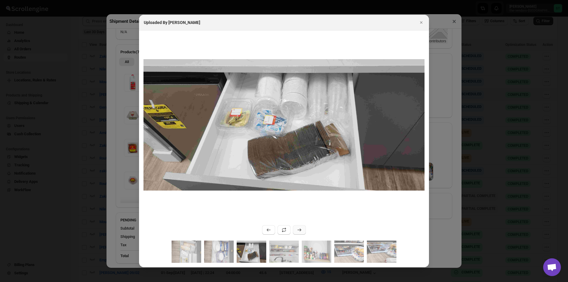
click at [299, 231] on icon ":r123r:" at bounding box center [299, 230] width 6 height 6
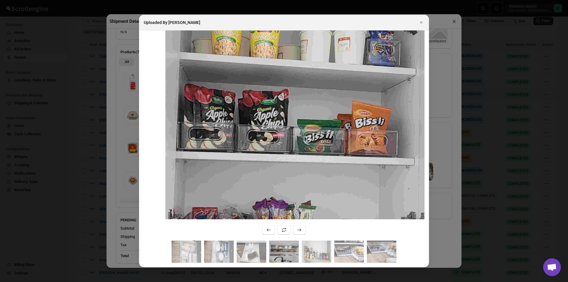
drag, startPoint x: 266, startPoint y: 78, endPoint x: 296, endPoint y: 213, distance: 138.3
click at [300, 220] on div ":r123r:" at bounding box center [284, 135] width 290 height 210
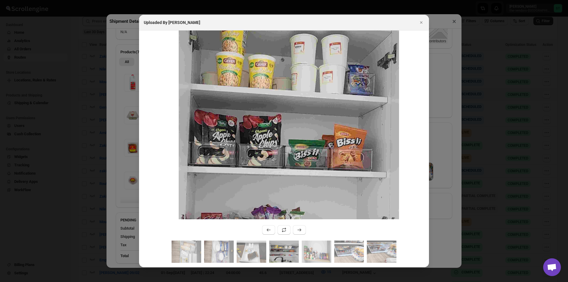
drag, startPoint x: 339, startPoint y: 174, endPoint x: 339, endPoint y: 140, distance: 33.7
click at [335, 155] on img ":r123r:" at bounding box center [289, 160] width 220 height 472
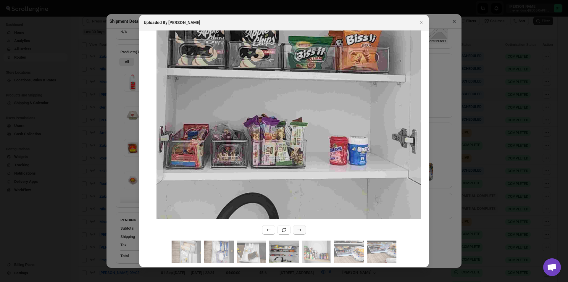
click at [300, 231] on icon ":r123r:" at bounding box center [299, 230] width 6 height 6
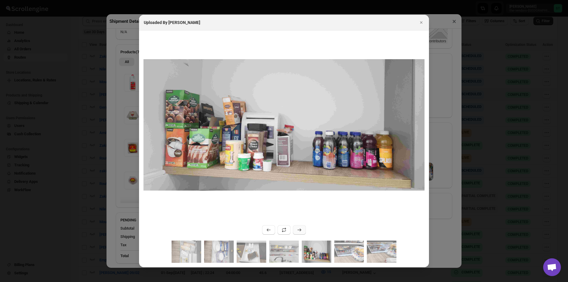
click at [300, 231] on icon ":r123r:" at bounding box center [300, 229] width 4 height 3
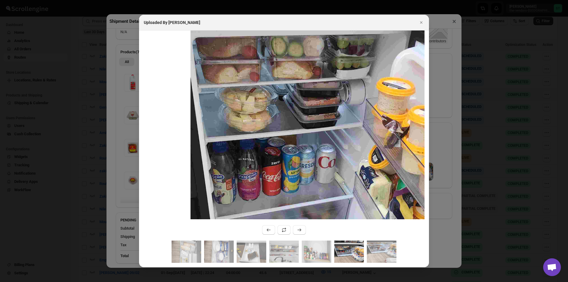
drag, startPoint x: 301, startPoint y: 128, endPoint x: 300, endPoint y: 196, distance: 68.0
click at [302, 219] on div ":r123r:" at bounding box center [284, 135] width 290 height 210
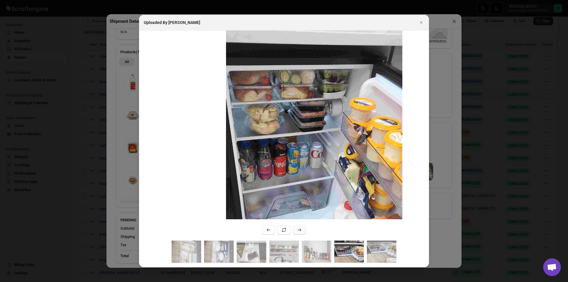
click at [299, 229] on icon ":r123r:" at bounding box center [299, 230] width 6 height 6
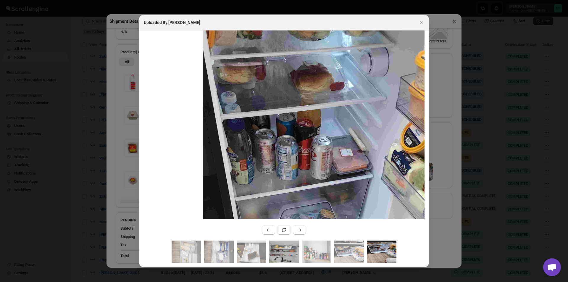
drag, startPoint x: 296, startPoint y: 141, endPoint x: 285, endPoint y: 246, distance: 106.1
click at [285, 246] on div ":r123r:" at bounding box center [284, 148] width 290 height 237
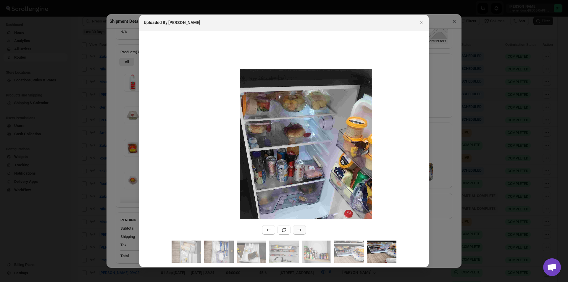
click at [301, 230] on icon ":r123r:" at bounding box center [299, 230] width 6 height 6
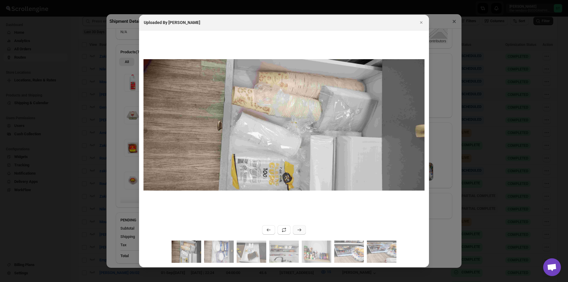
click at [301, 230] on icon ":r123r:" at bounding box center [299, 230] width 6 height 6
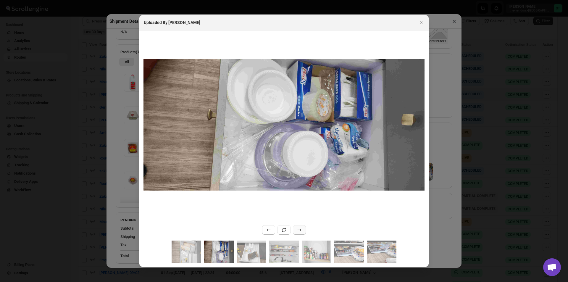
click at [301, 230] on icon ":r123r:" at bounding box center [299, 230] width 6 height 6
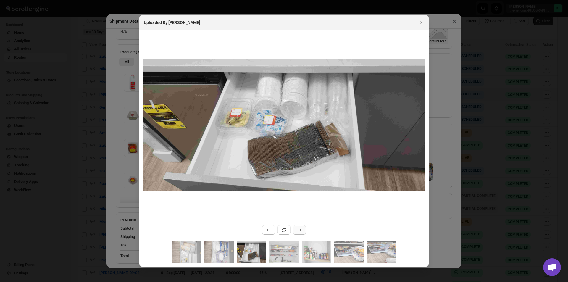
click at [301, 230] on icon ":r123r:" at bounding box center [299, 230] width 6 height 6
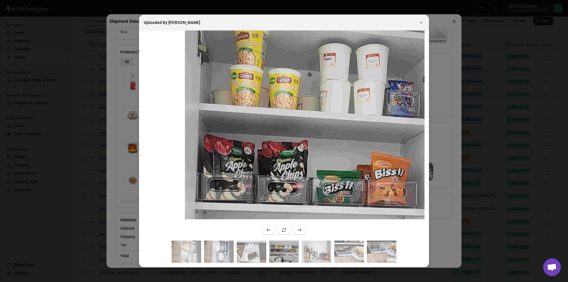
drag, startPoint x: 305, startPoint y: 105, endPoint x: 291, endPoint y: 211, distance: 106.8
click at [291, 211] on img ":r123r:" at bounding box center [317, 195] width 265 height 567
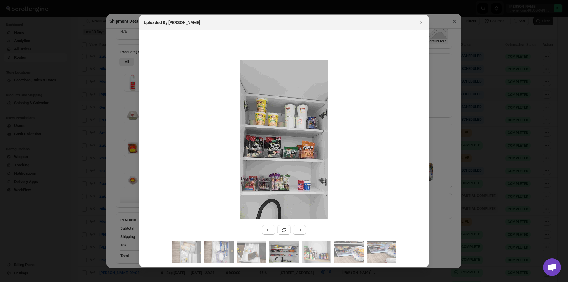
drag, startPoint x: 289, startPoint y: 185, endPoint x: 293, endPoint y: 151, distance: 34.5
click at [293, 151] on img ":r123r:" at bounding box center [284, 154] width 88 height 189
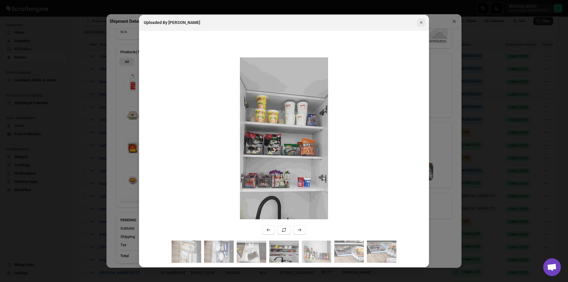
click at [422, 22] on icon "Close" at bounding box center [421, 23] width 6 height 6
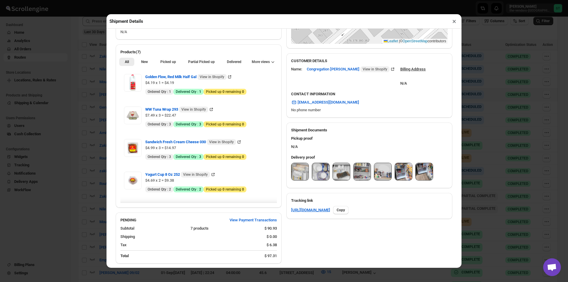
click at [455, 25] on button "×" at bounding box center [454, 21] width 9 height 8
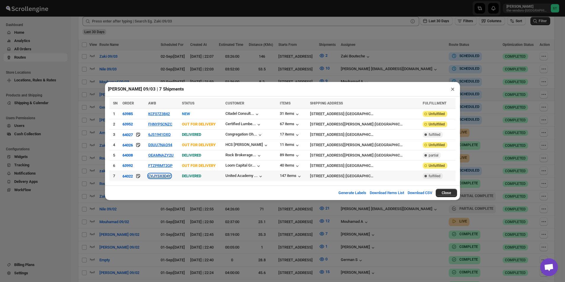
click at [168, 175] on button "CVJYSX3D4Y" at bounding box center [159, 176] width 23 height 4
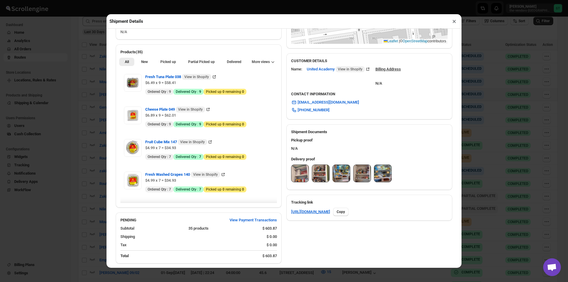
scroll to position [239, 0]
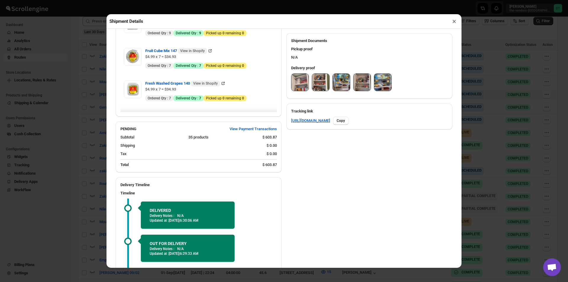
click at [344, 83] on img at bounding box center [341, 82] width 17 height 17
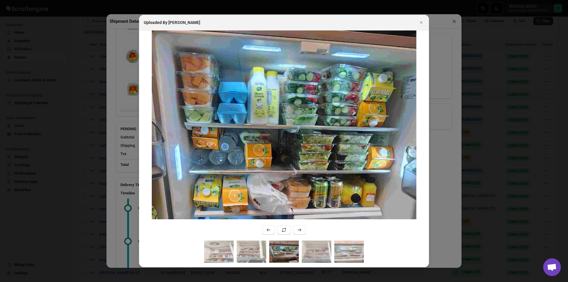
drag, startPoint x: 312, startPoint y: 68, endPoint x: 324, endPoint y: 115, distance: 48.4
click at [324, 115] on img ":r12eh:" at bounding box center [284, 186] width 265 height 567
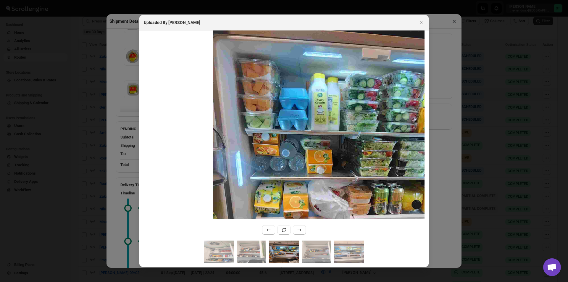
click at [371, 101] on img ":r12eh:" at bounding box center [345, 192] width 265 height 567
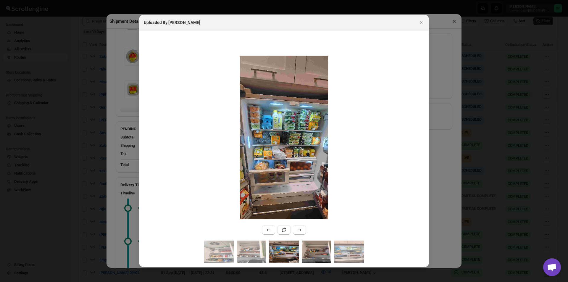
click at [329, 250] on img ":r12eh:" at bounding box center [317, 251] width 30 height 22
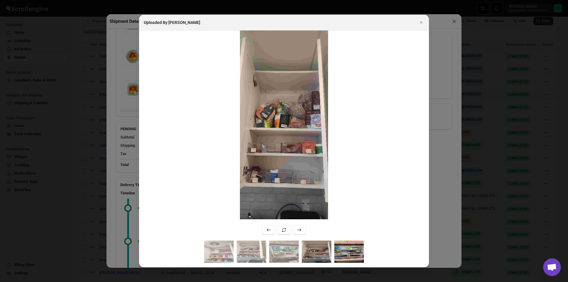
click at [358, 247] on img ":r12eh:" at bounding box center [349, 251] width 30 height 22
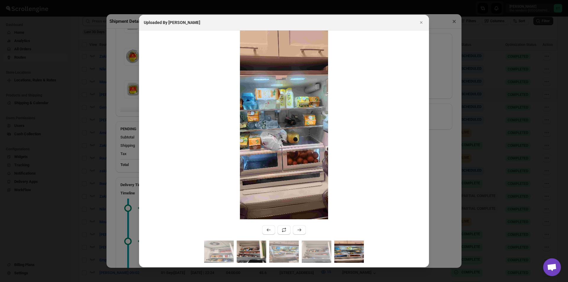
click at [249, 244] on img ":r12eh:" at bounding box center [252, 251] width 30 height 22
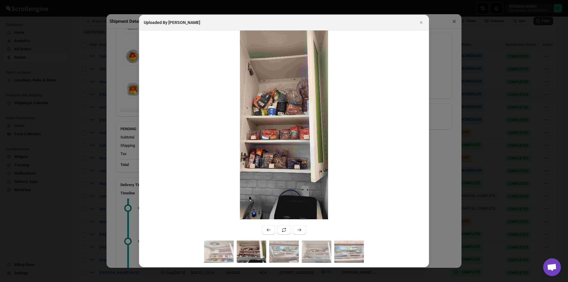
click at [217, 239] on div ":r12eh:" at bounding box center [284, 135] width 290 height 210
click at [280, 251] on img ":r12eh:" at bounding box center [284, 251] width 30 height 22
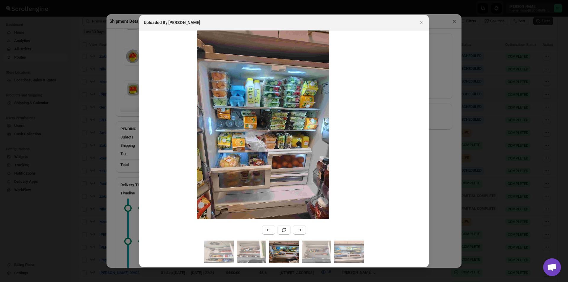
drag, startPoint x: 274, startPoint y: 88, endPoint x: 257, endPoint y: 128, distance: 43.6
click at [257, 128] on img ":r12eh:" at bounding box center [263, 137] width 132 height 283
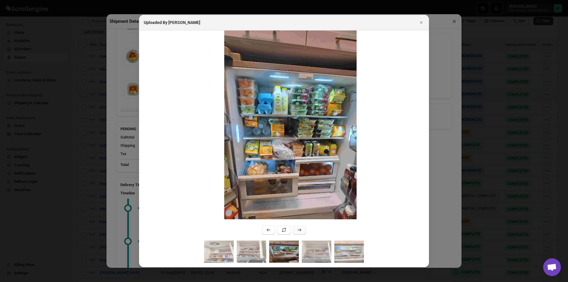
click at [298, 230] on icon ":r12eh:" at bounding box center [299, 230] width 6 height 6
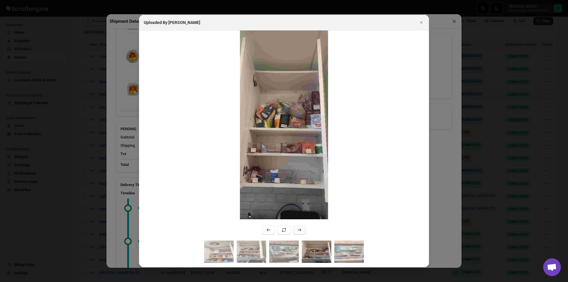
click at [297, 226] on button ":r12eh:" at bounding box center [299, 229] width 13 height 9
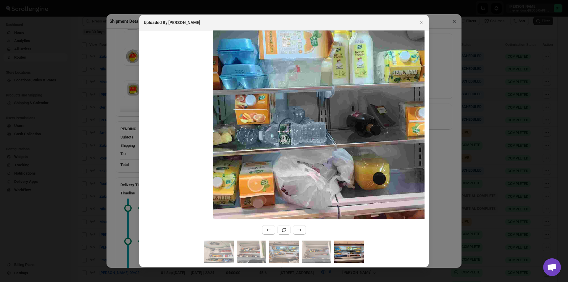
drag, startPoint x: 325, startPoint y: 96, endPoint x: 336, endPoint y: 196, distance: 101.1
click at [357, 225] on div ":r12eh:" at bounding box center [284, 135] width 290 height 210
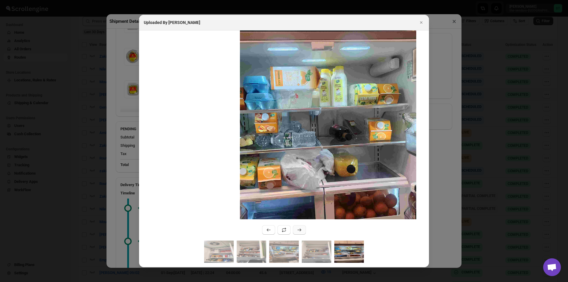
click at [299, 231] on icon ":r12eh:" at bounding box center [299, 230] width 6 height 6
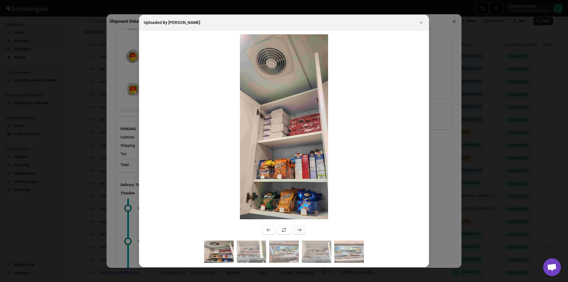
click at [302, 229] on icon ":r12eh:" at bounding box center [299, 230] width 6 height 6
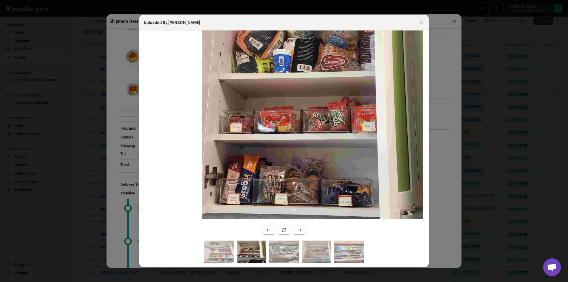
click at [299, 235] on div ":r12eh:" at bounding box center [284, 135] width 290 height 210
click at [299, 230] on icon ":r12eh:" at bounding box center [299, 230] width 6 height 6
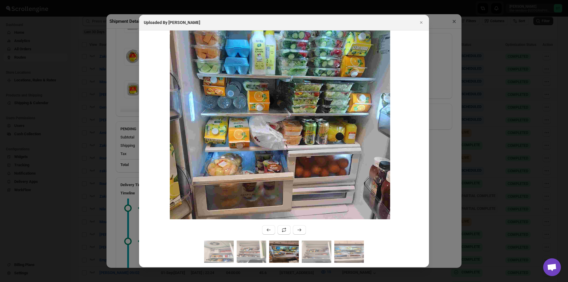
drag, startPoint x: 334, startPoint y: 109, endPoint x: 334, endPoint y: 161, distance: 51.8
click at [334, 161] on img ":r12eh:" at bounding box center [280, 127] width 220 height 472
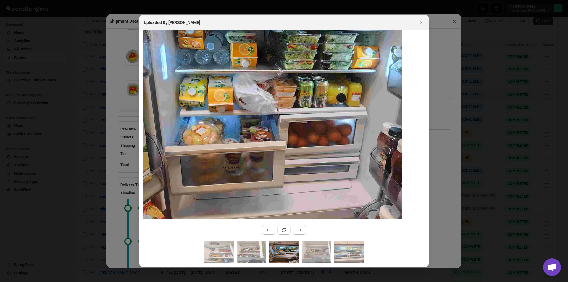
drag, startPoint x: 252, startPoint y: 166, endPoint x: 222, endPoint y: 138, distance: 40.8
click at [222, 138] on img ":r12eh:" at bounding box center [269, 86] width 265 height 567
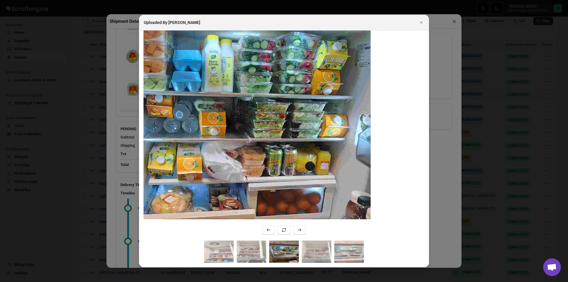
drag, startPoint x: 352, startPoint y: 82, endPoint x: 269, endPoint y: 115, distance: 88.8
click at [269, 115] on img ":r12eh:" at bounding box center [238, 154] width 265 height 567
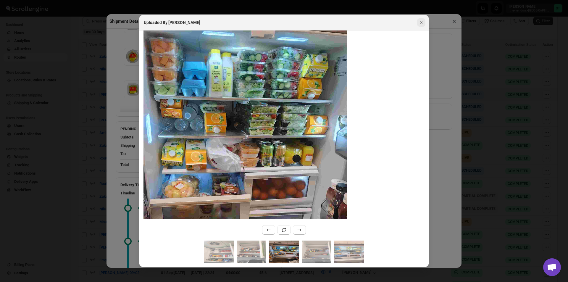
click at [420, 23] on icon "Close" at bounding box center [421, 23] width 6 height 6
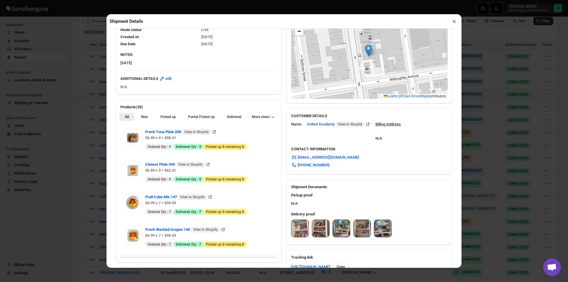
scroll to position [73, 0]
